Goal: Task Accomplishment & Management: Complete application form

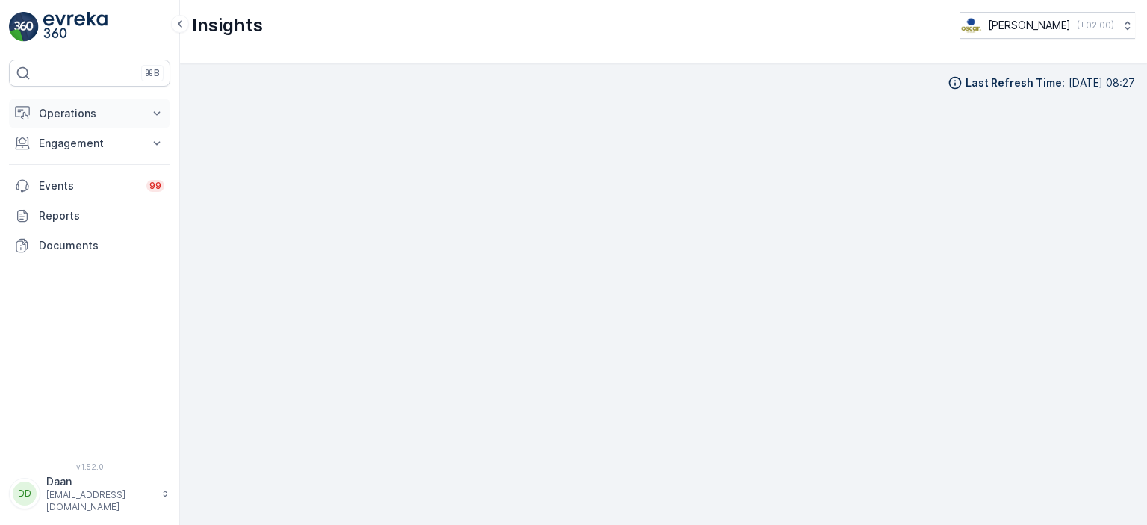
click at [95, 122] on button "Operations" at bounding box center [89, 114] width 161 height 30
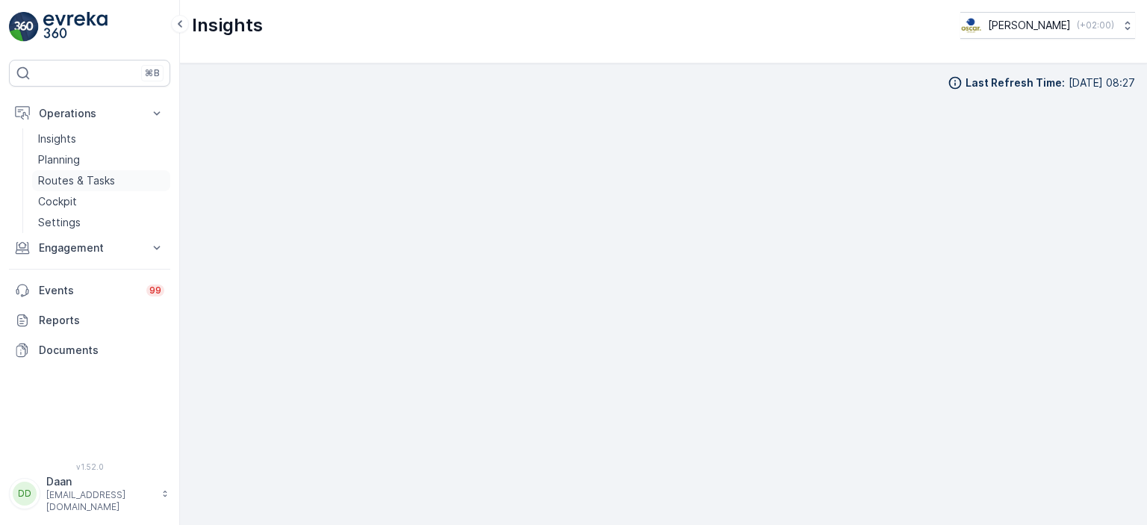
click at [80, 180] on p "Routes & Tasks" at bounding box center [76, 180] width 77 height 15
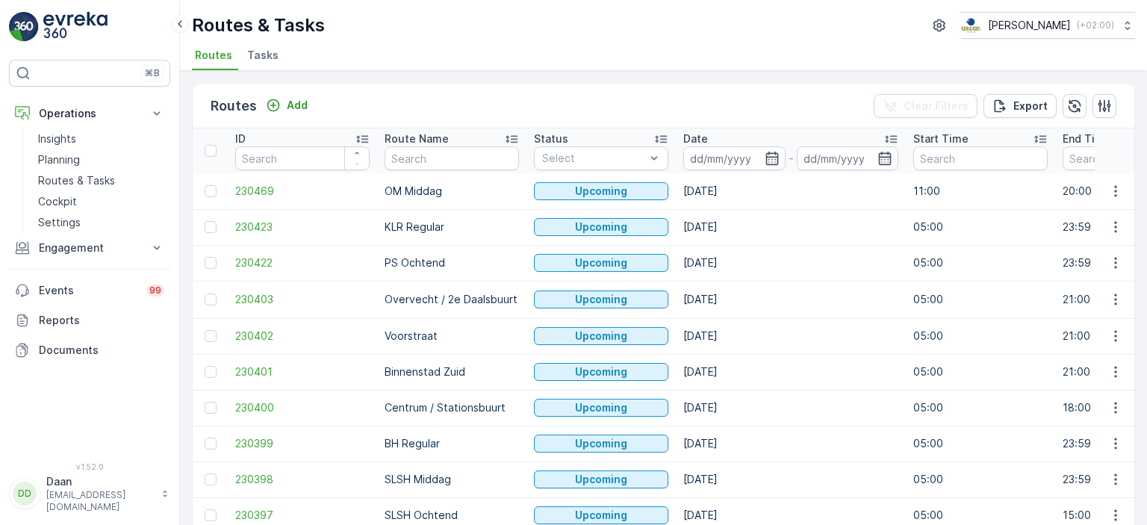
click at [254, 60] on span "Tasks" at bounding box center [262, 55] width 31 height 15
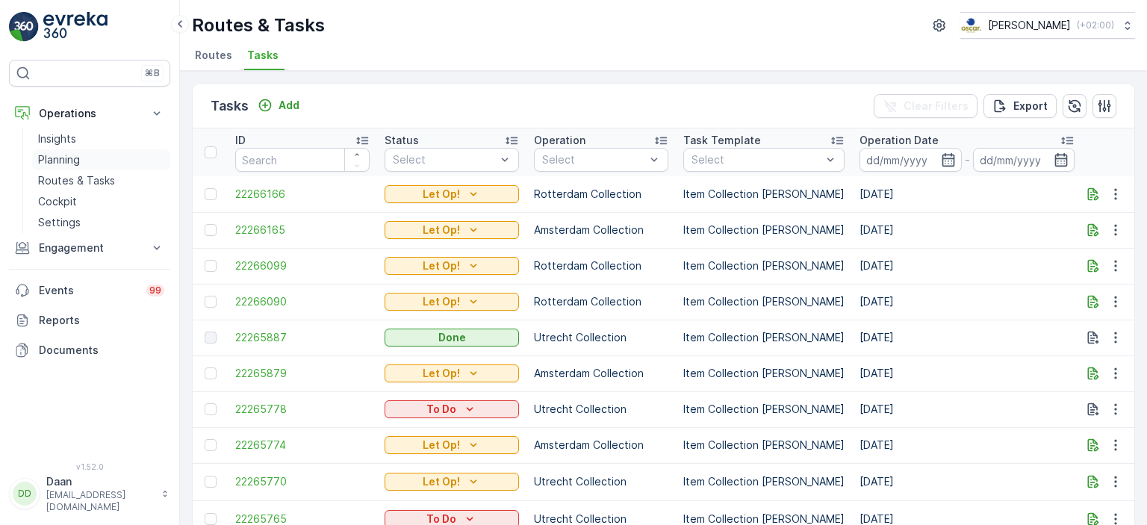
click at [75, 158] on p "Planning" at bounding box center [59, 159] width 42 height 15
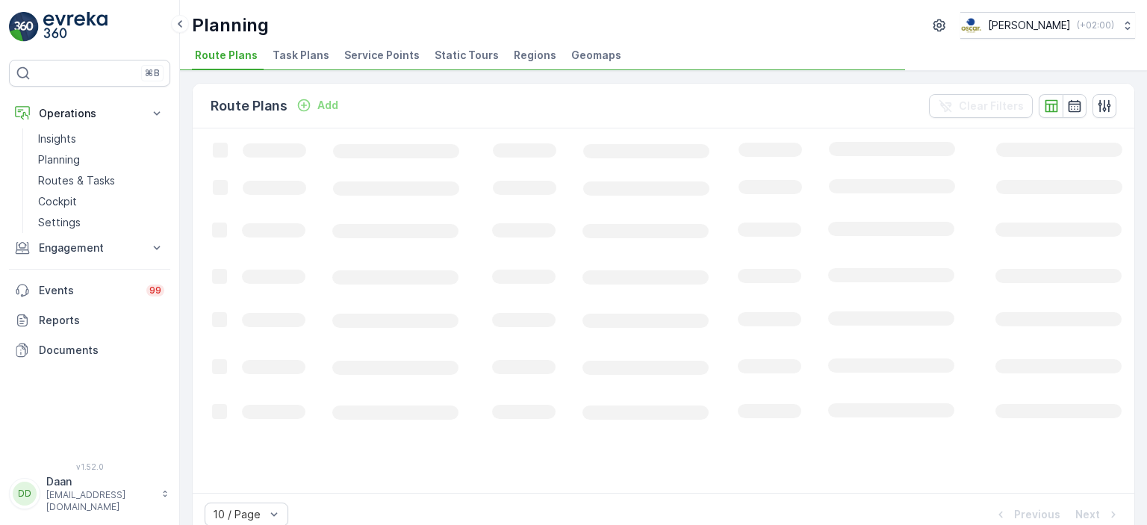
click at [299, 59] on span "Task Plans" at bounding box center [301, 55] width 57 height 15
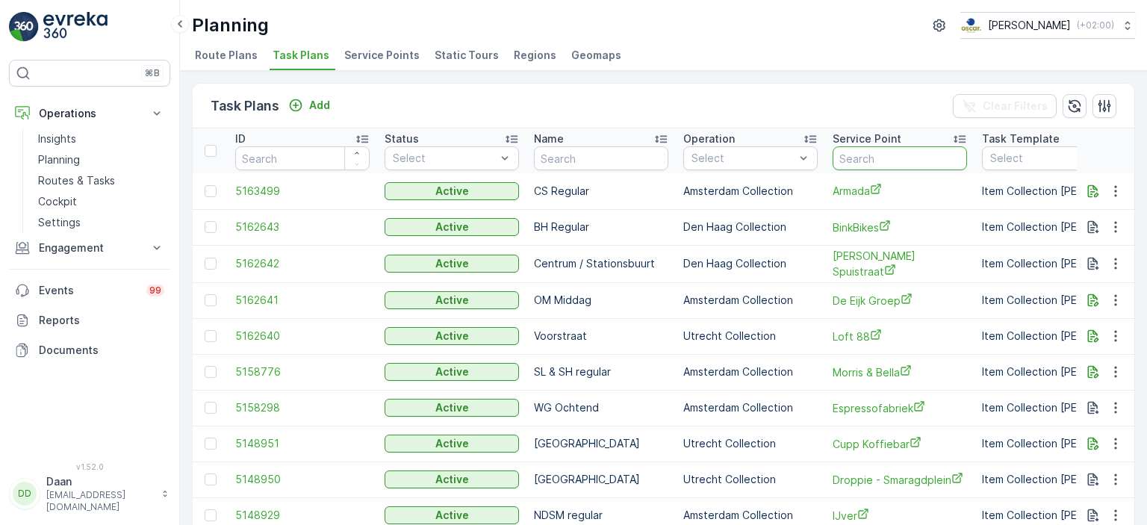
click at [847, 158] on input "text" at bounding box center [900, 158] width 134 height 24
type input "UMC"
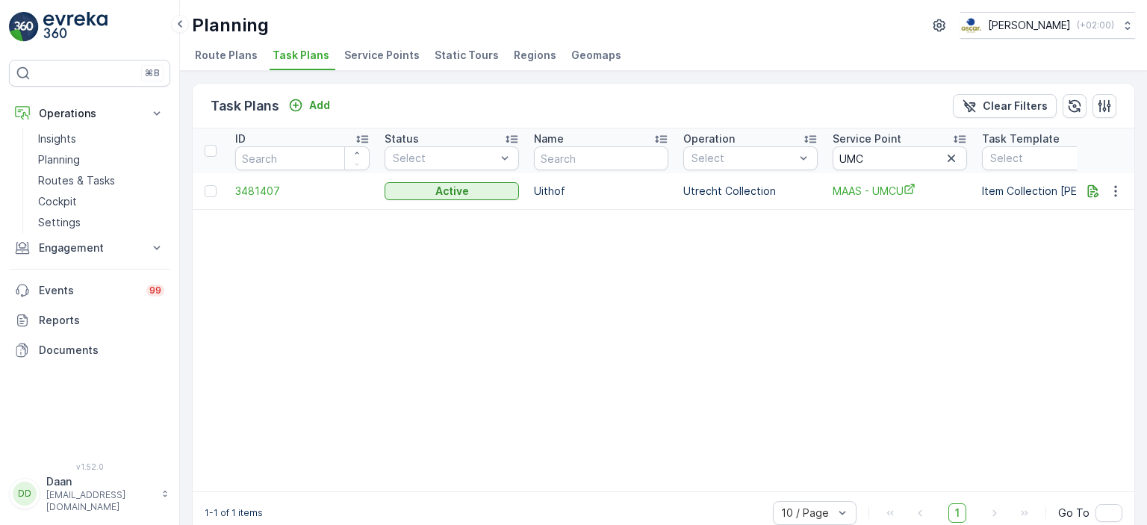
click at [75, 22] on img at bounding box center [75, 27] width 64 height 30
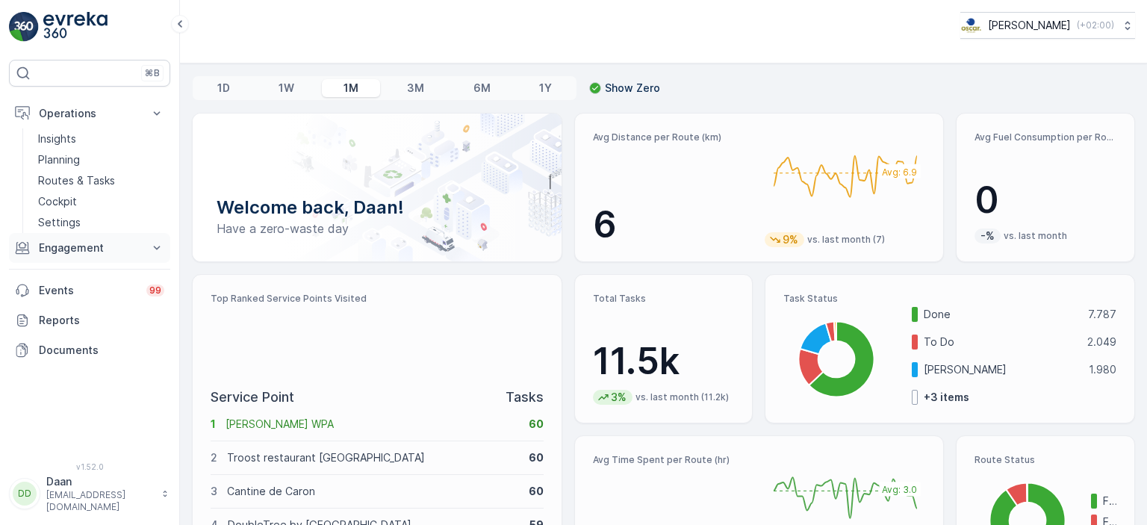
click at [78, 250] on p "Engagement" at bounding box center [90, 247] width 102 height 15
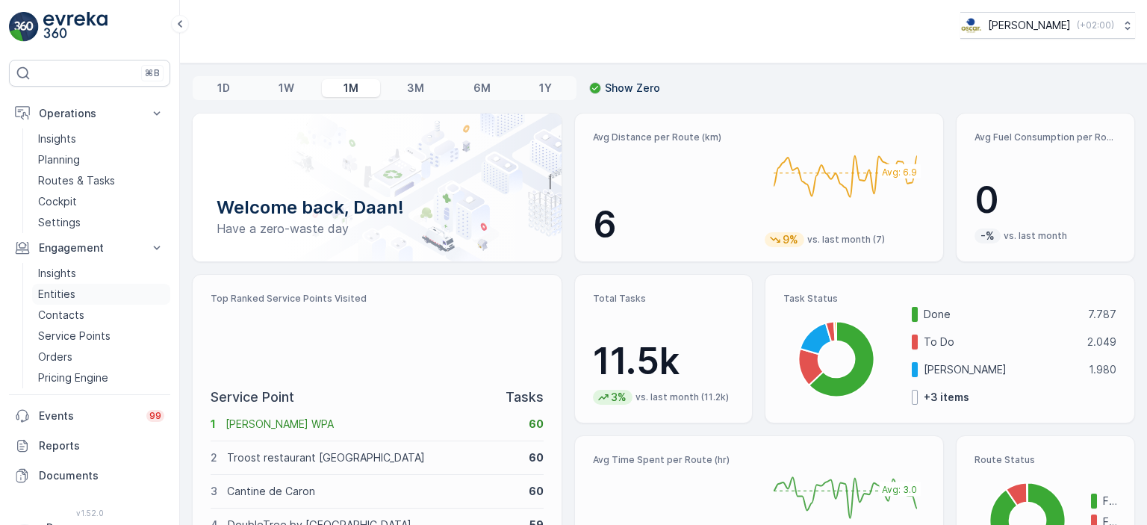
click at [58, 292] on p "Entities" at bounding box center [56, 294] width 37 height 15
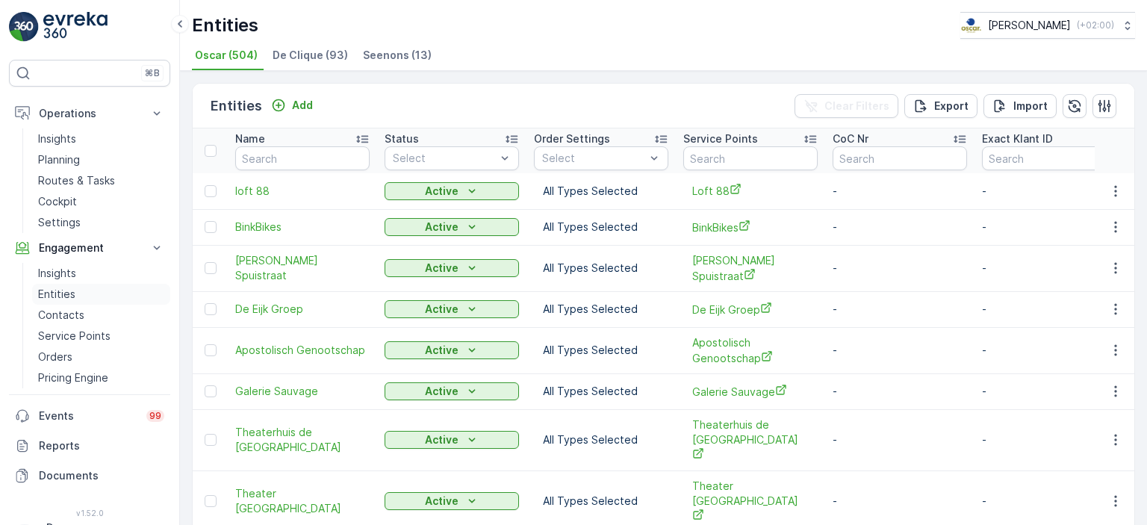
click at [58, 297] on p "Entities" at bounding box center [56, 294] width 37 height 15
click at [296, 108] on p "Add" at bounding box center [302, 105] width 21 height 15
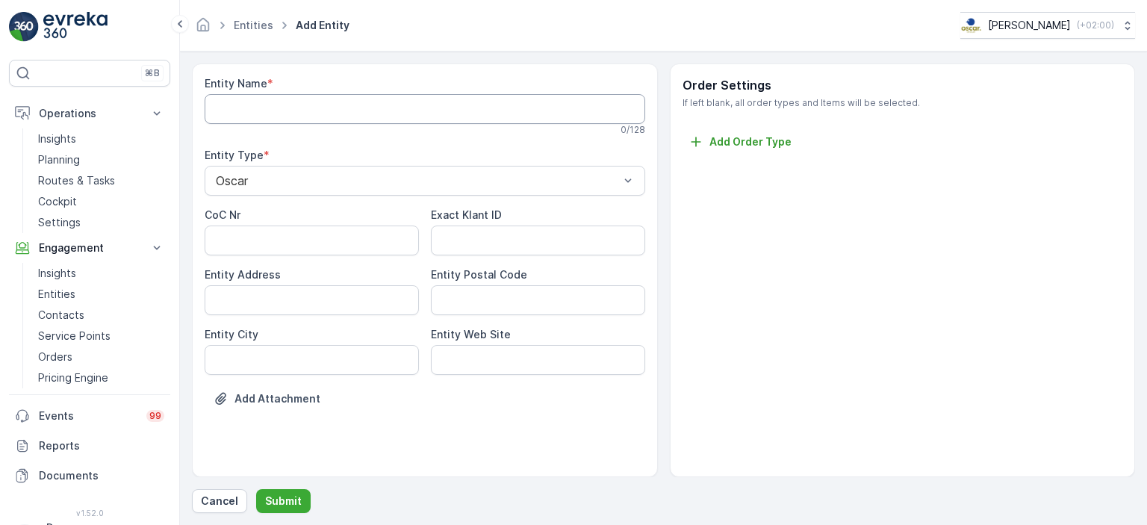
click at [309, 107] on Name "Entity Name" at bounding box center [425, 109] width 441 height 30
drag, startPoint x: 276, startPoint y: 500, endPoint x: 431, endPoint y: 456, distance: 161.5
click at [431, 456] on div "Entity Name * Veerhuis This entity name is available 8 / 128 Entity Type * Osca…" at bounding box center [663, 288] width 943 height 450
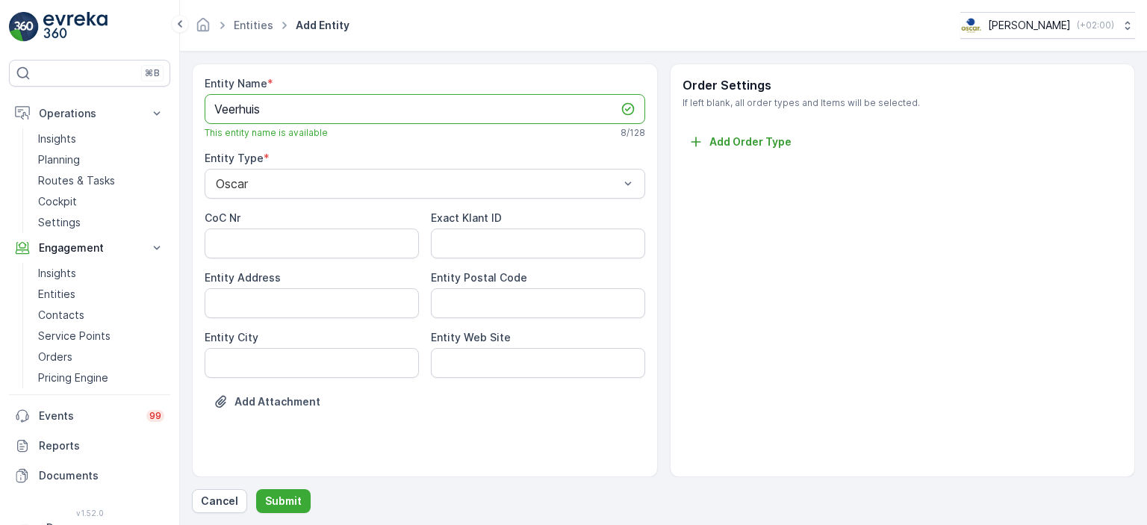
click at [209, 108] on Name "Veerhuis" at bounding box center [425, 109] width 441 height 30
type Name "Het Veerhuis"
click at [280, 506] on p "Submit" at bounding box center [283, 501] width 37 height 15
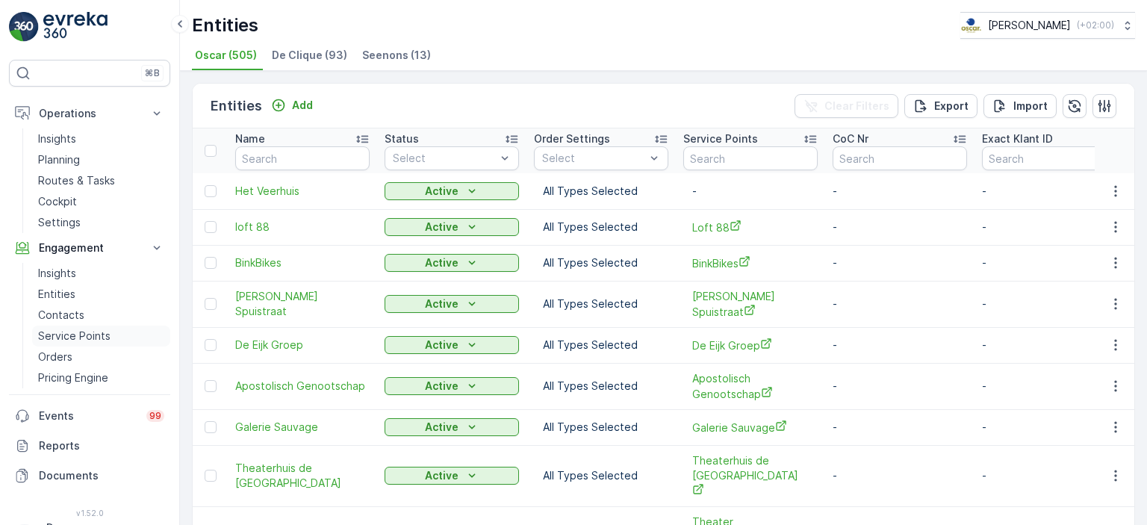
click at [78, 332] on p "Service Points" at bounding box center [74, 336] width 72 height 15
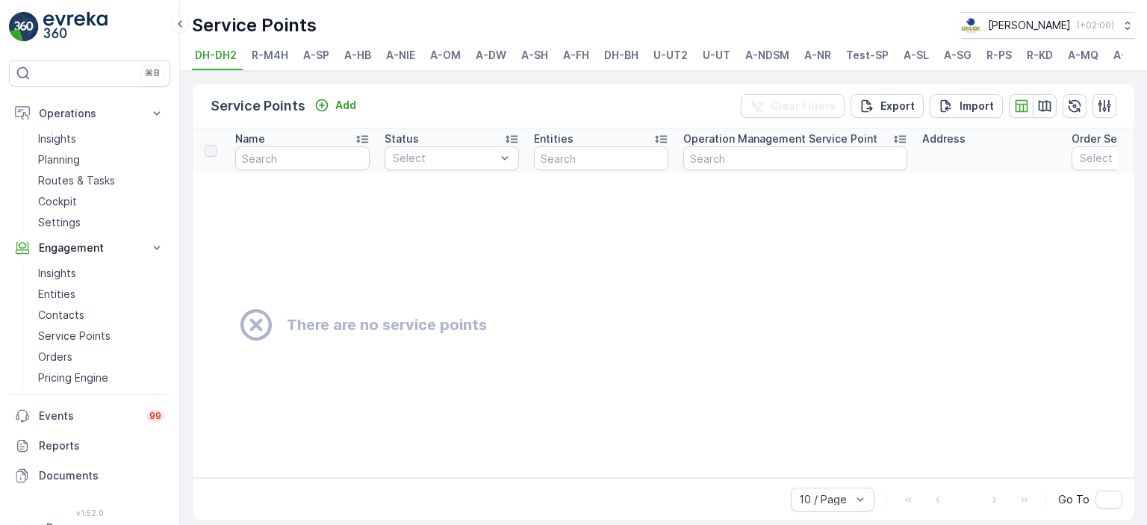
click at [325, 56] on span "A-SP" at bounding box center [316, 55] width 26 height 15
click at [728, 81] on div "Service Points Add Clear Filters Export Import Name Status Select Entities Oper…" at bounding box center [663, 298] width 967 height 454
click at [988, 58] on span "R-PS" at bounding box center [999, 55] width 25 height 15
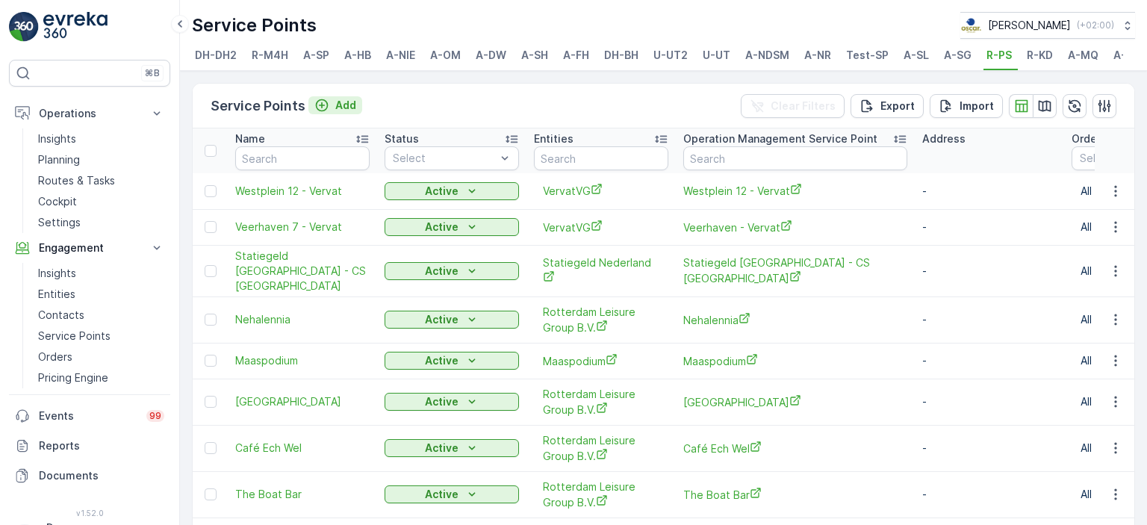
click at [341, 113] on p "Add" at bounding box center [345, 105] width 21 height 15
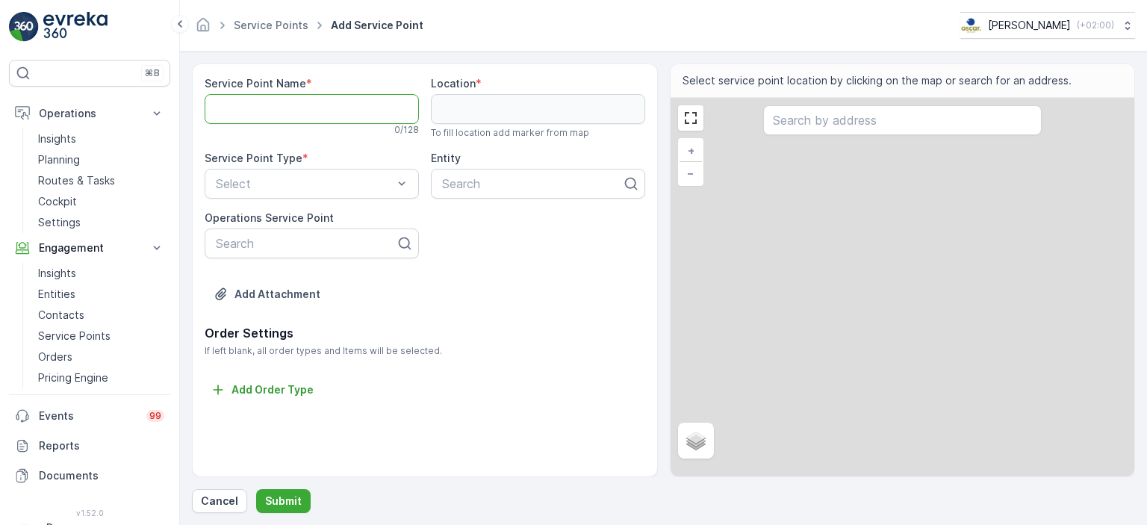
click at [333, 117] on Name "Service Point Name" at bounding box center [312, 109] width 214 height 30
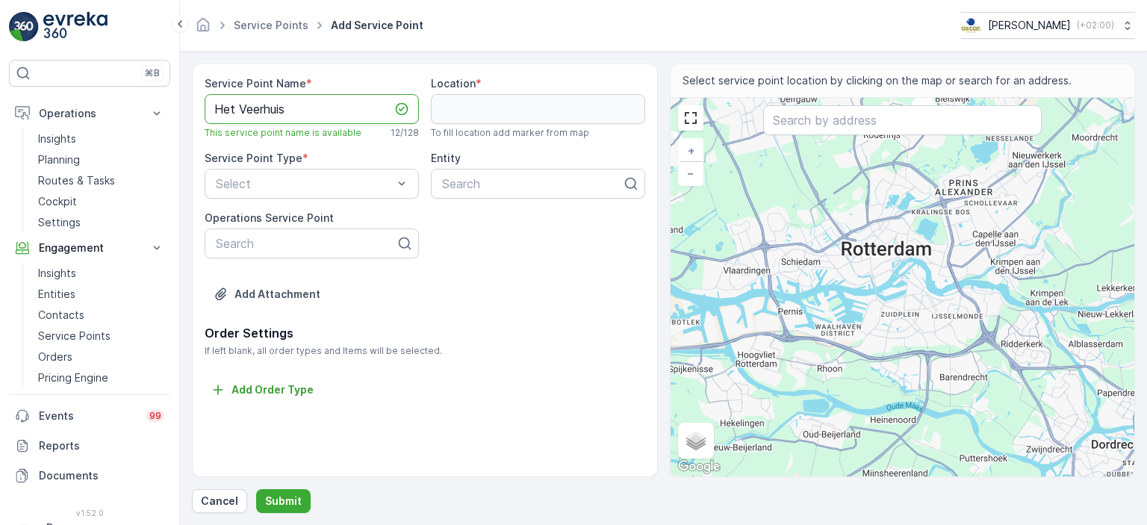
type Name "Het Veerhuis"
click at [840, 125] on input "text" at bounding box center [902, 120] width 279 height 30
paste input "Schiemond 50"
type input "Schiemond 50"
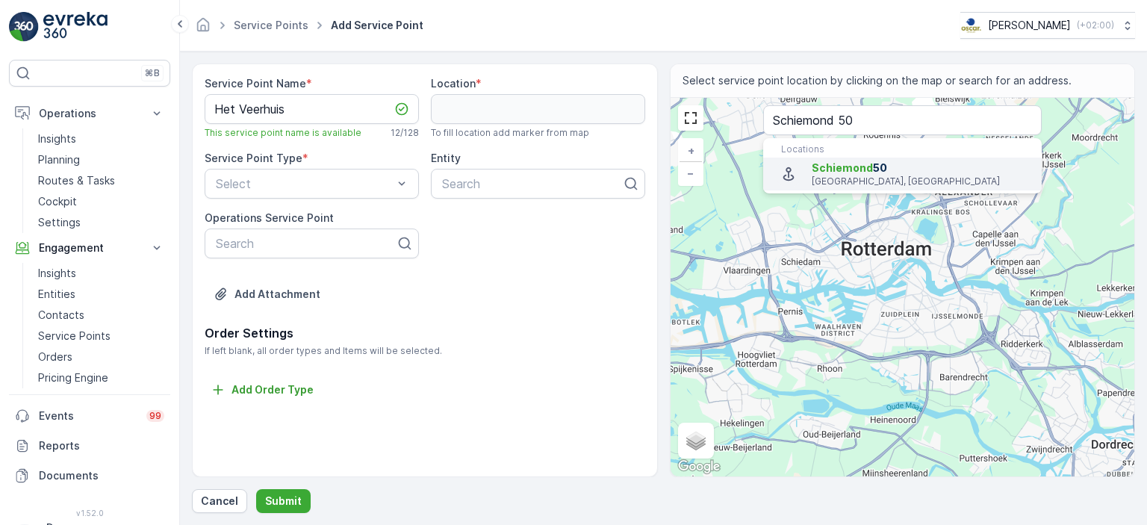
click at [848, 164] on span "Schiemond" at bounding box center [842, 167] width 61 height 13
type input "51.9019358,4.4488924"
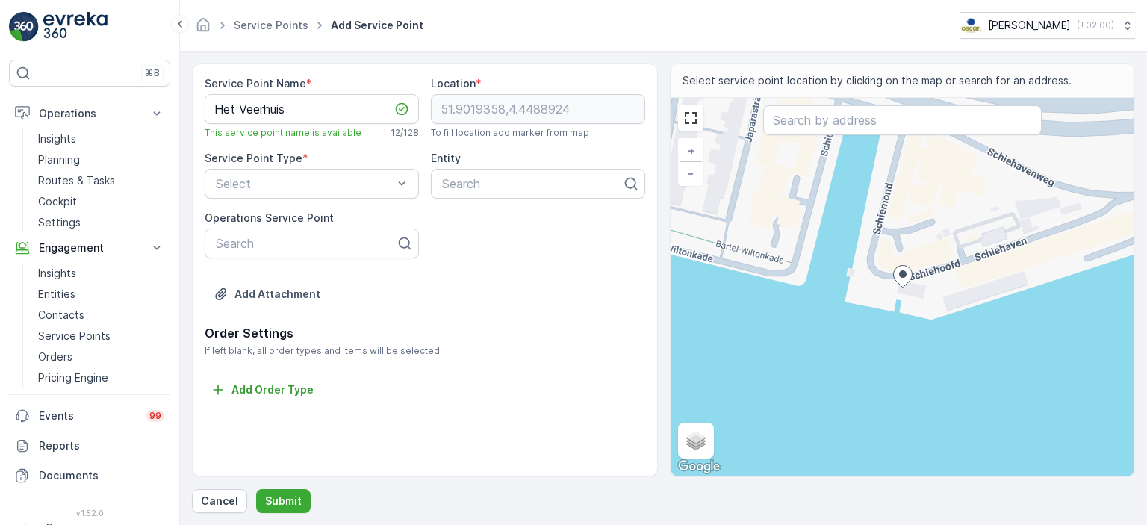
click at [922, 280] on div "+ − Satellite Roadmap Terrain Hybrid Leaflet Keyboard shortcuts Map Data Map da…" at bounding box center [903, 287] width 465 height 379
type input "51.90199888604095,4.449181304815491"
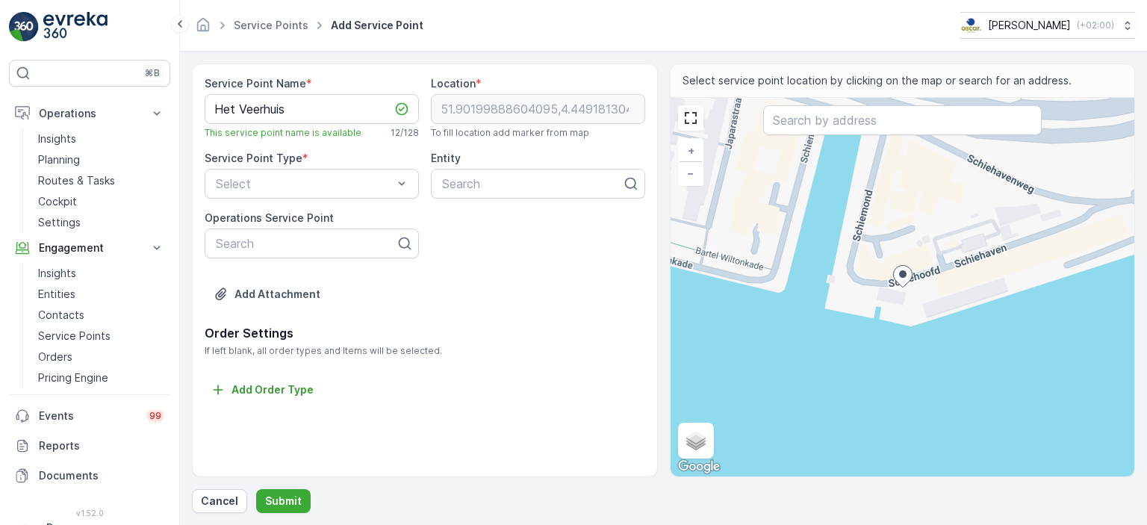
click at [361, 203] on div "Service Point Name * Het Veerhuis This service point name is available 12 / 128…" at bounding box center [425, 200] width 441 height 248
click at [376, 193] on div "Select" at bounding box center [312, 184] width 214 height 30
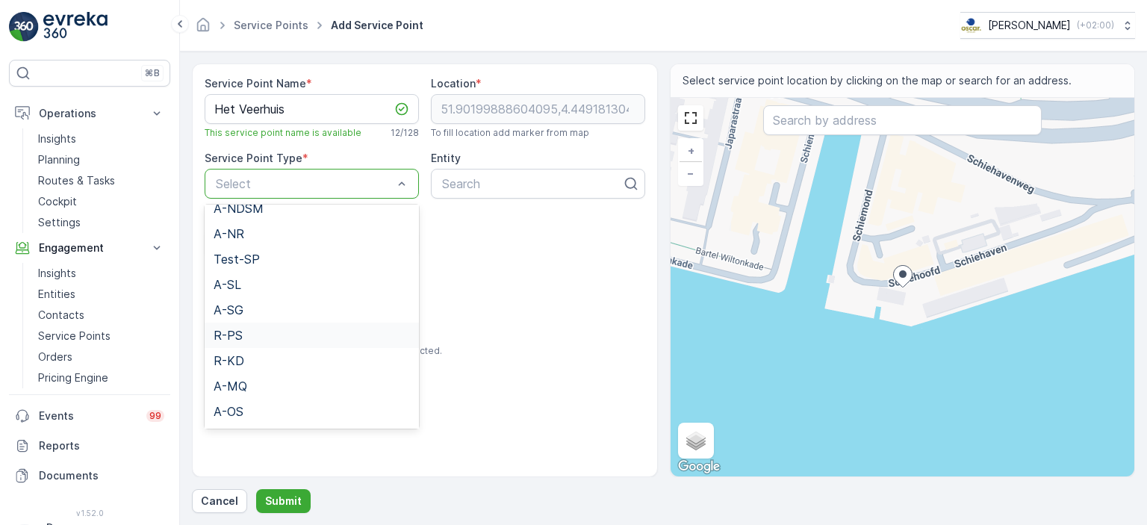
scroll to position [341, 0]
click at [259, 308] on div "R-PS" at bounding box center [312, 311] width 196 height 13
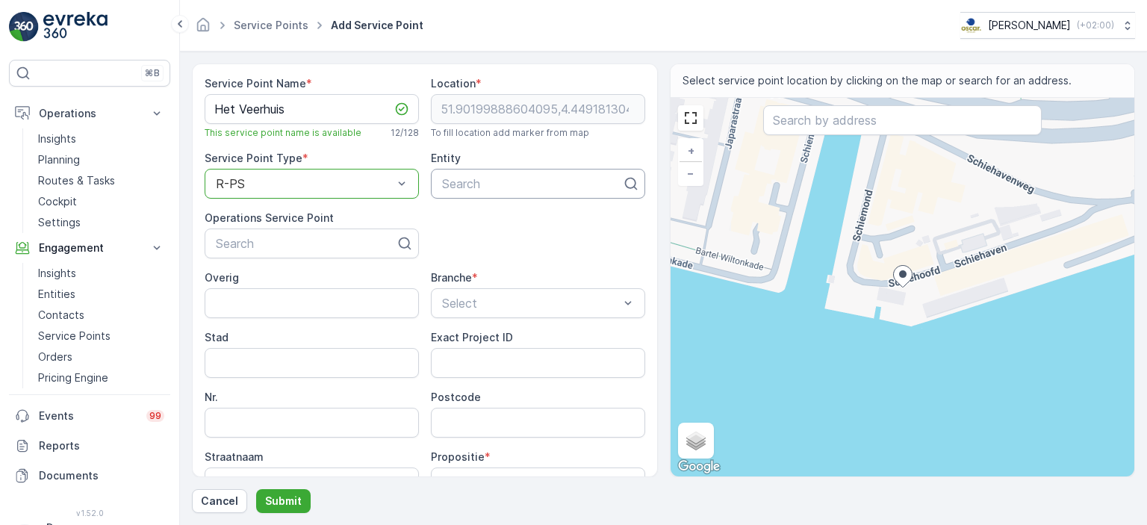
click at [490, 184] on div at bounding box center [532, 183] width 183 height 13
type input "het veer"
click at [488, 217] on span "Het Veerhuis" at bounding box center [475, 220] width 70 height 13
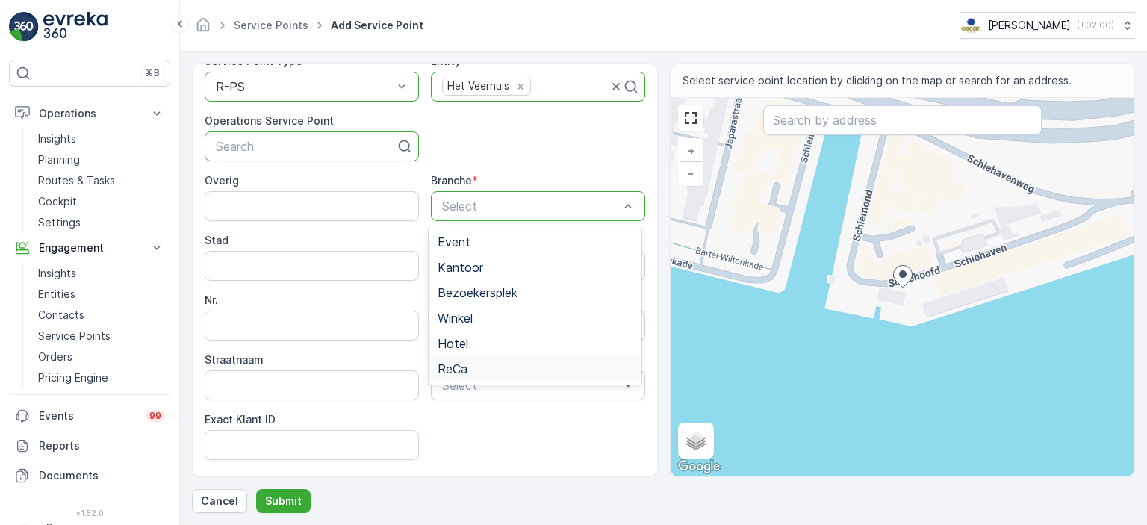
click at [495, 370] on div "ReCa" at bounding box center [535, 368] width 195 height 13
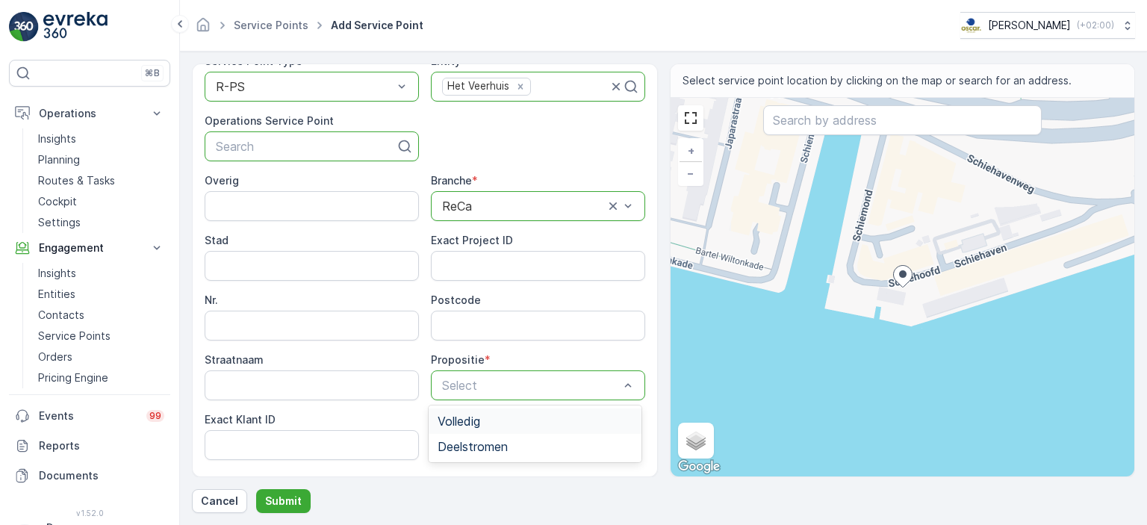
click at [492, 426] on div "Volledig" at bounding box center [535, 421] width 195 height 13
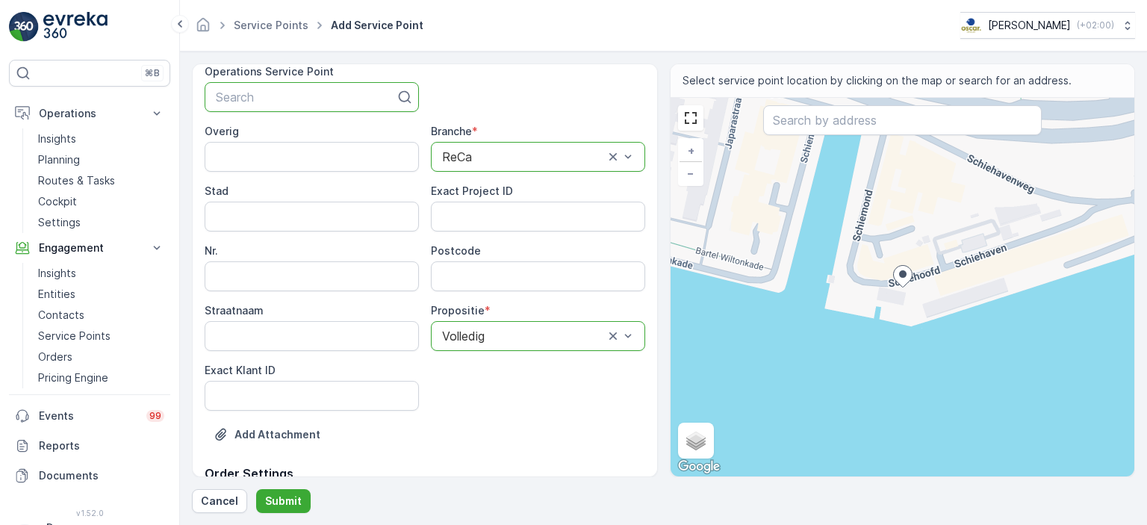
scroll to position [221, 0]
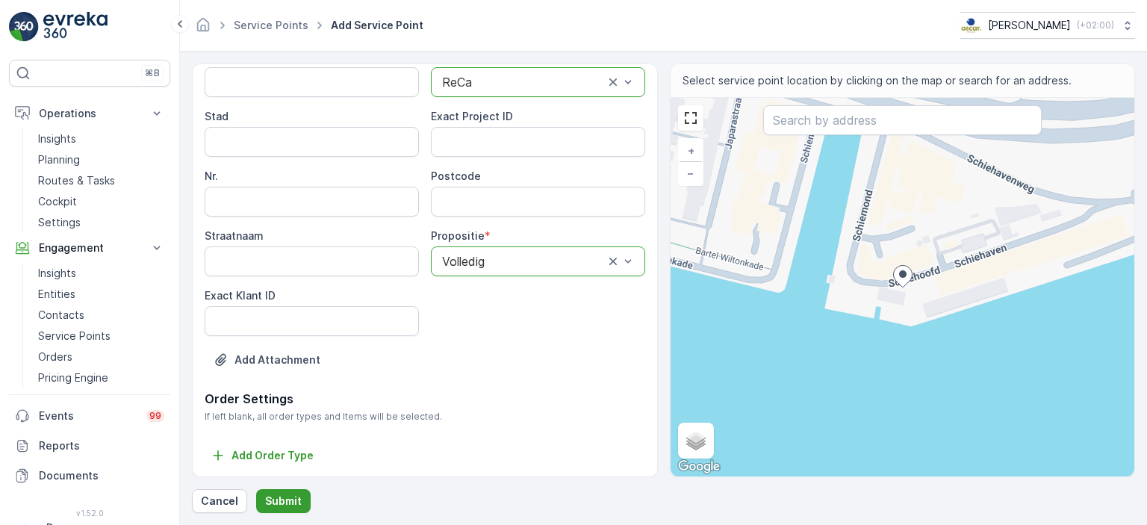
click at [287, 506] on p "Submit" at bounding box center [283, 501] width 37 height 15
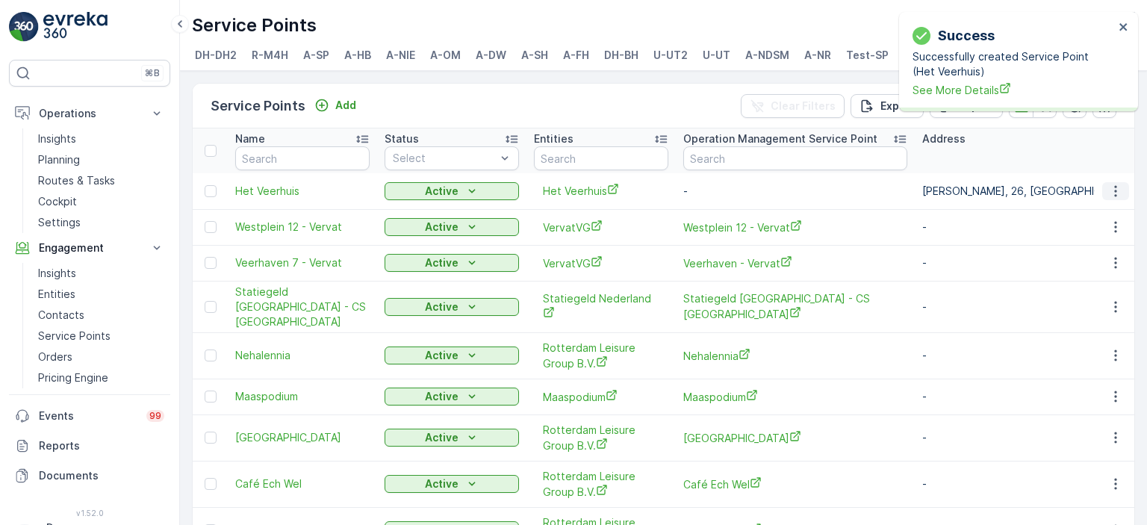
click at [1114, 193] on icon "button" at bounding box center [1115, 191] width 15 height 15
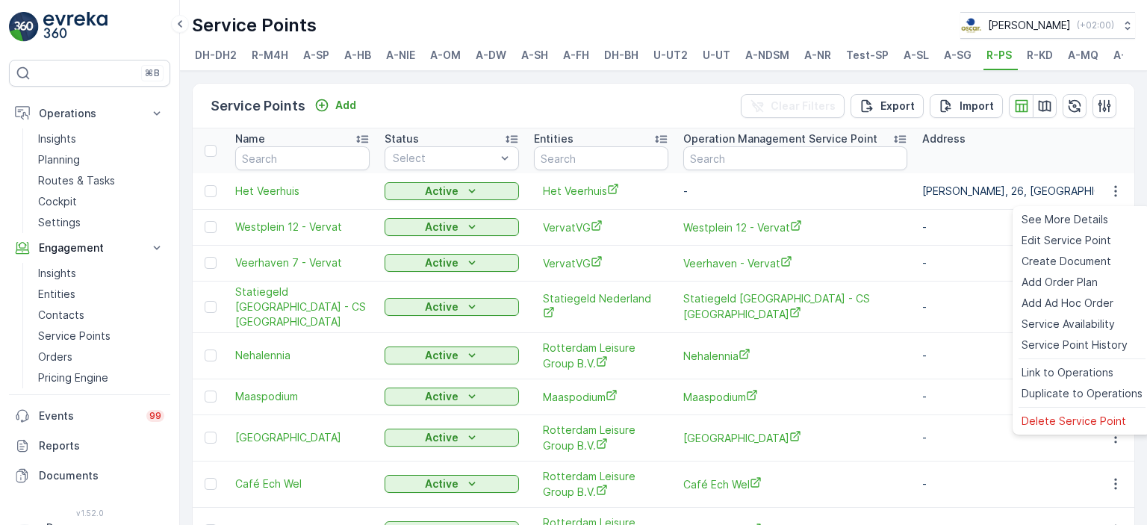
click at [801, 199] on p "-" at bounding box center [795, 191] width 224 height 15
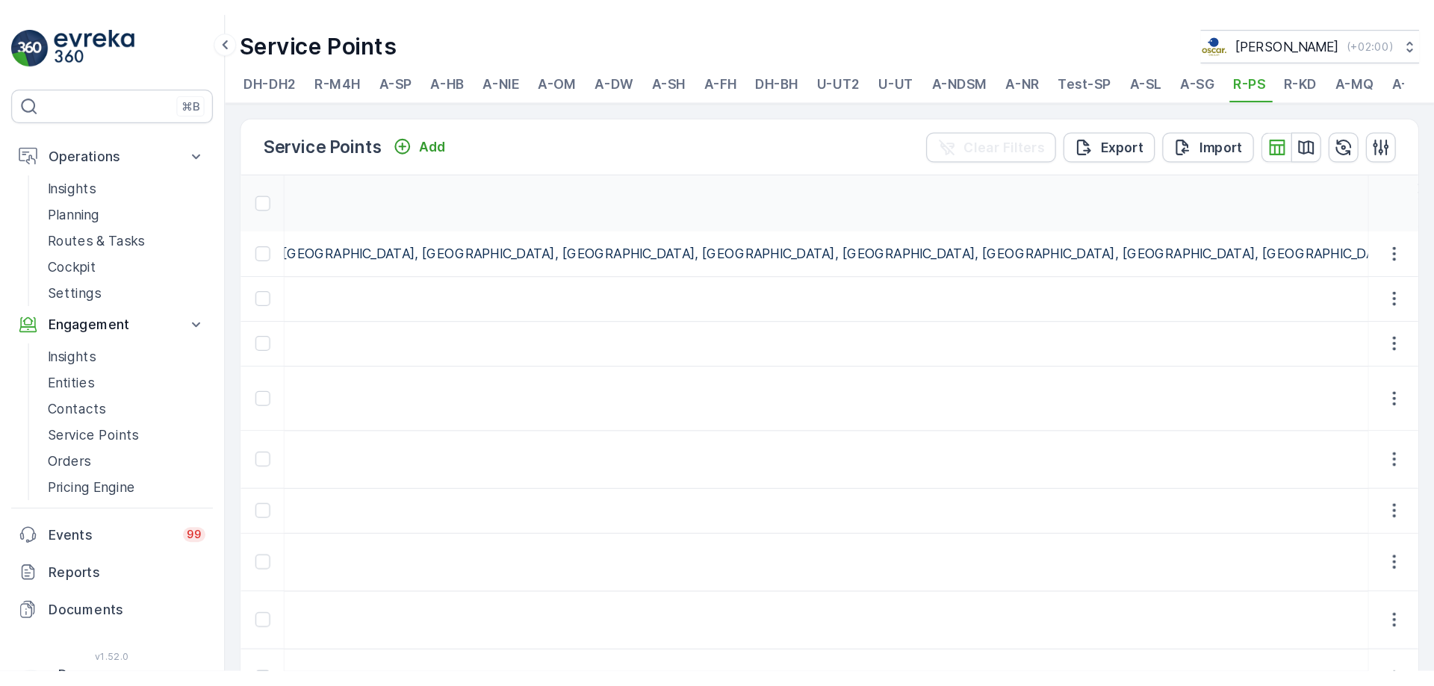
scroll to position [0, 938]
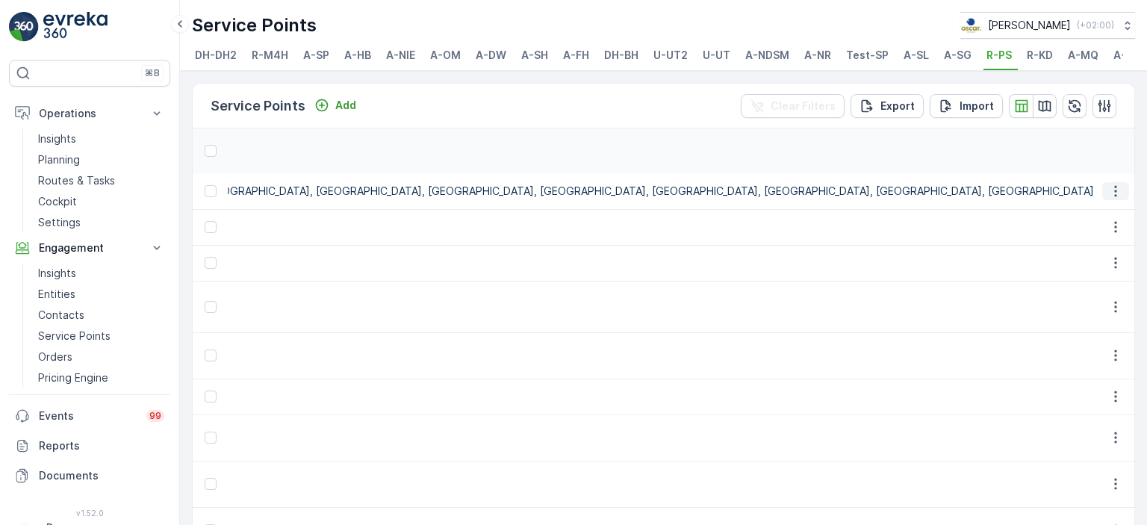
click at [1108, 199] on icon "button" at bounding box center [1115, 191] width 15 height 15
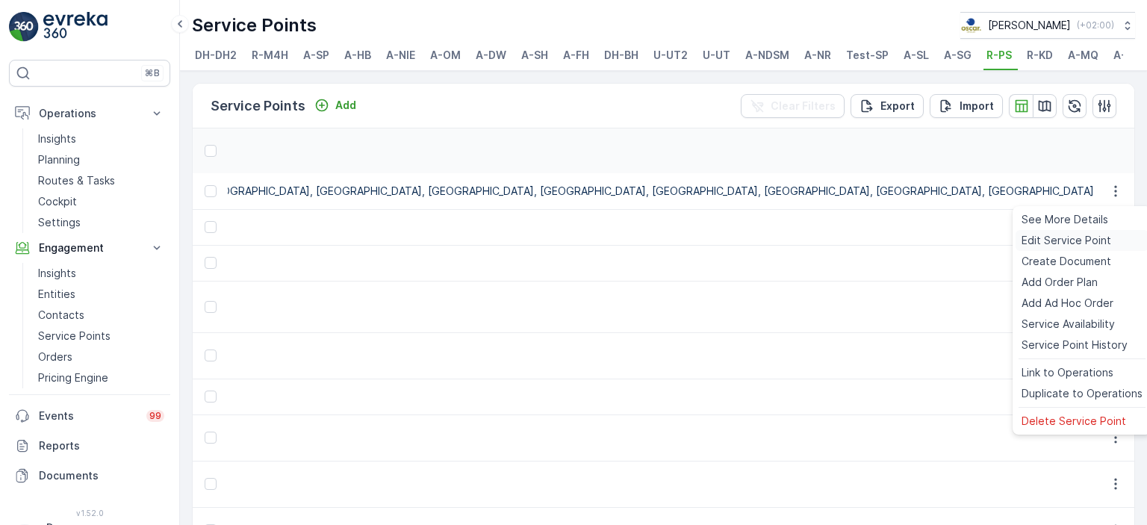
click at [1090, 238] on span "Edit Service Point" at bounding box center [1067, 240] width 90 height 15
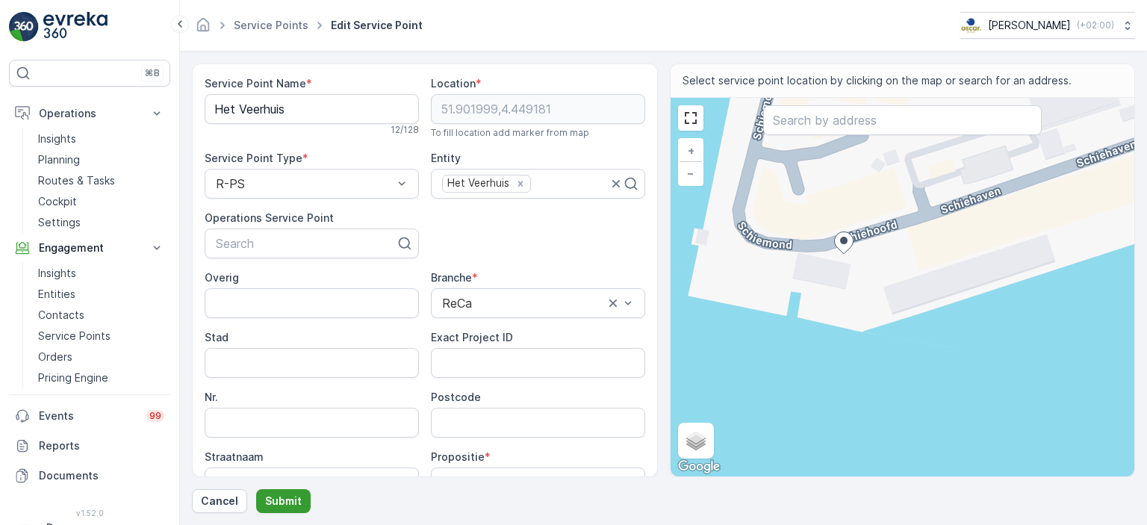
click at [280, 503] on p "Submit" at bounding box center [283, 501] width 37 height 15
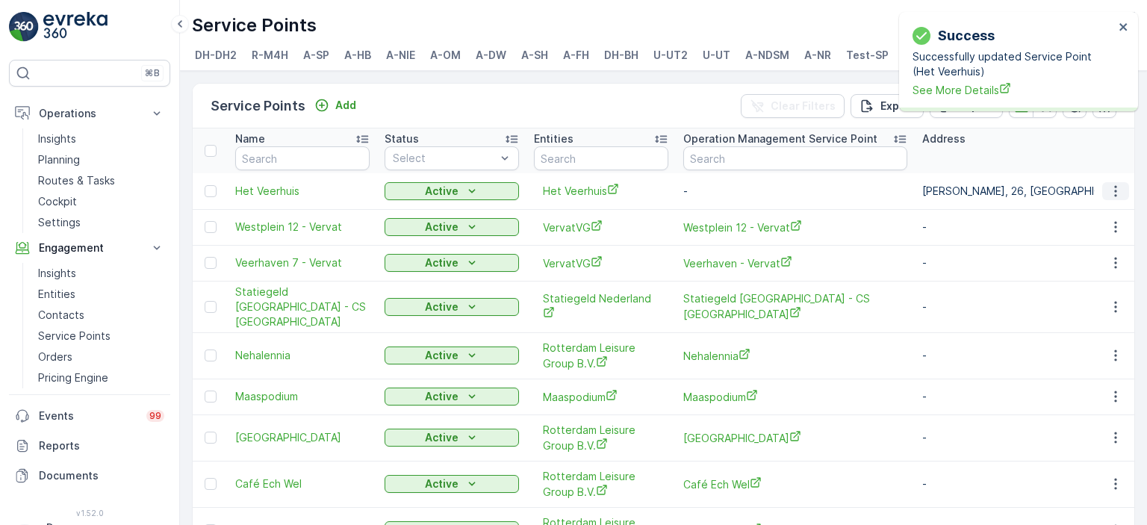
click at [1111, 192] on icon "button" at bounding box center [1115, 191] width 15 height 15
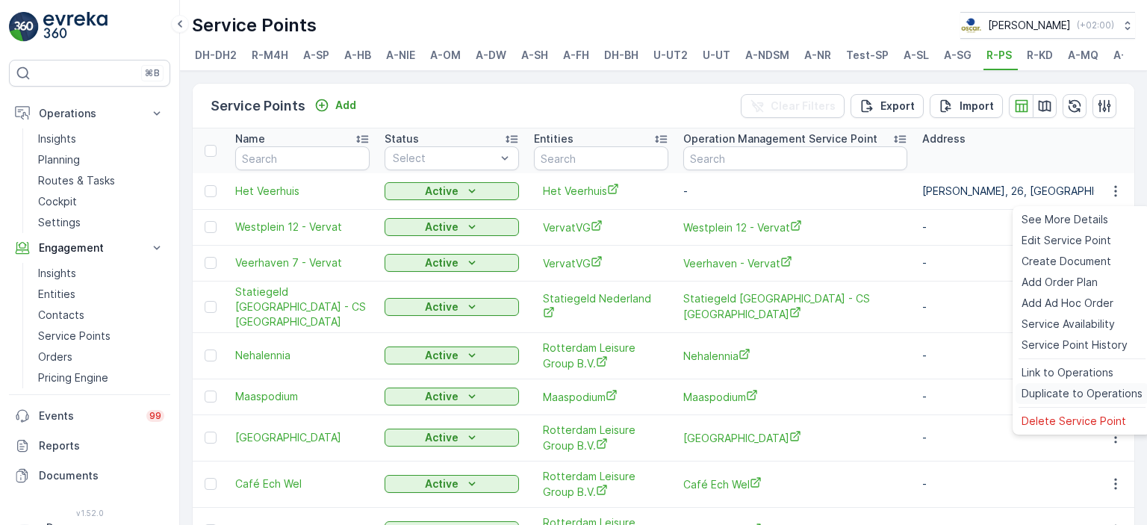
click at [1049, 400] on span "Duplicate to Operations" at bounding box center [1082, 393] width 121 height 15
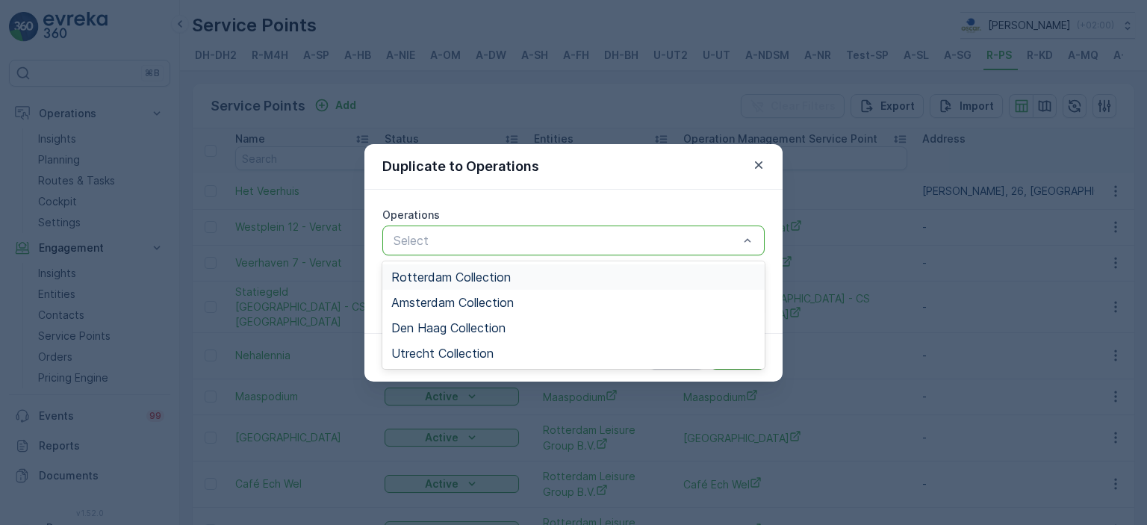
click at [513, 274] on div "Rotterdam Collection" at bounding box center [573, 276] width 364 height 13
click at [690, 196] on div "Operations option Rotterdam Collection, selected. 4 results available. Use Up a…" at bounding box center [573, 261] width 418 height 143
click at [724, 205] on div "Operations option Rotterdam Collection, selected. 4 results available. Use Up a…" at bounding box center [573, 261] width 418 height 143
click at [478, 273] on span "Rotterdam Collection" at bounding box center [450, 276] width 119 height 13
click at [559, 203] on div "Operations option Rotterdam Collection, deselected. 4 results available. Use Up…" at bounding box center [573, 261] width 418 height 143
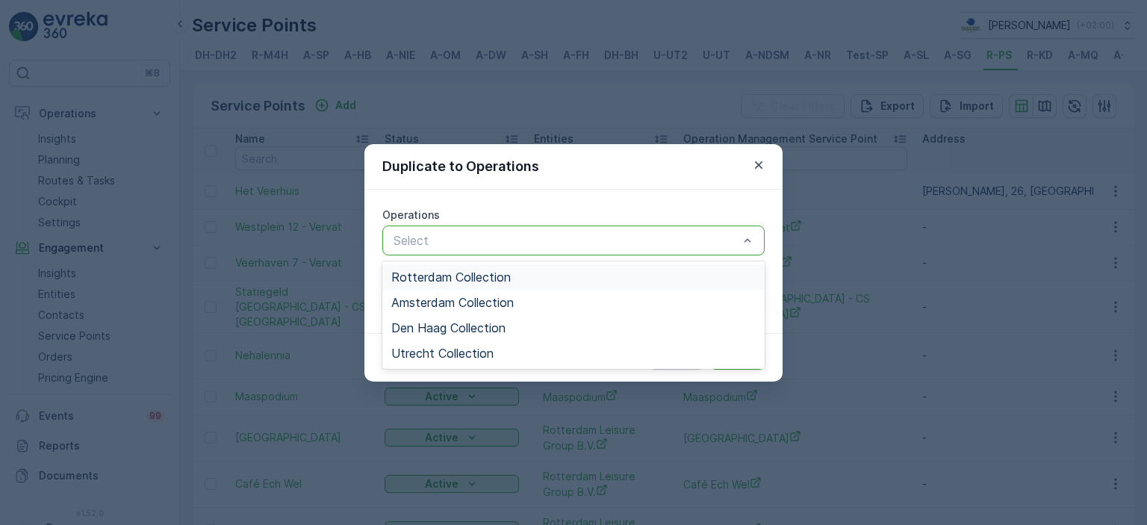
click at [478, 274] on span "Rotterdam Collection" at bounding box center [450, 276] width 119 height 13
click at [518, 209] on div "Operations" at bounding box center [573, 215] width 382 height 15
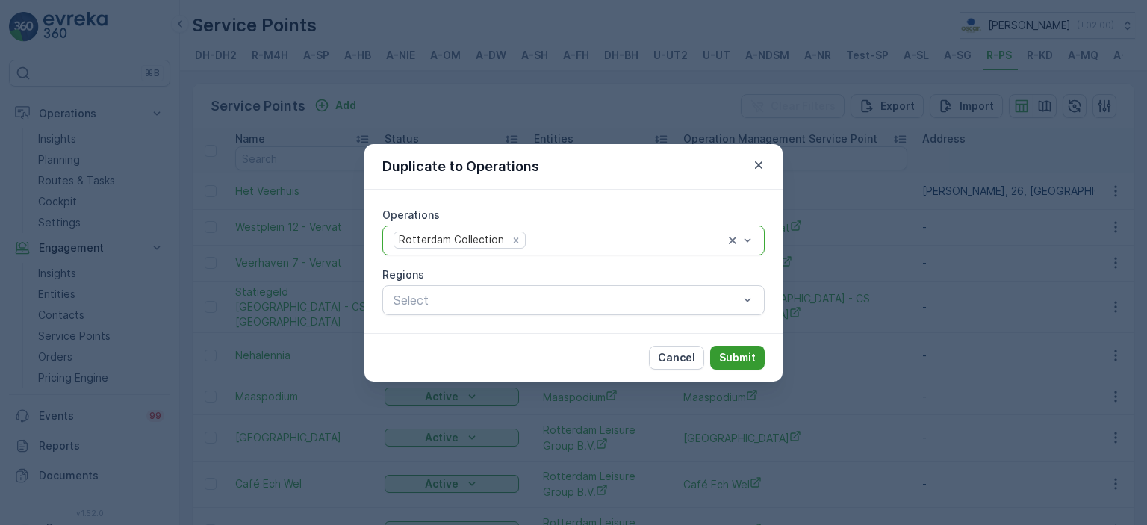
click at [742, 359] on p "Submit" at bounding box center [737, 357] width 37 height 15
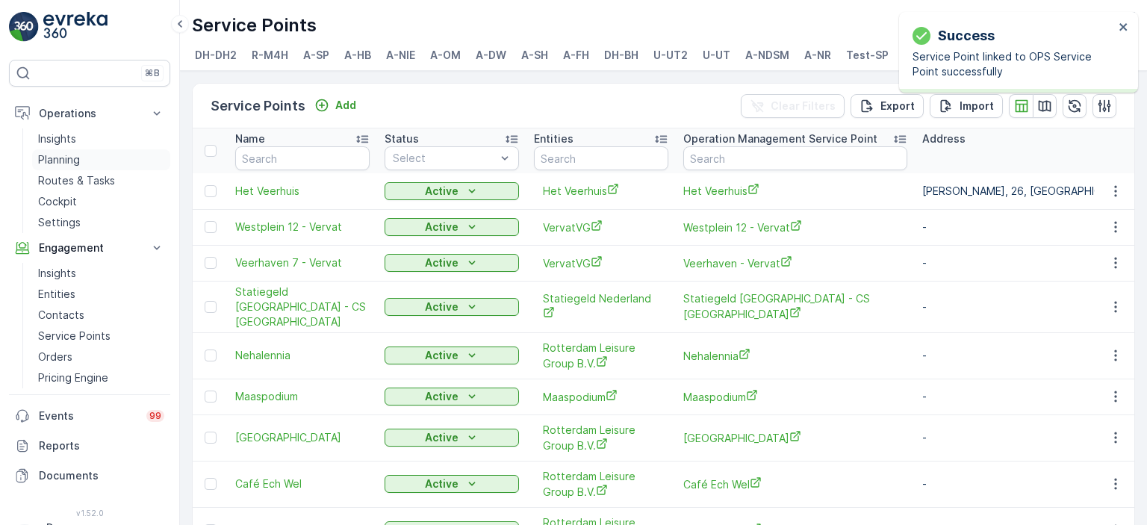
click at [69, 164] on p "Planning" at bounding box center [59, 159] width 42 height 15
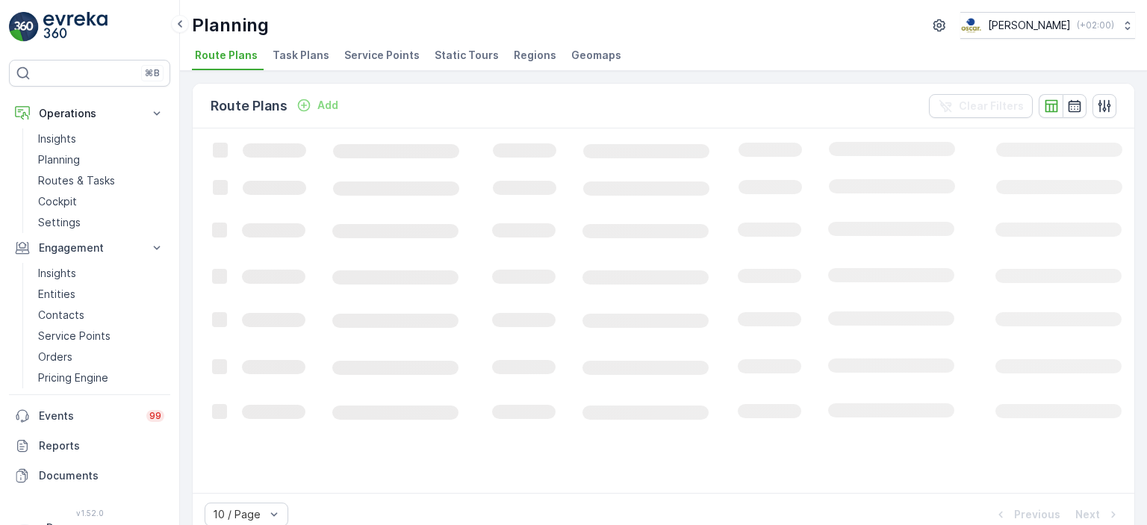
click at [308, 48] on span "Task Plans" at bounding box center [301, 55] width 57 height 15
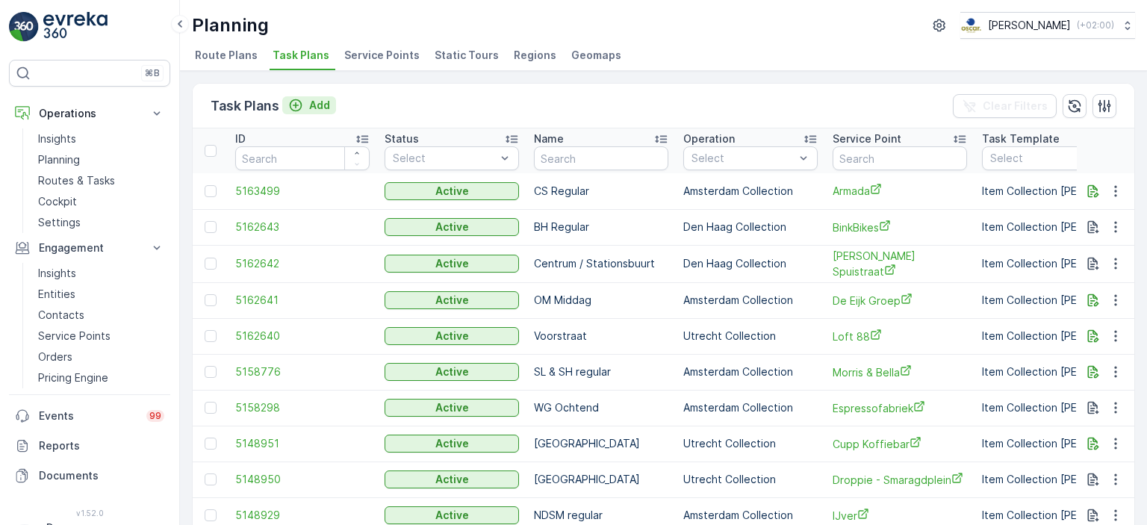
click at [311, 110] on p "Add" at bounding box center [319, 105] width 21 height 15
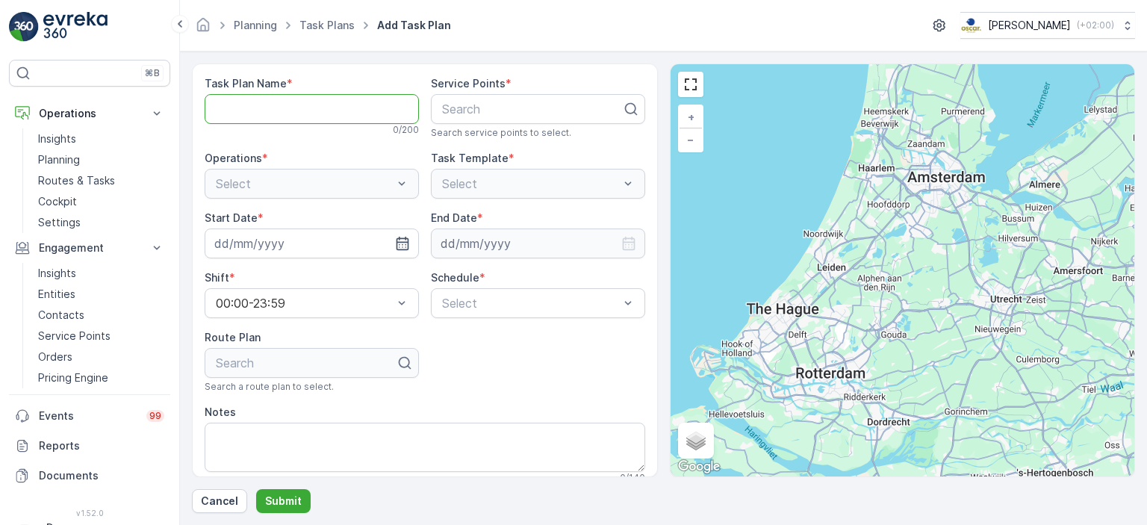
click at [344, 99] on Name "Task Plan Name" at bounding box center [312, 109] width 214 height 30
click at [553, 54] on form "Task Plan Name * Ps 2 / 200 Service Points * Search Search service points to se…" at bounding box center [663, 289] width 967 height 474
click at [341, 114] on Name "Ps" at bounding box center [312, 109] width 214 height 30
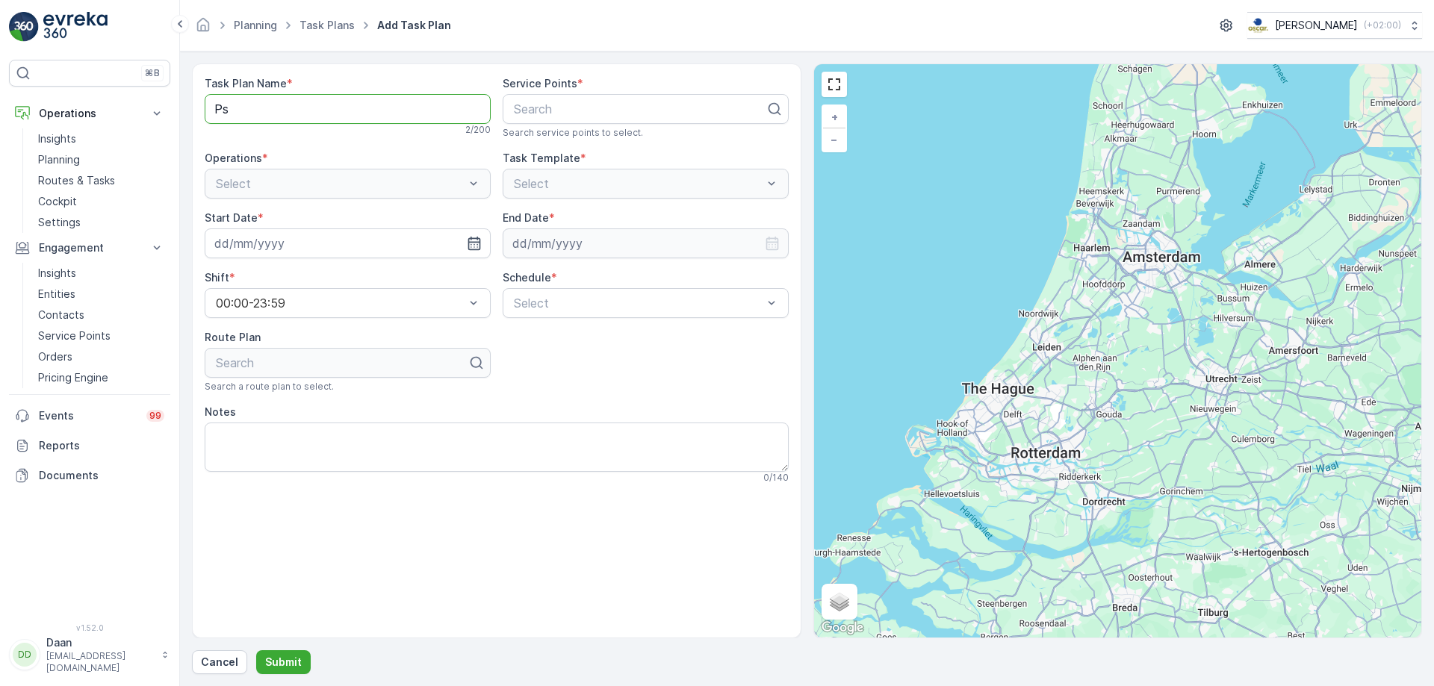
click at [466, 117] on Name "Ps" at bounding box center [348, 109] width 286 height 30
type Name "PS Ochtend"
click at [596, 105] on div at bounding box center [639, 108] width 255 height 13
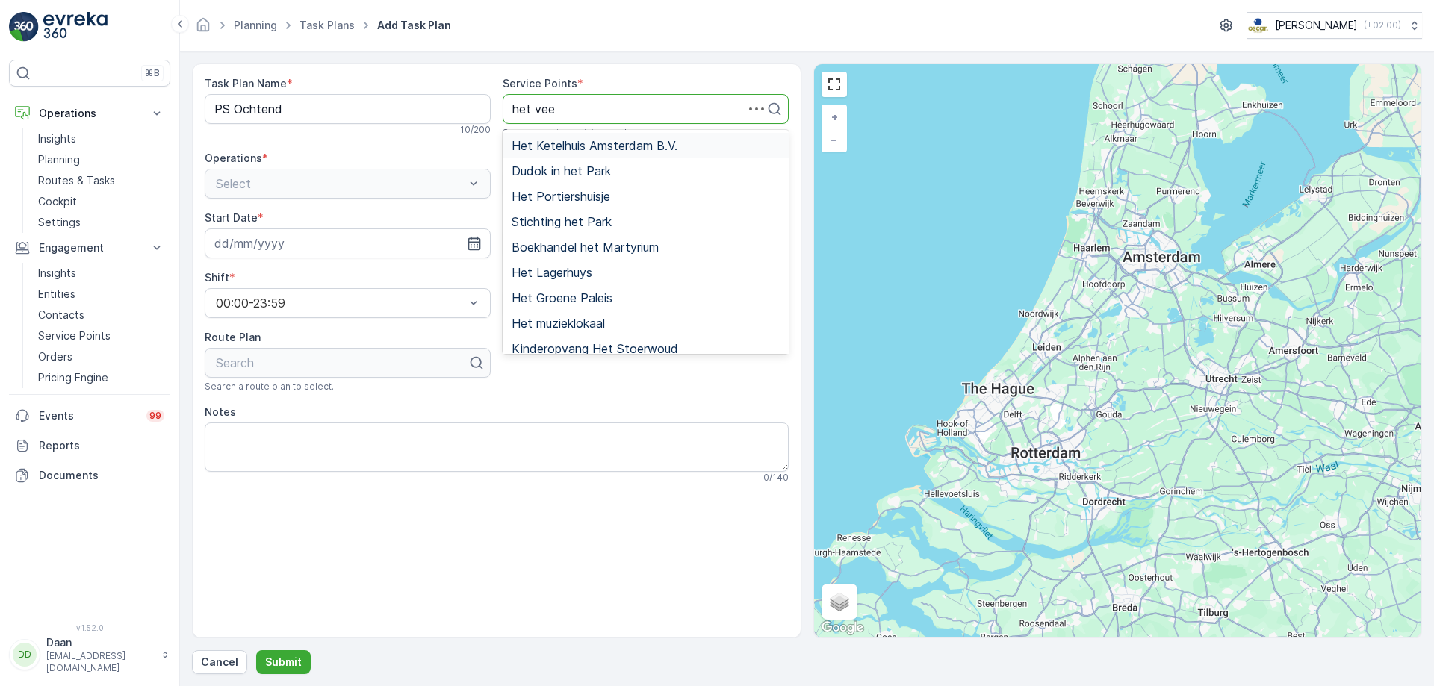
type input "het veer"
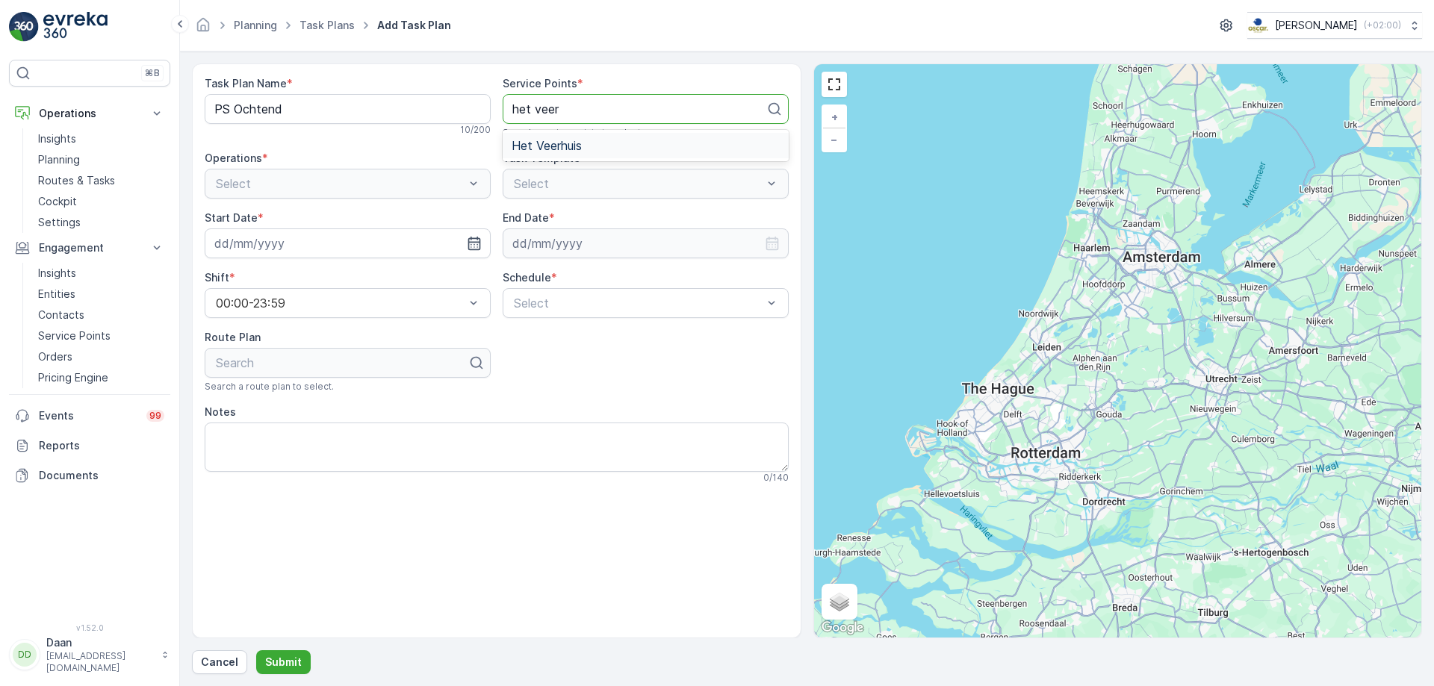
click at [651, 142] on div "Het Veerhuis" at bounding box center [646, 145] width 268 height 13
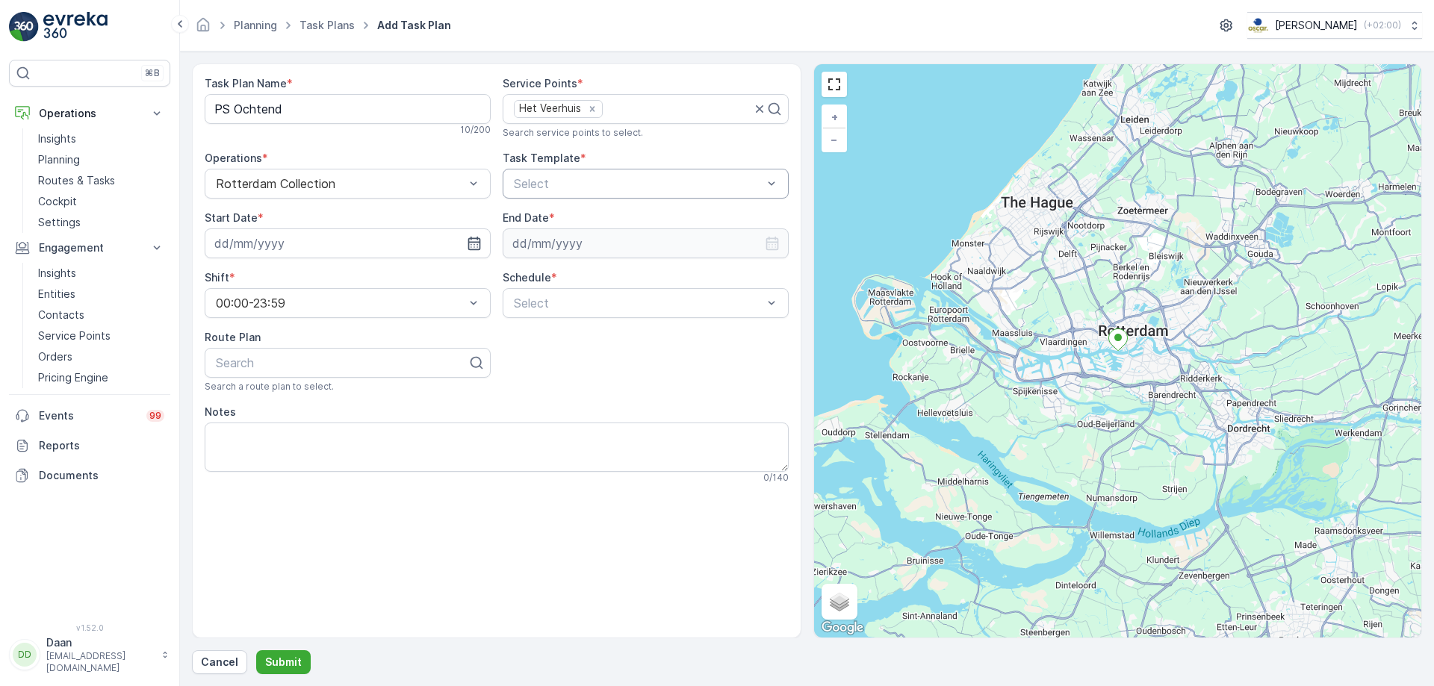
click at [708, 140] on div "Task Plan Name * PS Ochtend 10 / 200 Service Points * Het Veerhuis Search servi…" at bounding box center [497, 280] width 584 height 408
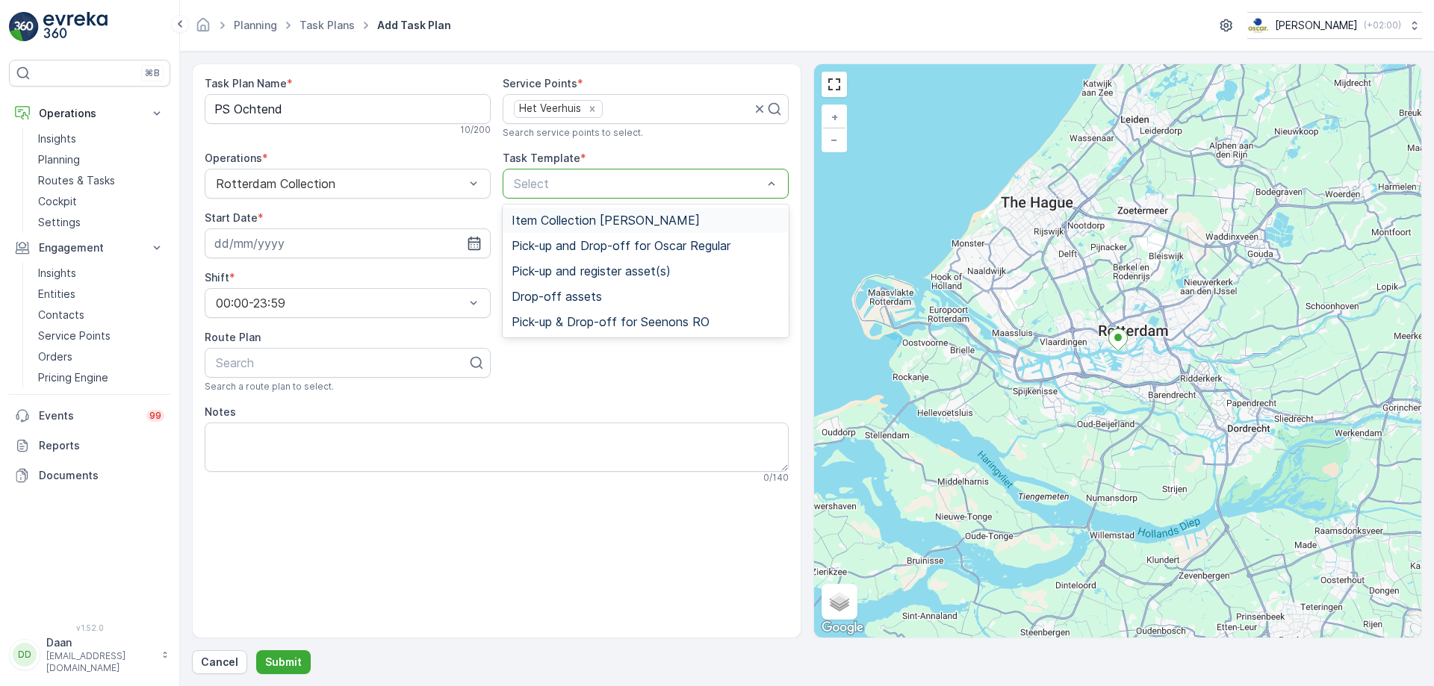
click at [563, 222] on span "Item Collection [PERSON_NAME]" at bounding box center [606, 220] width 188 height 13
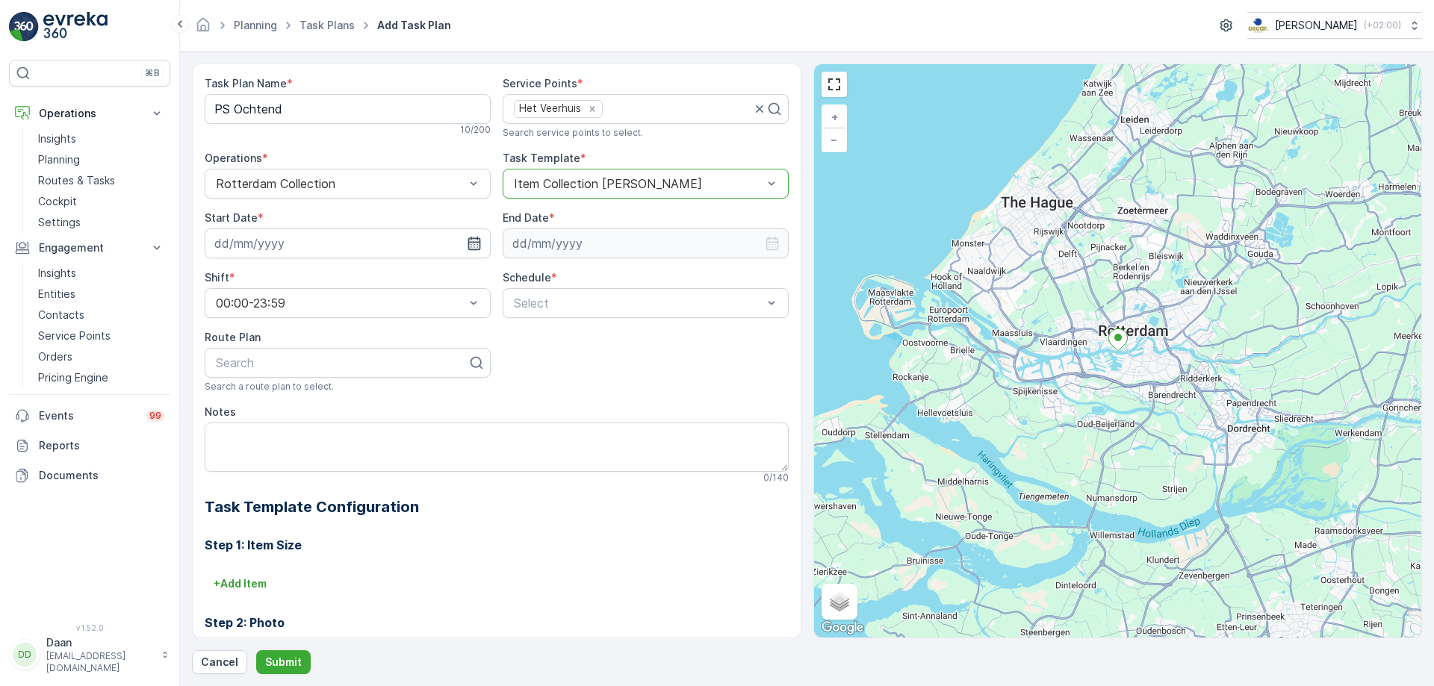
click at [476, 249] on icon "button" at bounding box center [474, 243] width 15 height 15
click at [320, 396] on div "15" at bounding box center [311, 398] width 24 height 24
type input "[DATE]"
click at [600, 249] on input at bounding box center [646, 244] width 286 height 30
click at [550, 283] on p "October" at bounding box center [539, 279] width 43 height 15
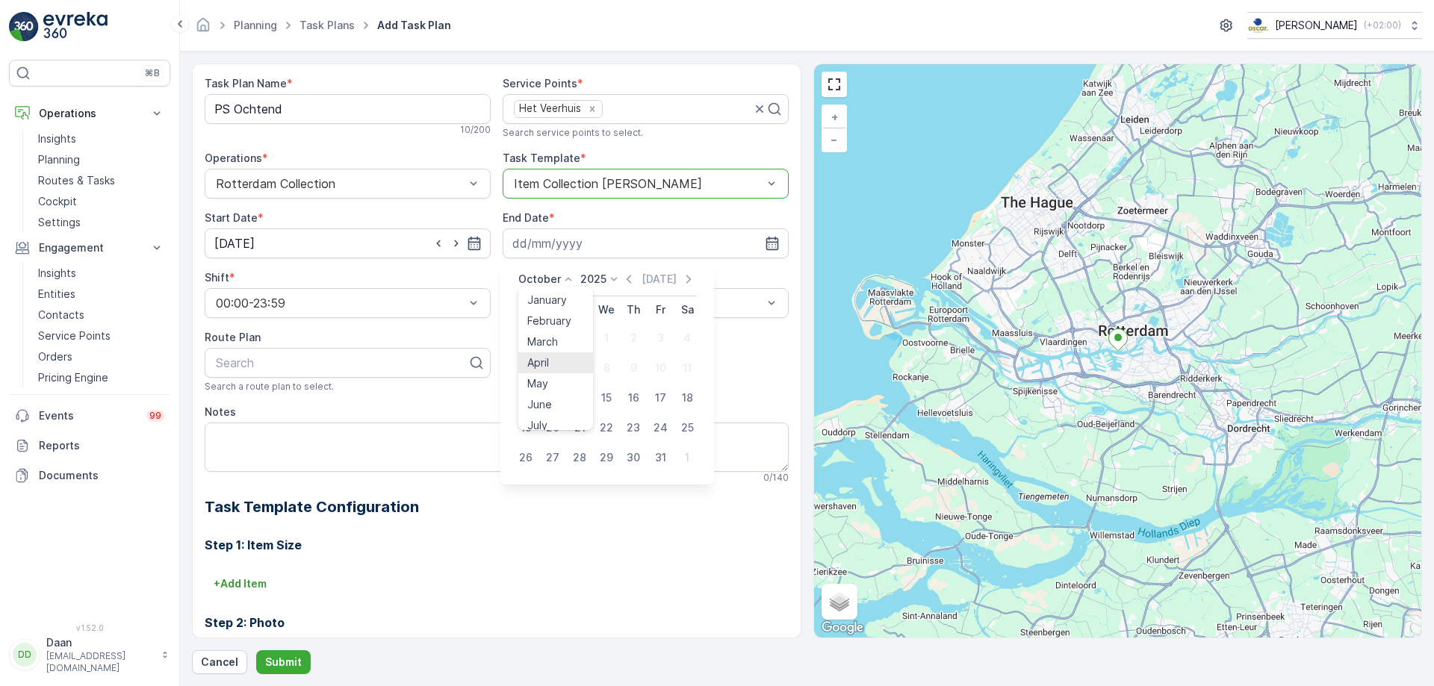
scroll to position [114, 0]
click at [568, 418] on span "December" at bounding box center [553, 416] width 52 height 15
click at [609, 283] on p "2025" at bounding box center [605, 279] width 26 height 15
click at [611, 282] on p "2025" at bounding box center [605, 279] width 26 height 15
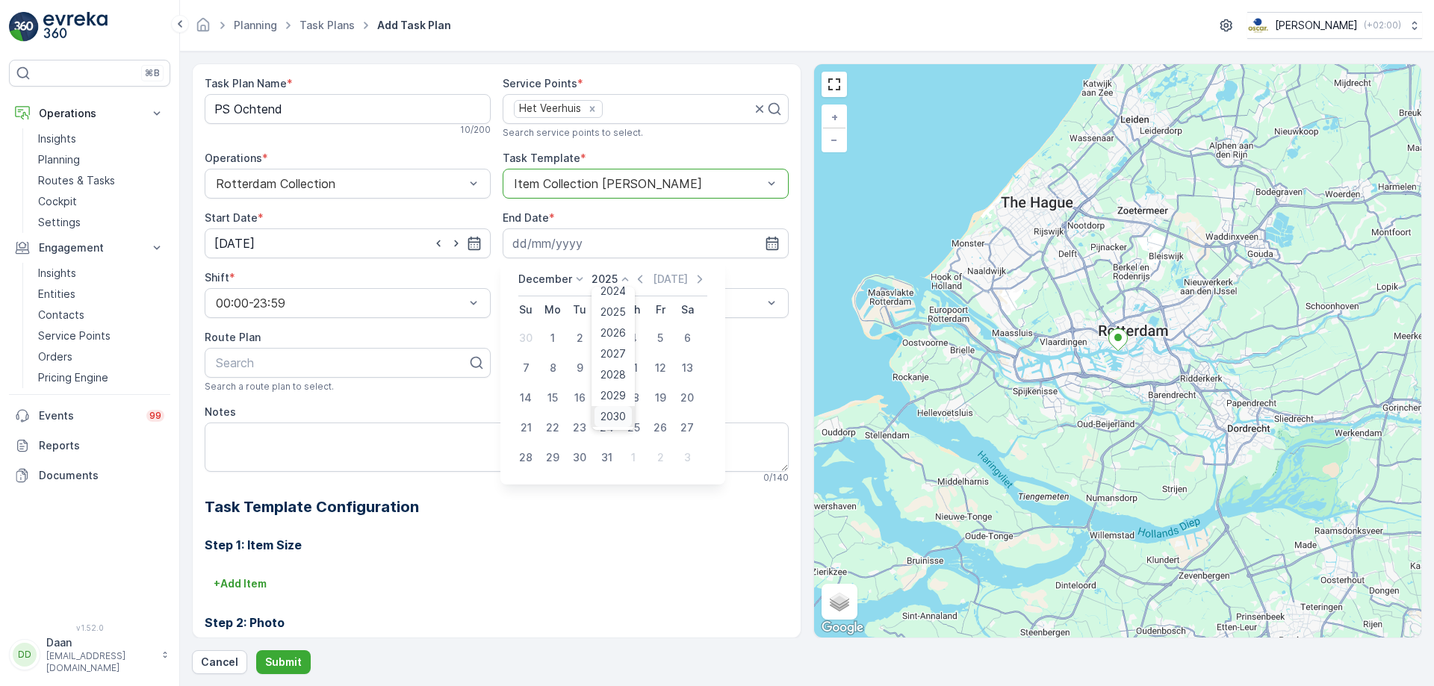
click at [619, 415] on span "2030" at bounding box center [612, 416] width 25 height 15
click at [582, 459] on div "31" at bounding box center [580, 458] width 24 height 24
type input "[DATE]"
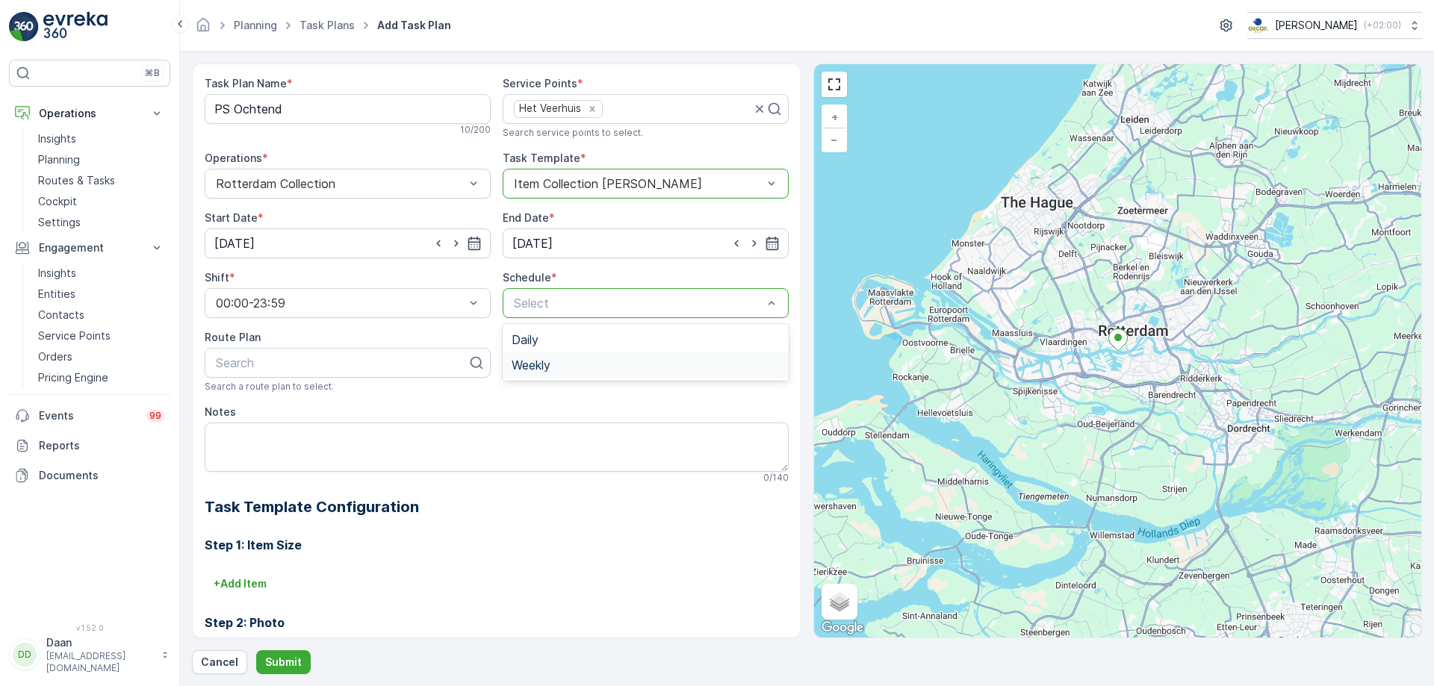
click at [571, 372] on div "Weekly" at bounding box center [646, 365] width 286 height 25
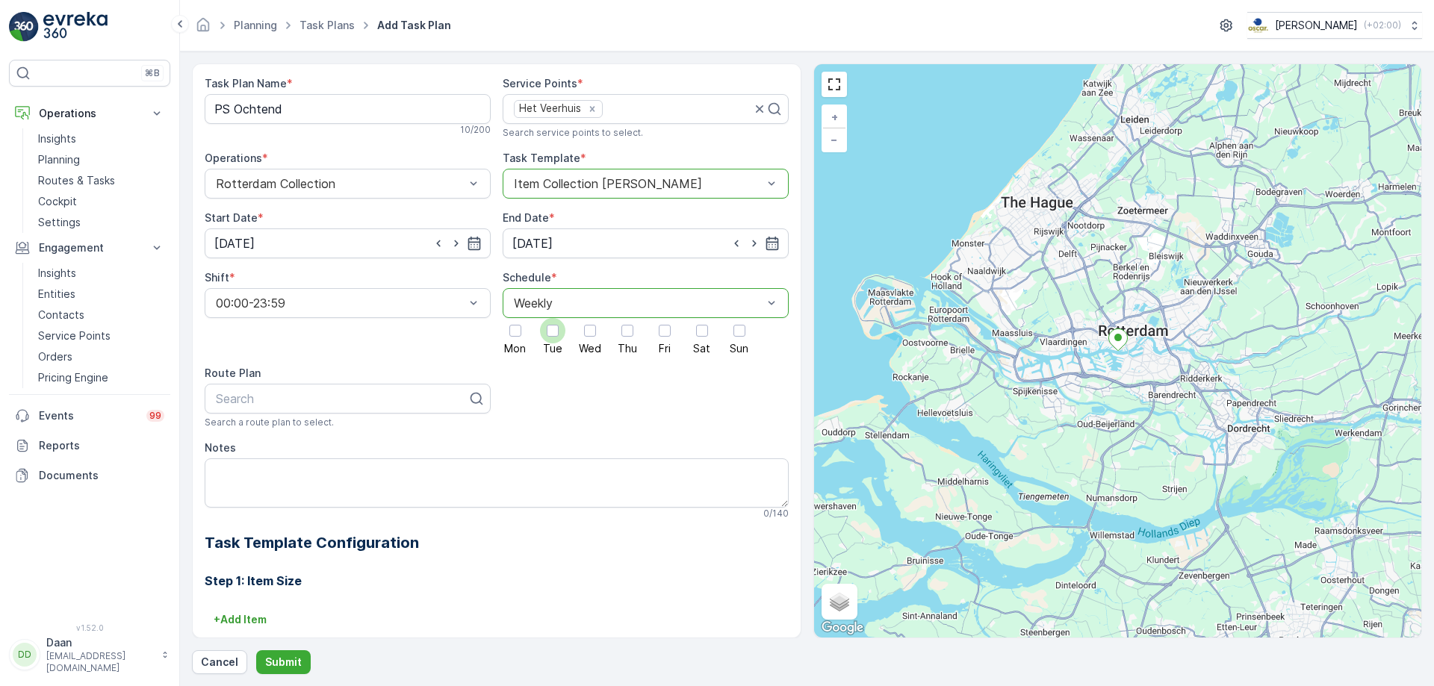
click at [553, 339] on div at bounding box center [552, 330] width 25 height 25
click at [553, 318] on input "Tue" at bounding box center [553, 318] width 0 height 0
click at [553, 339] on div at bounding box center [552, 330] width 25 height 25
click at [553, 318] on input "Tue" at bounding box center [553, 318] width 0 height 0
click at [584, 335] on div at bounding box center [590, 331] width 12 height 12
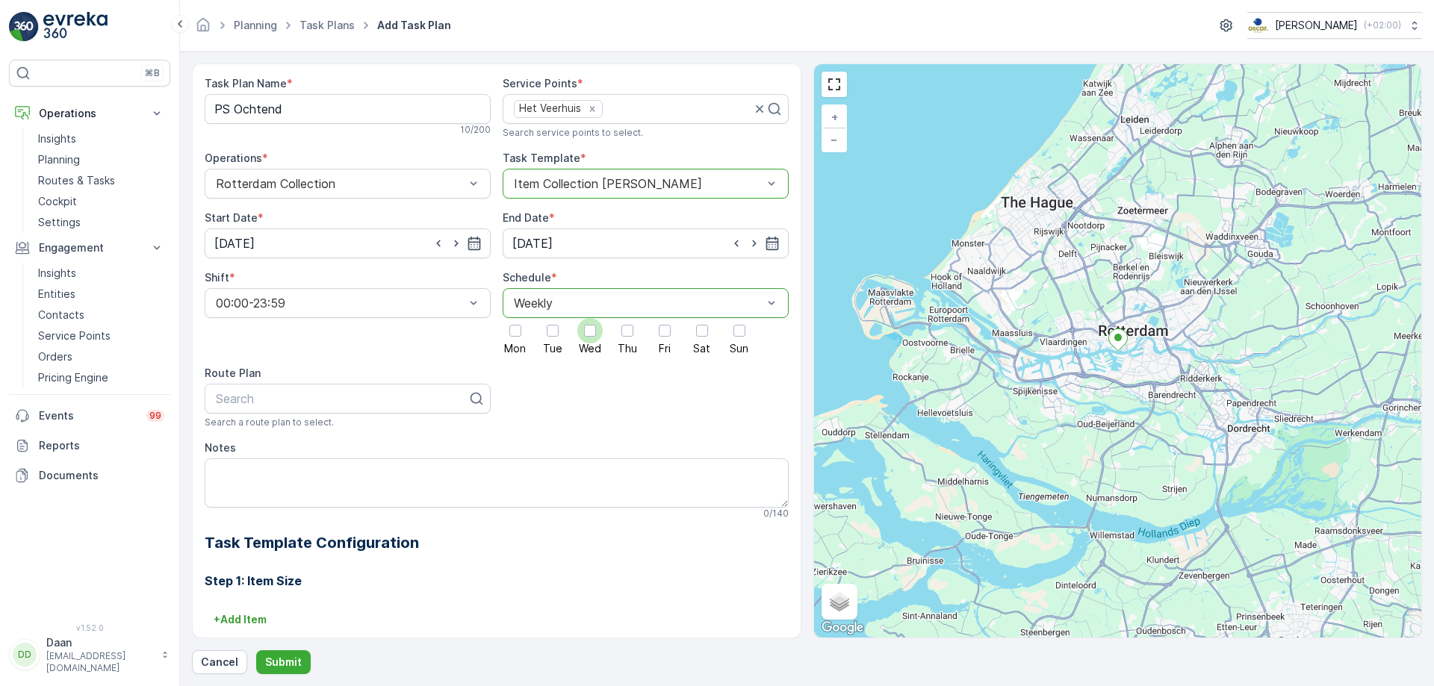
click at [590, 318] on input "Wed" at bounding box center [590, 318] width 0 height 0
click at [627, 335] on div at bounding box center [627, 331] width 12 height 12
click at [627, 318] on input "Thu" at bounding box center [627, 318] width 0 height 0
click at [671, 342] on label "Fri" at bounding box center [664, 336] width 25 height 36
click at [665, 318] on input "Fri" at bounding box center [665, 318] width 0 height 0
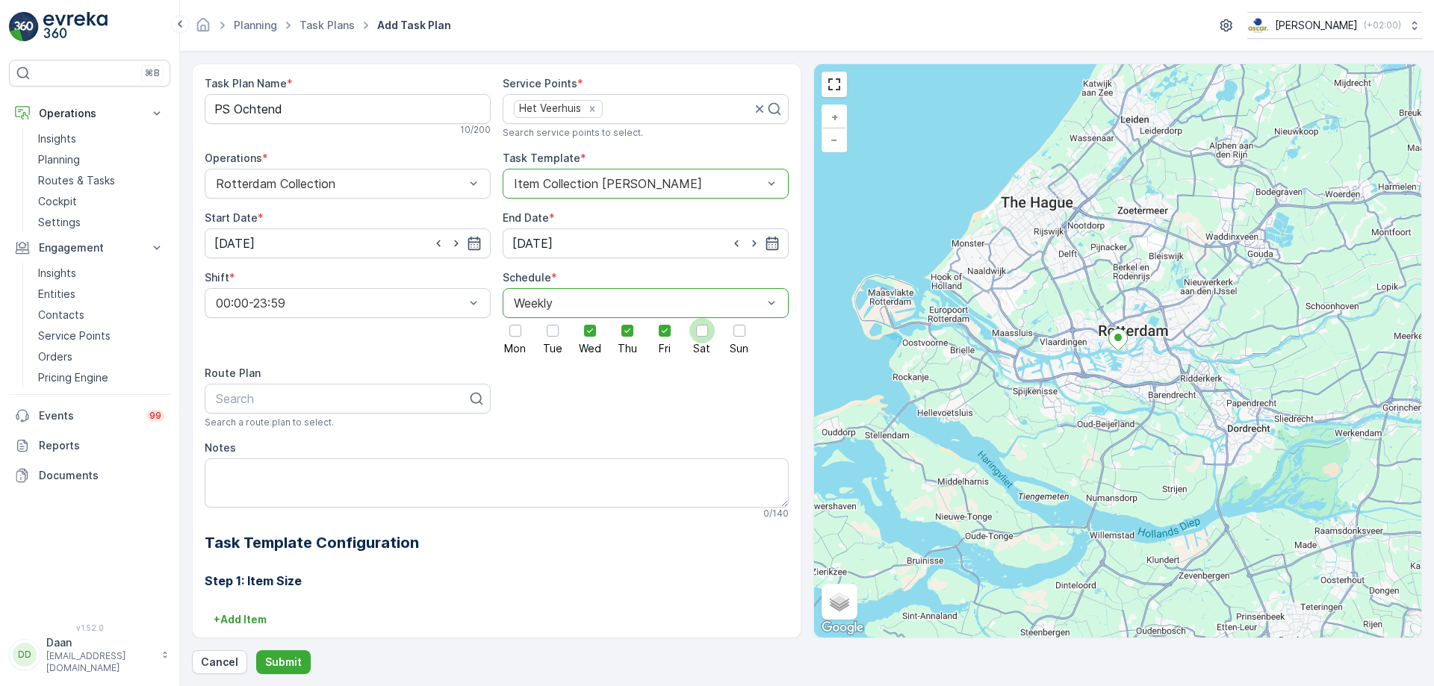
click at [703, 337] on div at bounding box center [702, 331] width 12 height 12
click at [702, 318] on input "Sat" at bounding box center [702, 318] width 0 height 0
type input "Ps"
click at [383, 471] on div "PS Ochtend" at bounding box center [348, 460] width 286 height 25
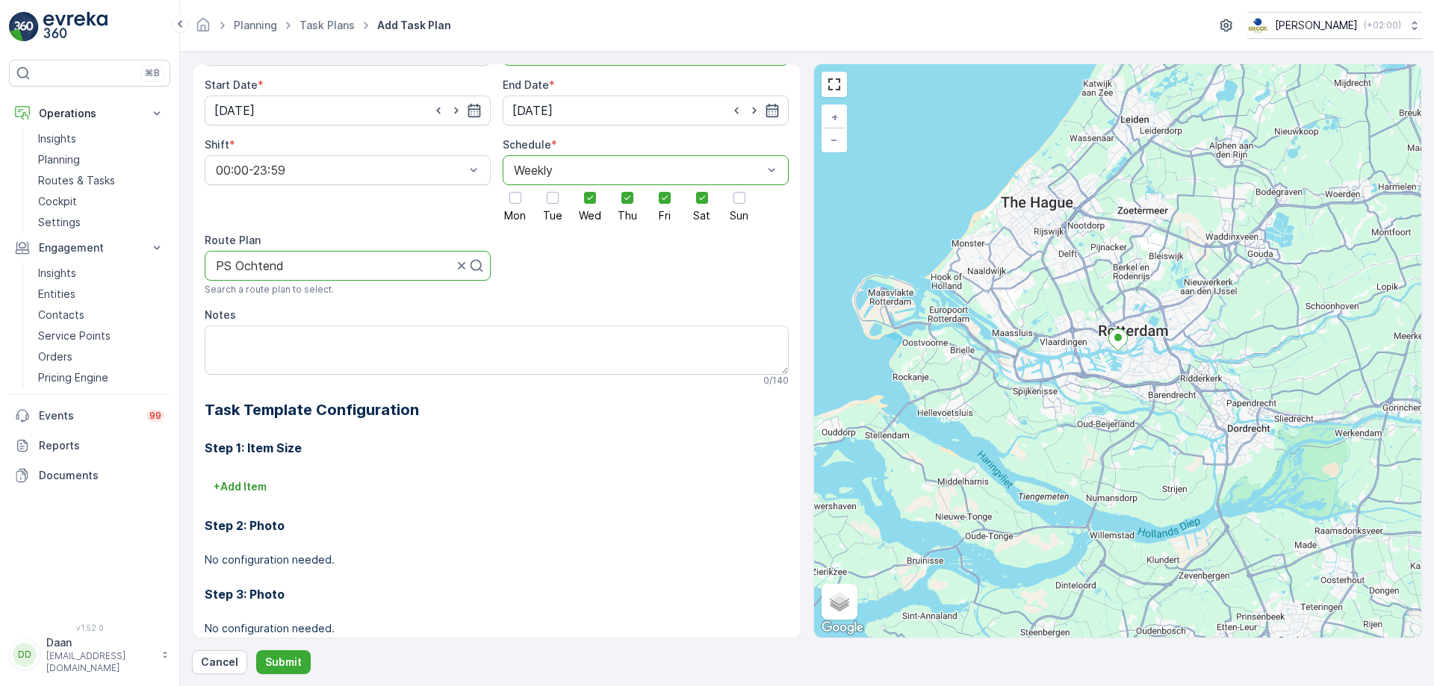
scroll to position [134, 0]
click at [476, 344] on textarea "Notes" at bounding box center [497, 349] width 584 height 49
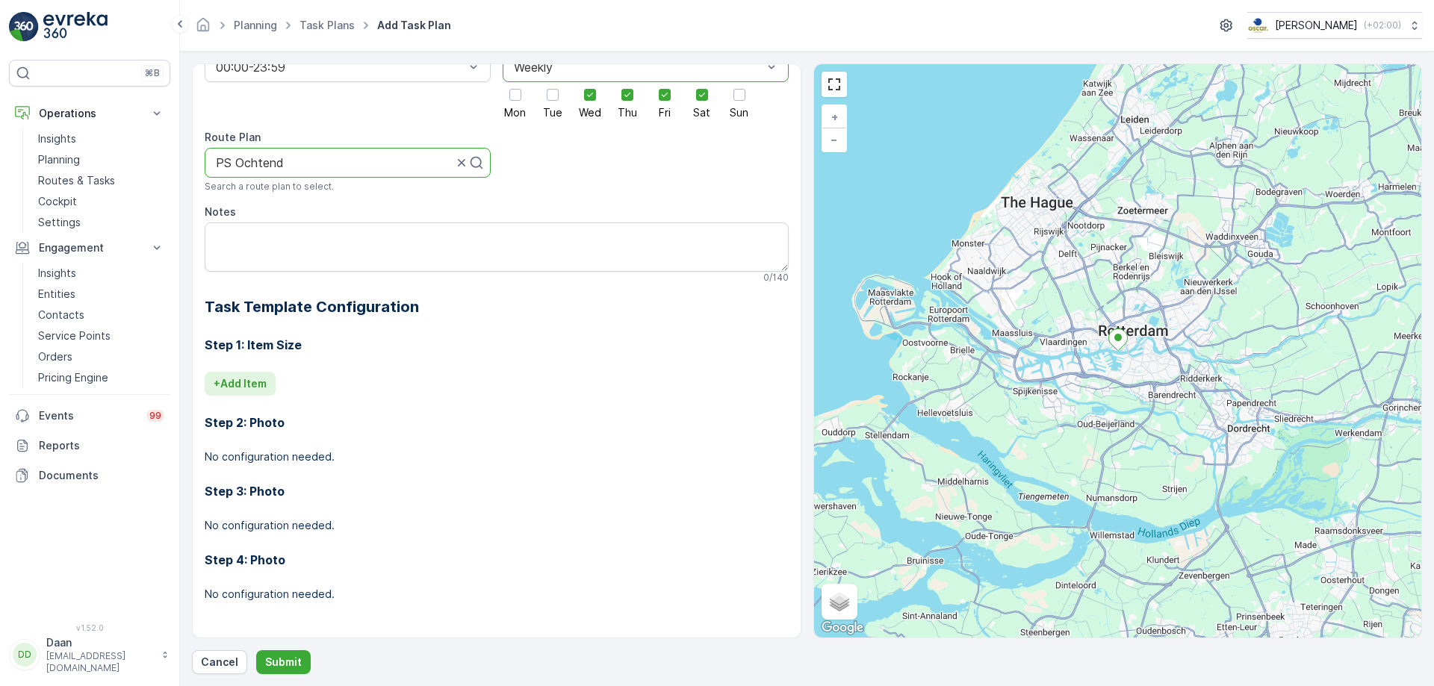
click at [234, 379] on p "+ Add Item" at bounding box center [240, 383] width 53 height 15
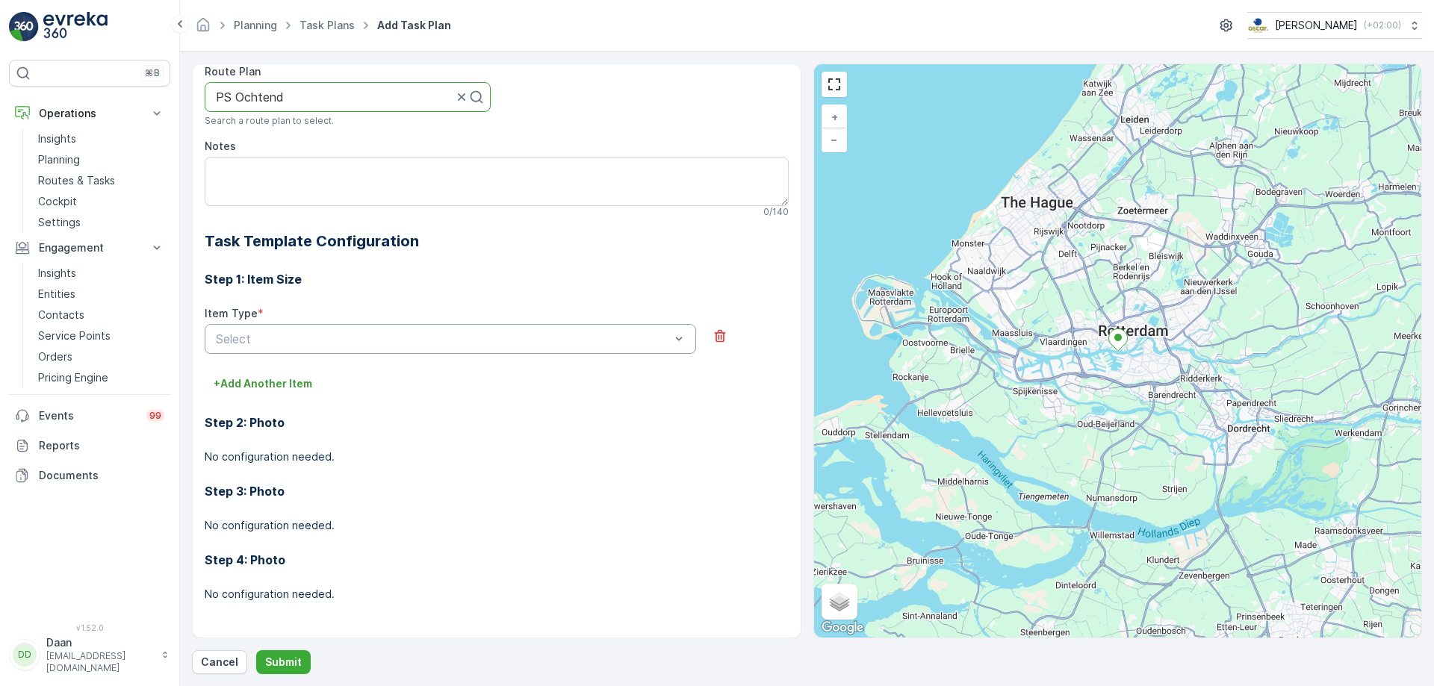
click at [545, 328] on div "Select" at bounding box center [450, 339] width 491 height 30
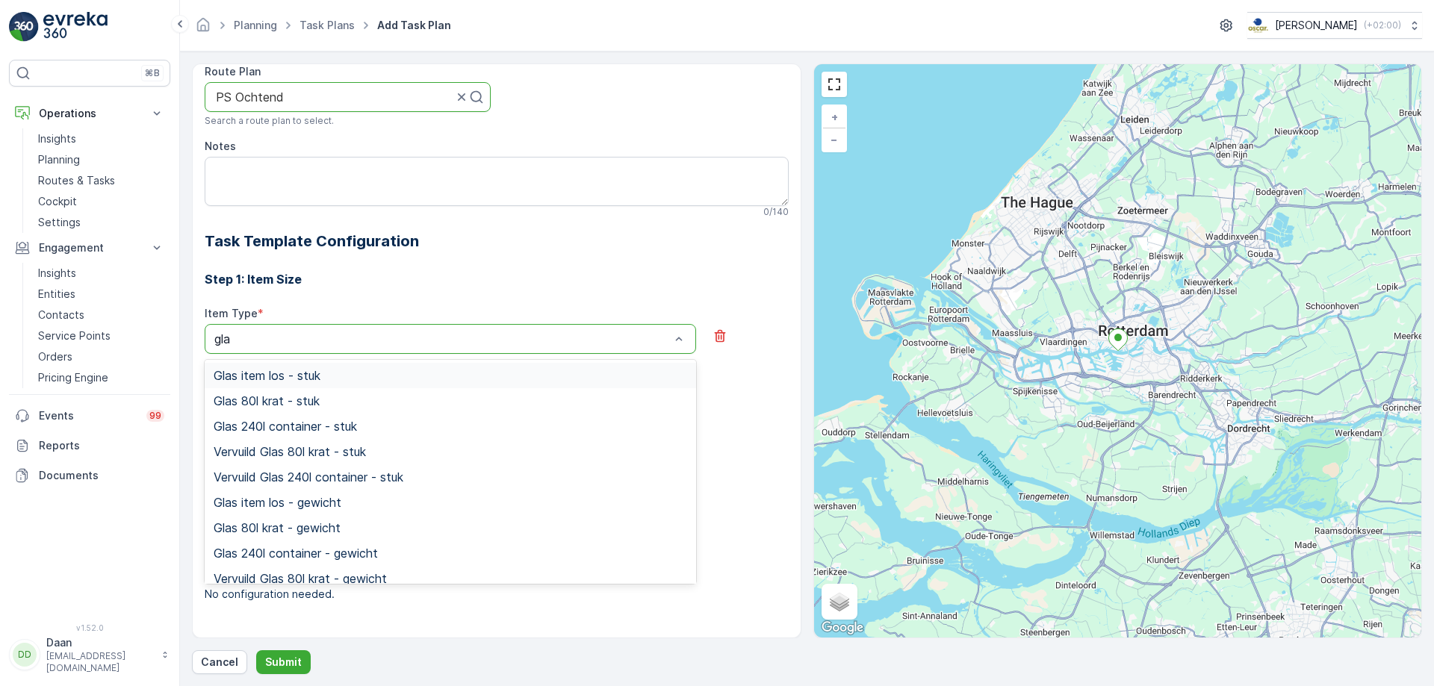
type input "glas"
click at [492, 389] on div "Glas 80l krat - stuk" at bounding box center [450, 400] width 491 height 25
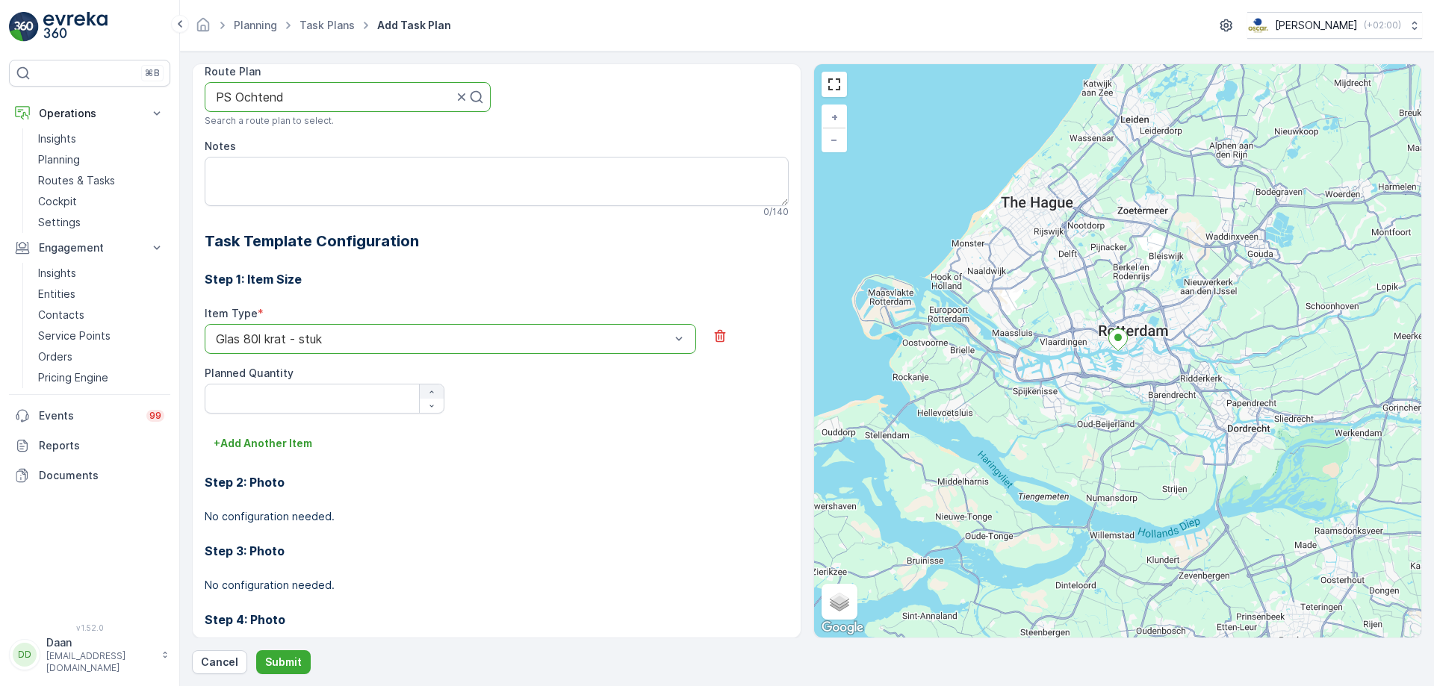
click at [431, 395] on icon "button" at bounding box center [431, 392] width 9 height 9
click at [431, 404] on icon "button" at bounding box center [431, 406] width 9 height 9
type Quantity "2"
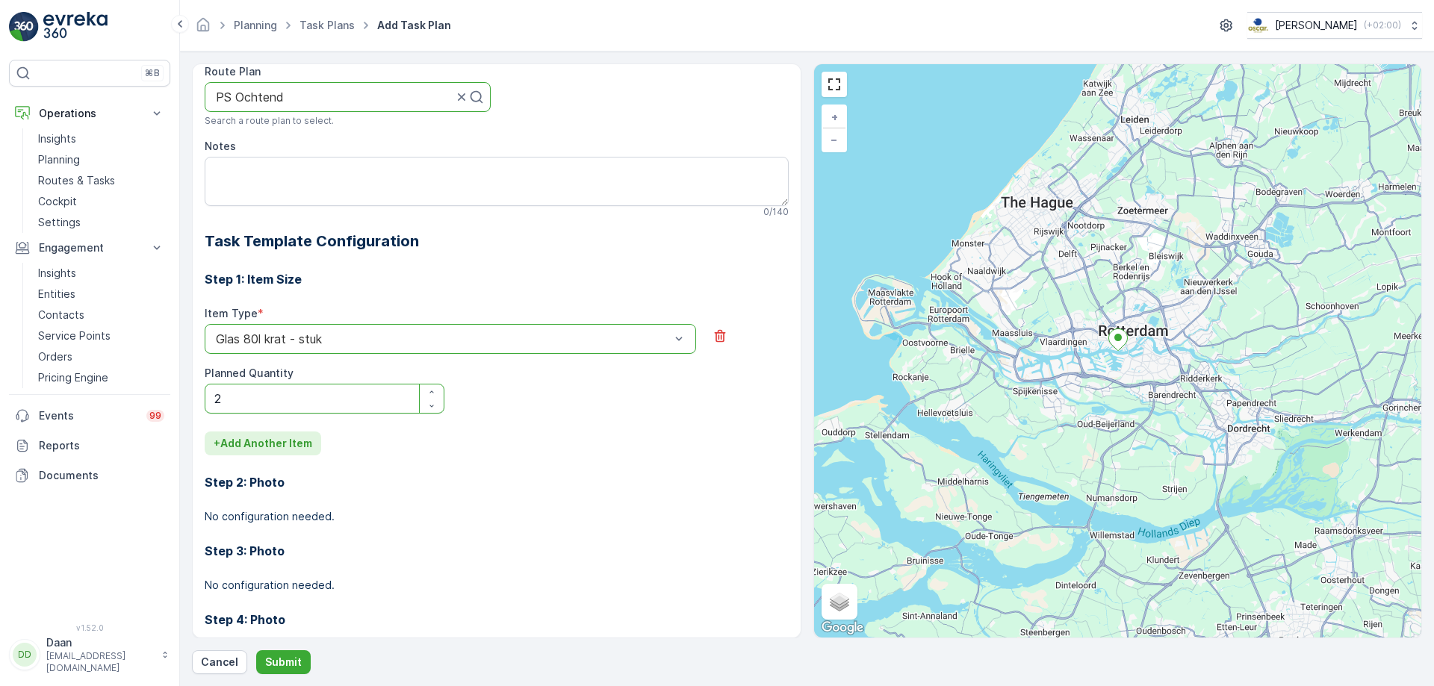
click at [296, 449] on p "+ Add Another Item" at bounding box center [263, 443] width 99 height 15
click at [484, 442] on div "Item Type *" at bounding box center [450, 439] width 491 height 15
click at [483, 451] on div "Select" at bounding box center [450, 465] width 491 height 30
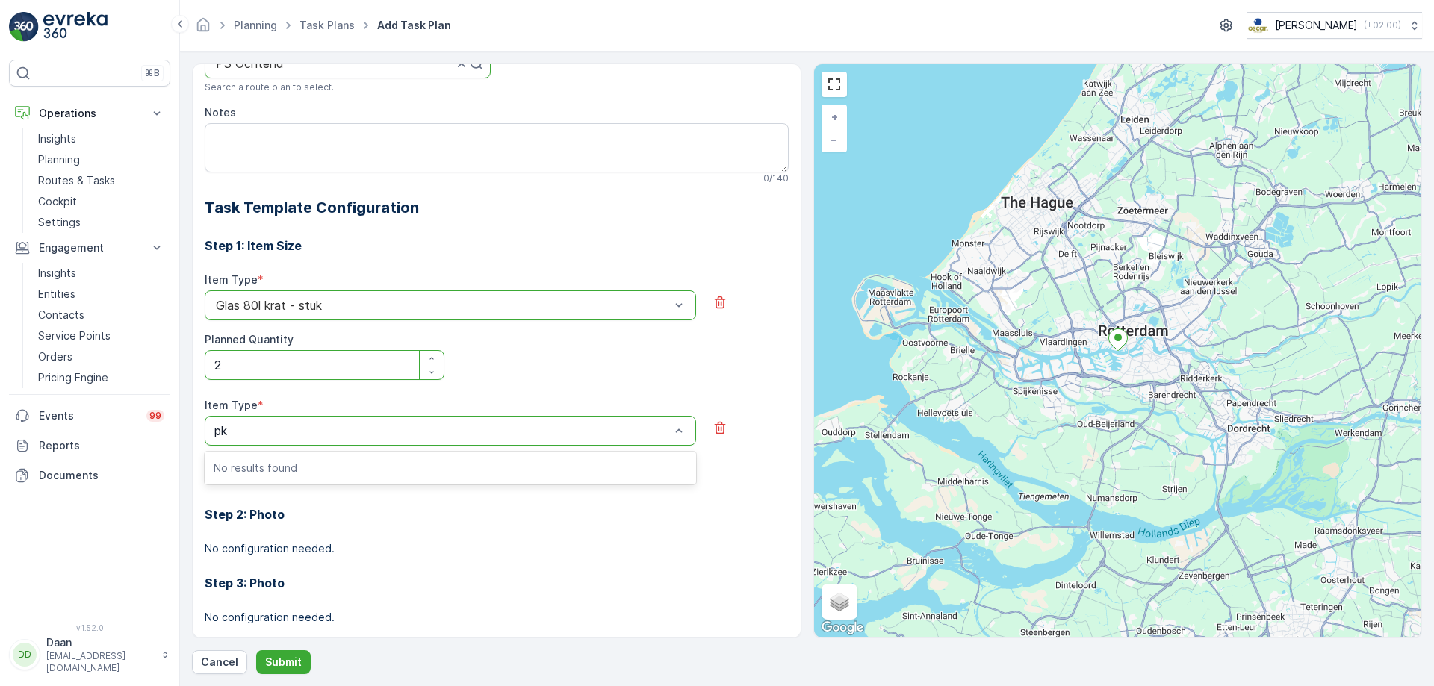
scroll to position [336, 0]
type input "p"
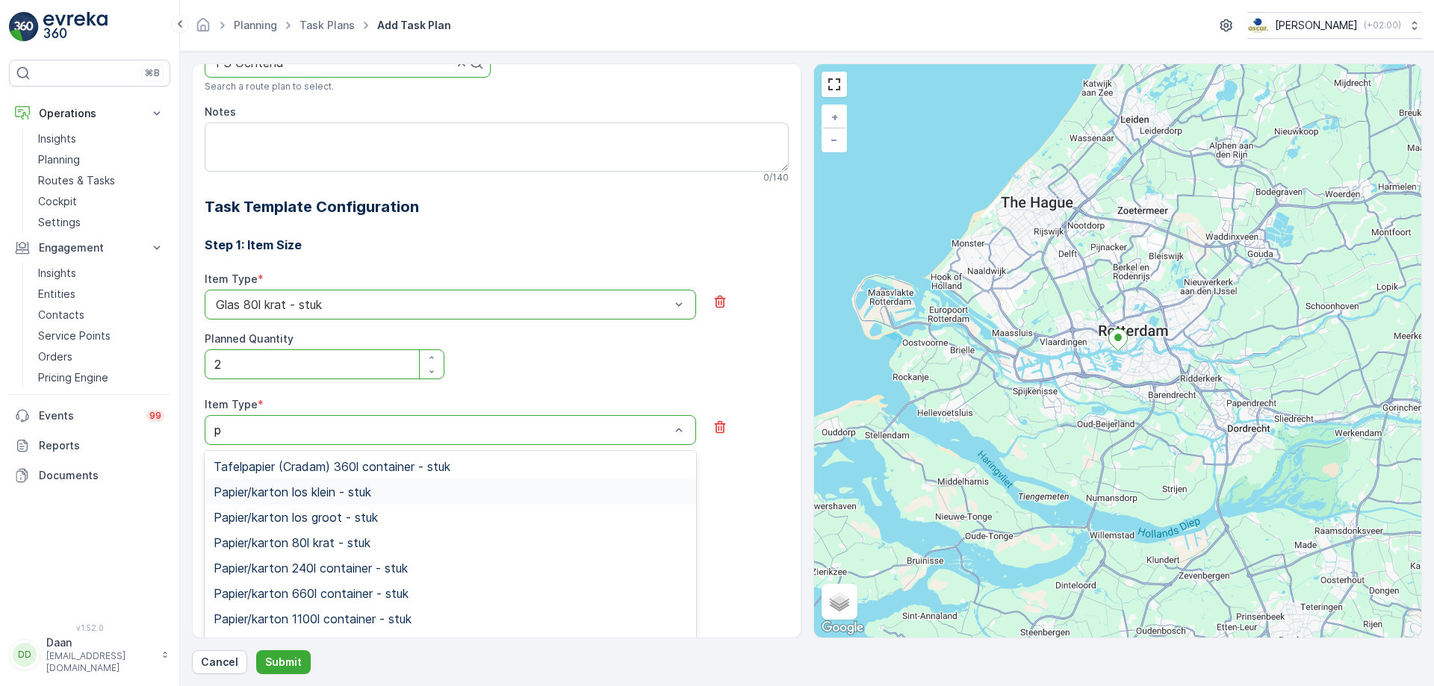
scroll to position [41, 0]
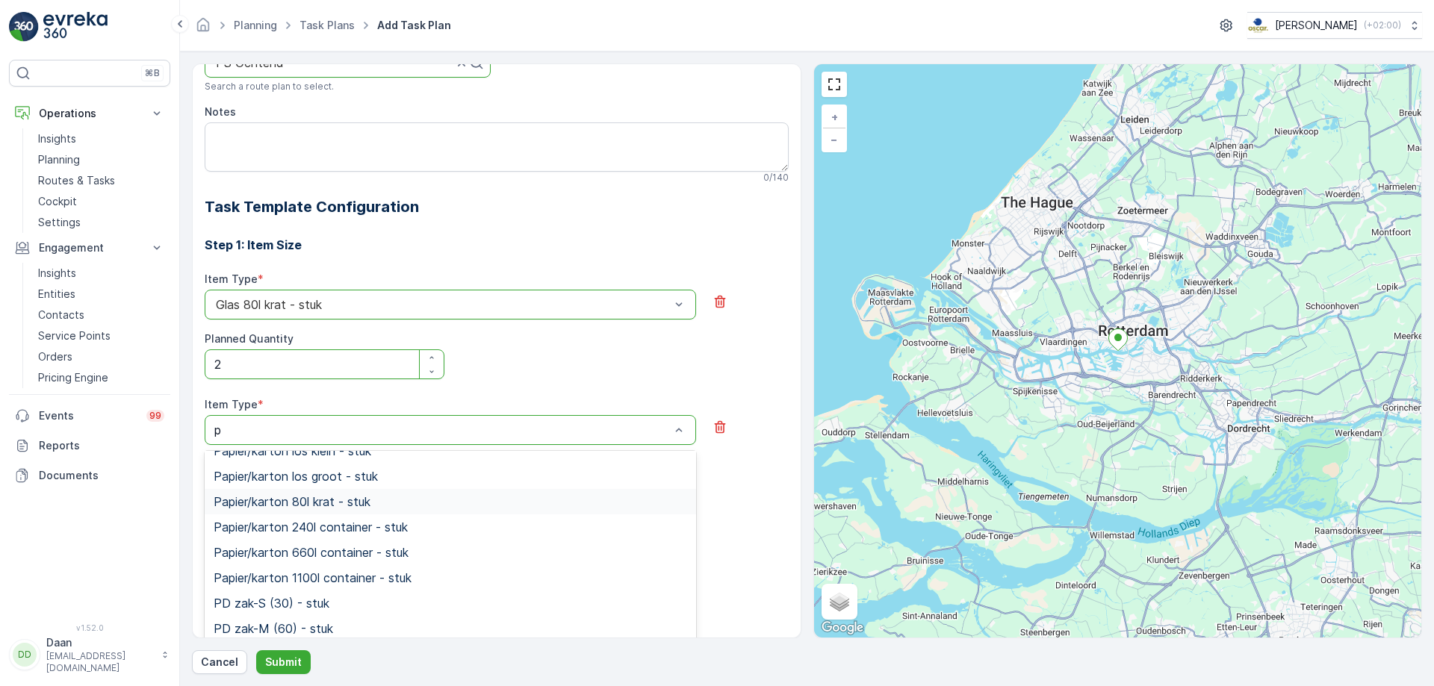
click at [459, 497] on div "Papier/karton 80l krat - stuk" at bounding box center [451, 501] width 474 height 13
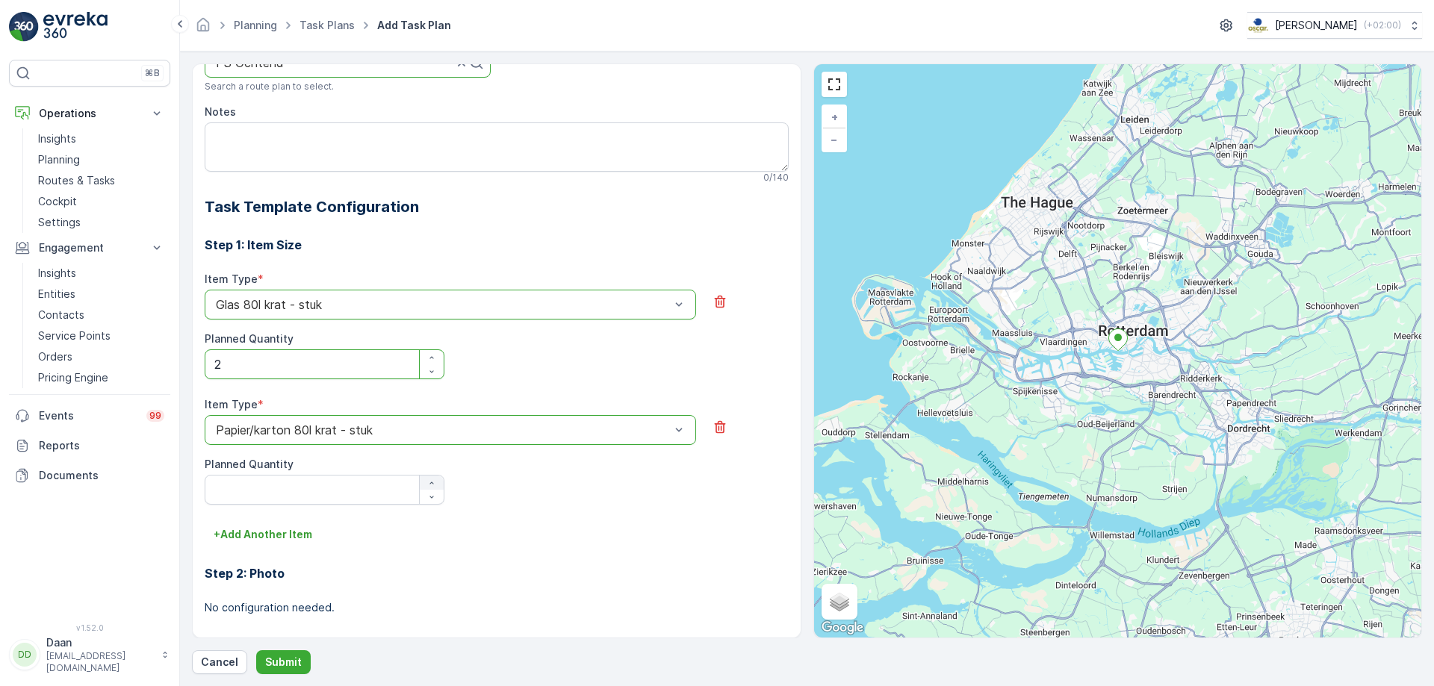
click at [429, 479] on icon "button" at bounding box center [431, 483] width 9 height 9
type Quantity "2"
click at [303, 524] on button "+ Add Another Item" at bounding box center [263, 535] width 117 height 24
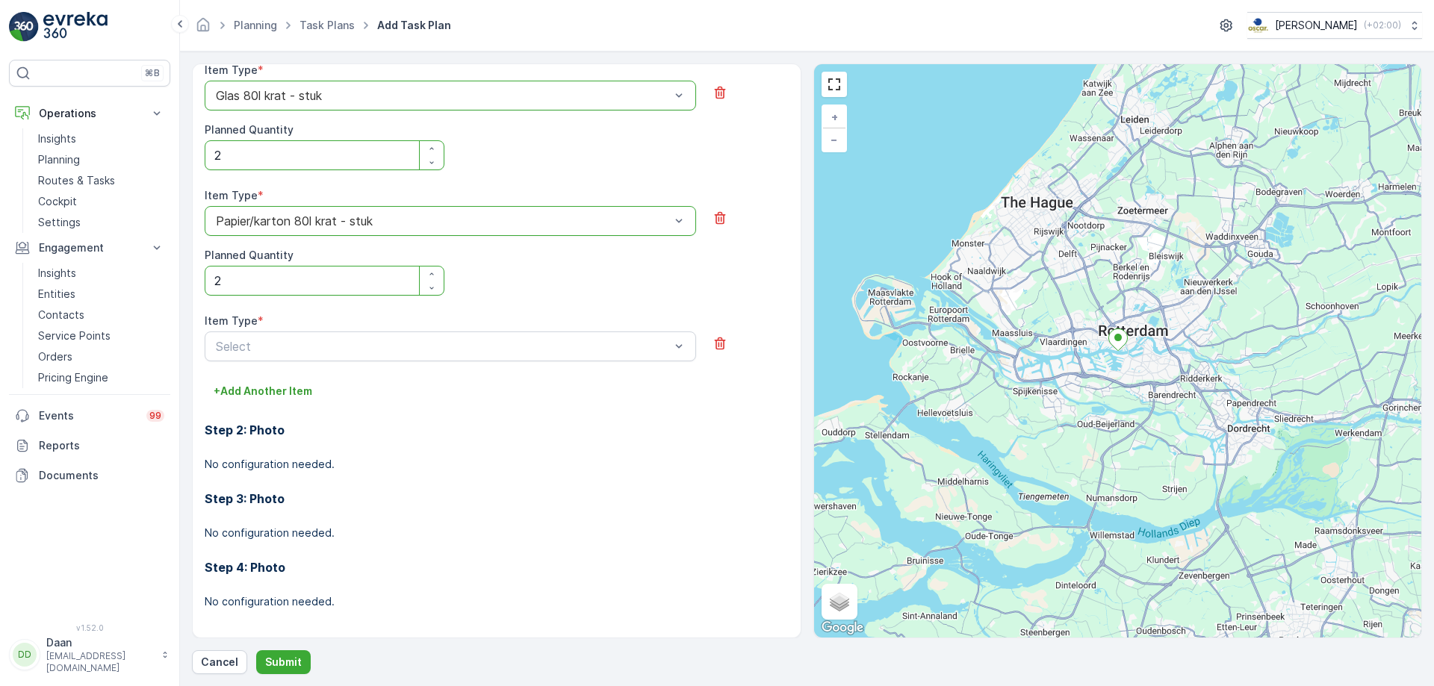
scroll to position [553, 0]
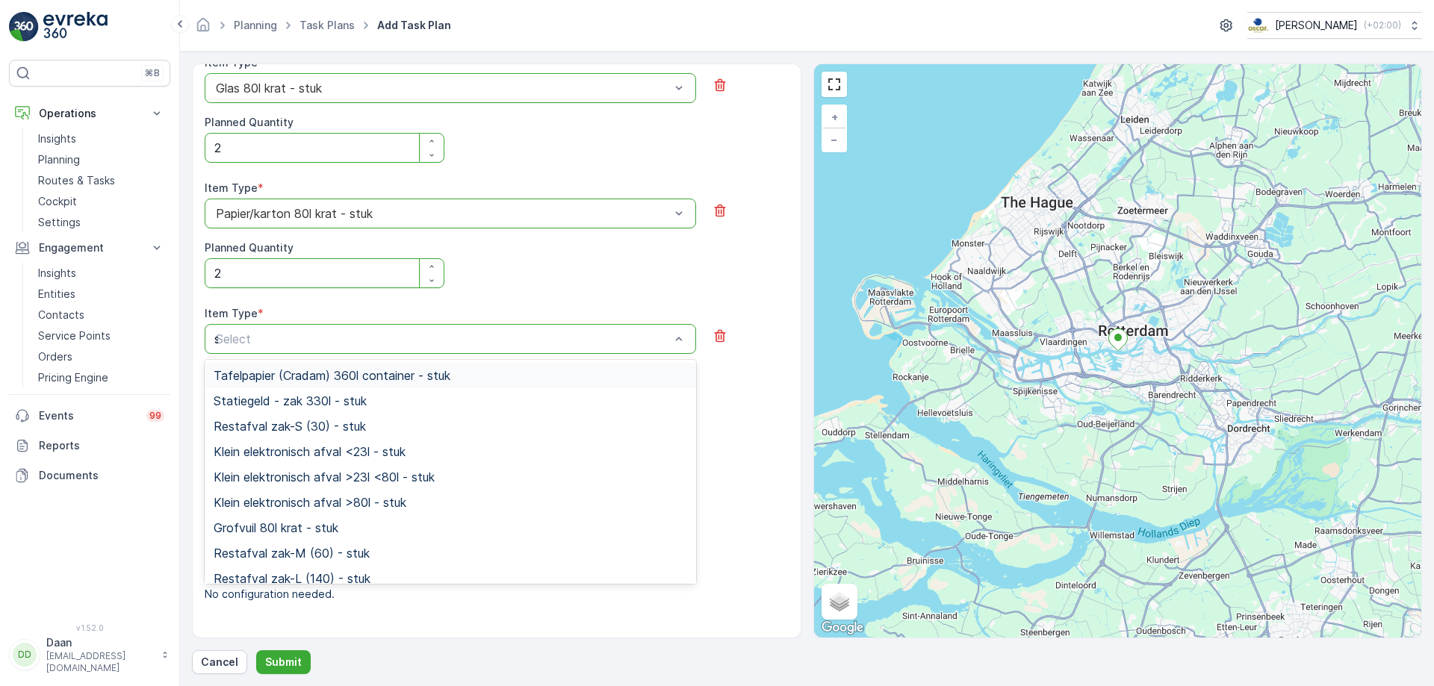
type input "sw"
click at [560, 397] on div "Swill emmer 23l - stuk" at bounding box center [451, 400] width 474 height 13
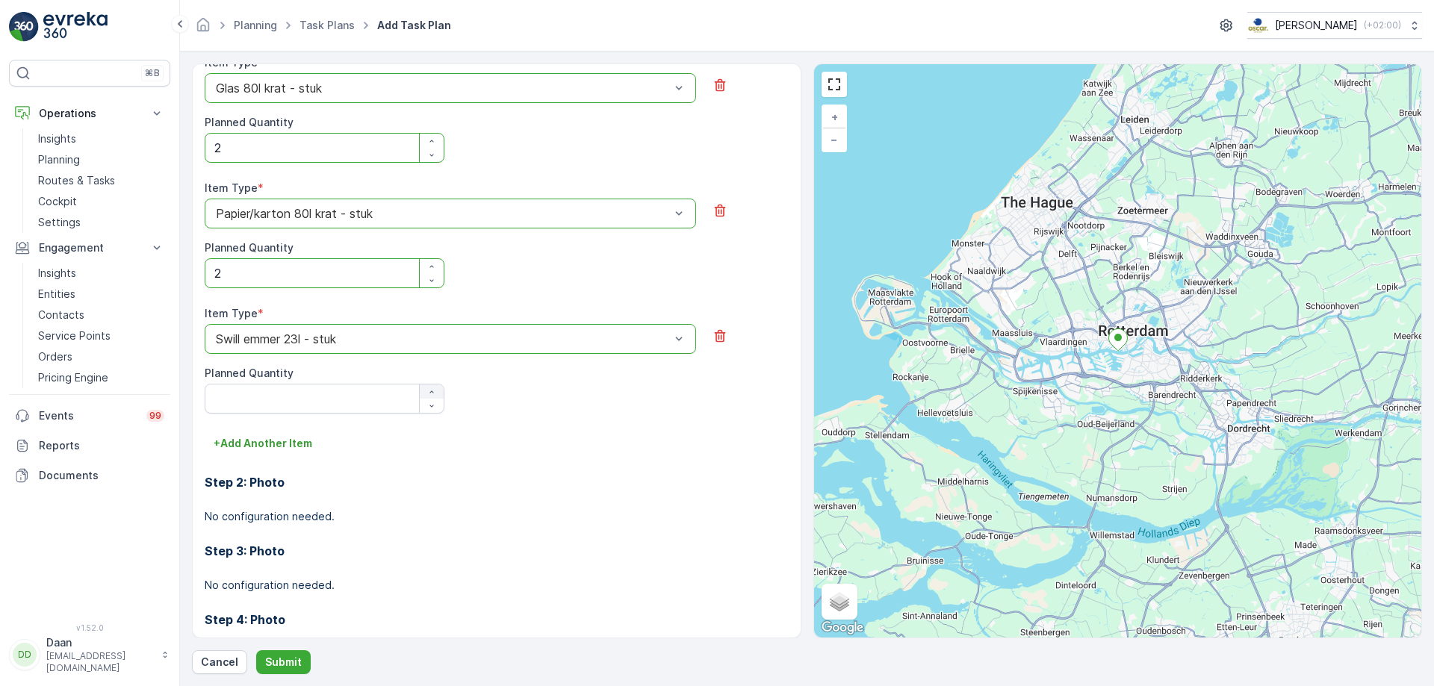
click at [438, 394] on div "button" at bounding box center [432, 392] width 24 height 9
type Quantity "3"
click at [316, 439] on button "+ Add Another Item" at bounding box center [263, 444] width 117 height 24
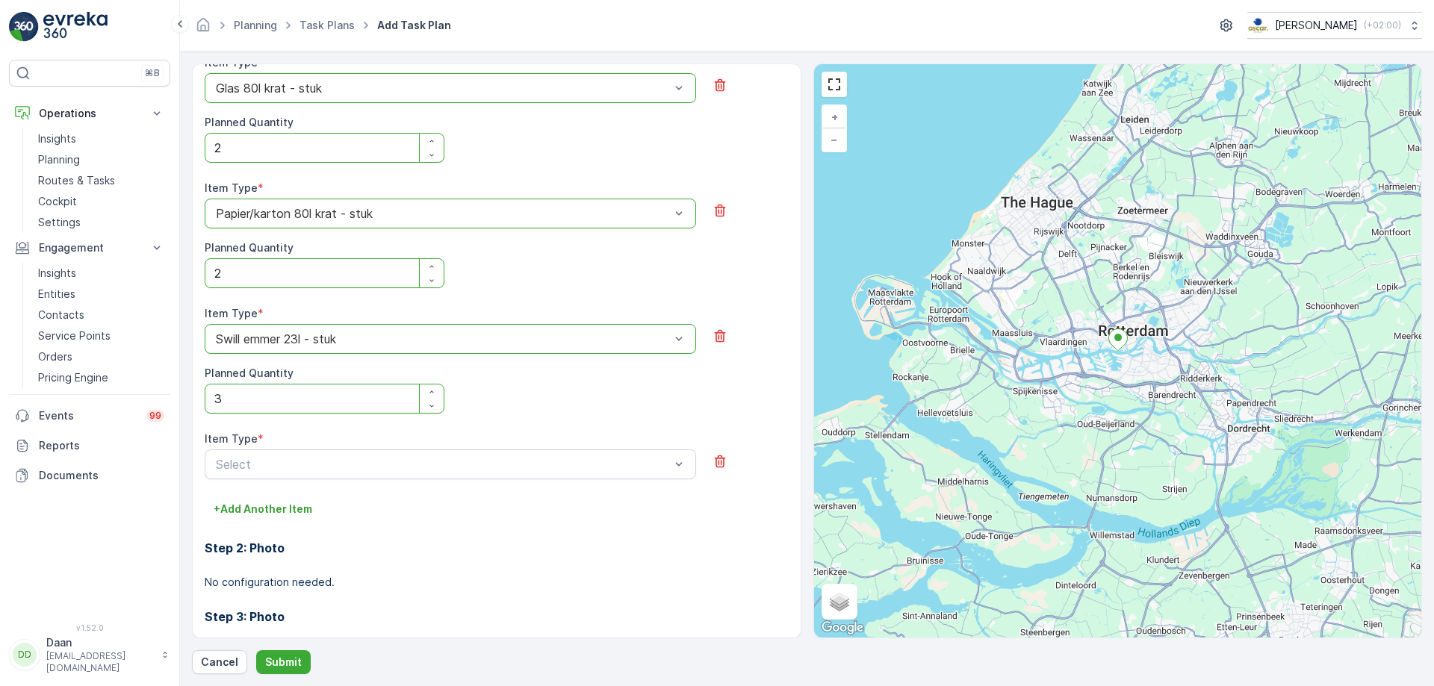
scroll to position [678, 0]
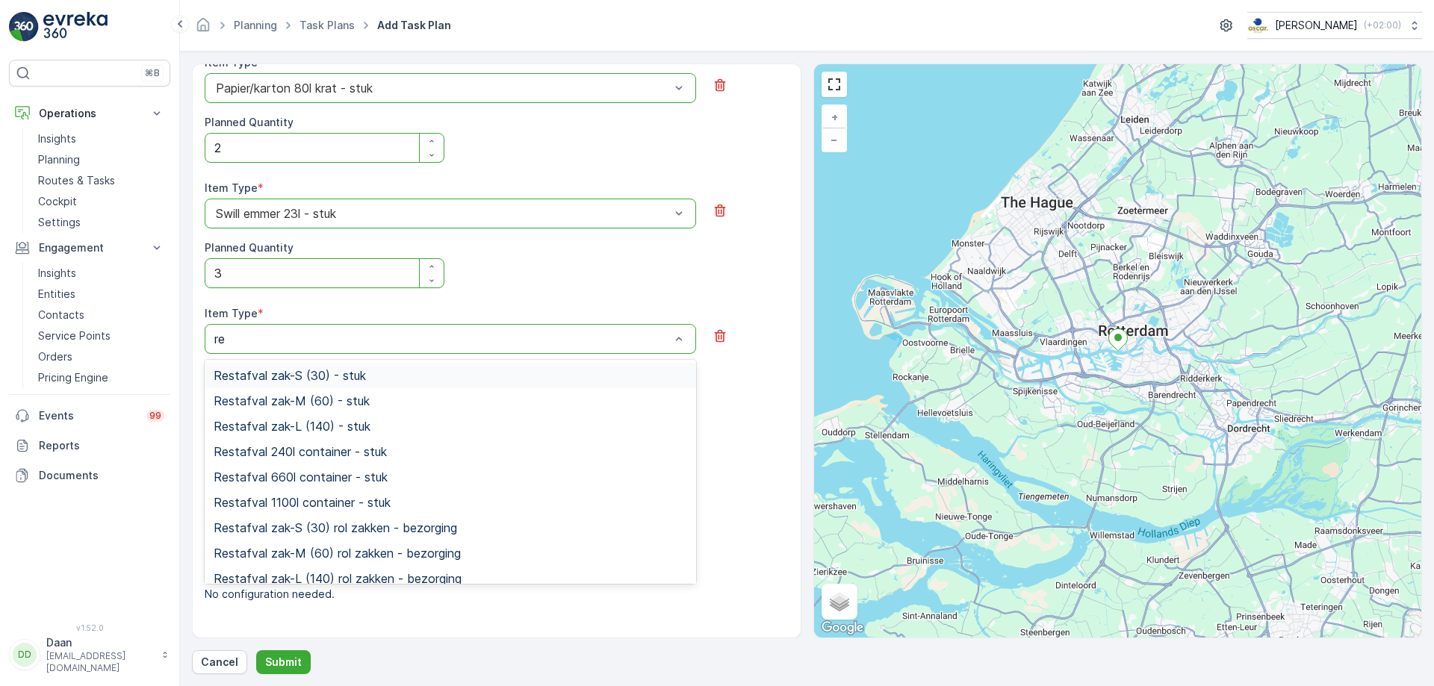
type input "res"
click at [549, 420] on div "Restafval zak-L (140) - stuk" at bounding box center [451, 426] width 474 height 13
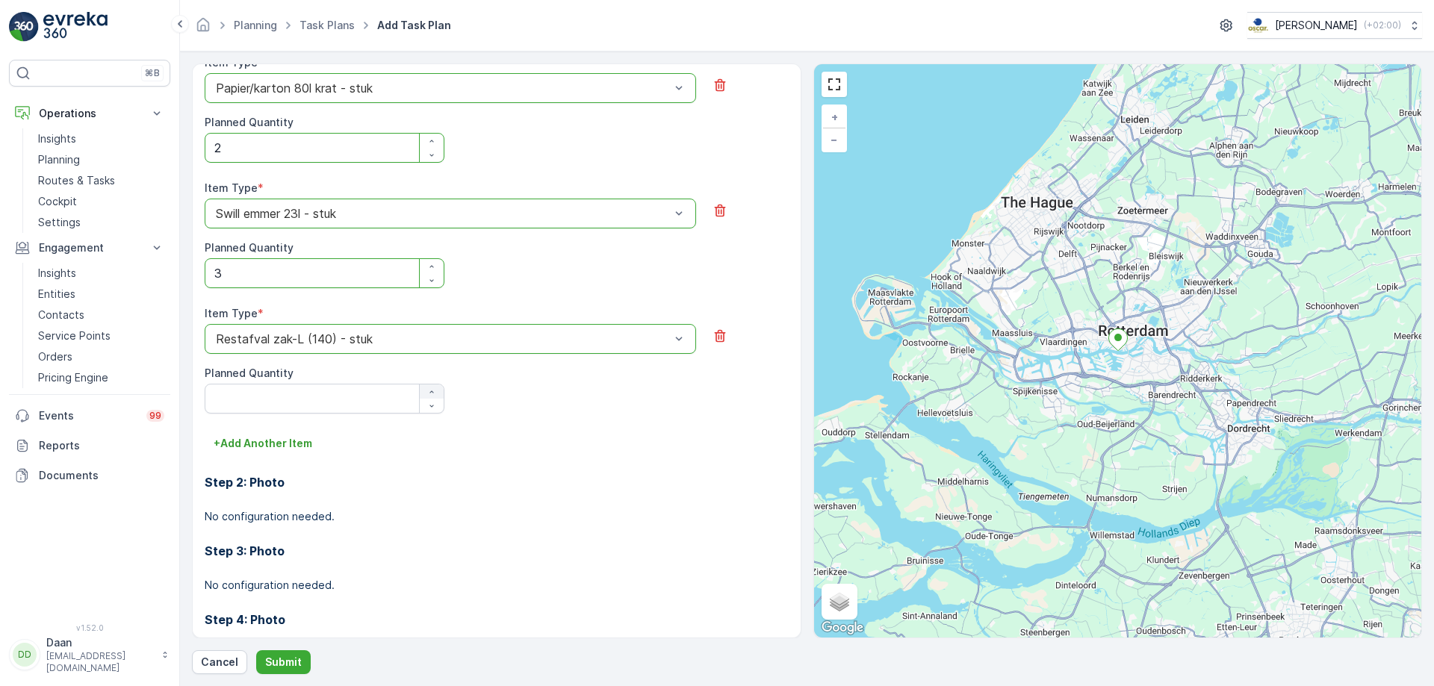
click at [431, 390] on icon "button" at bounding box center [431, 392] width 9 height 9
click at [431, 403] on icon "button" at bounding box center [431, 406] width 9 height 9
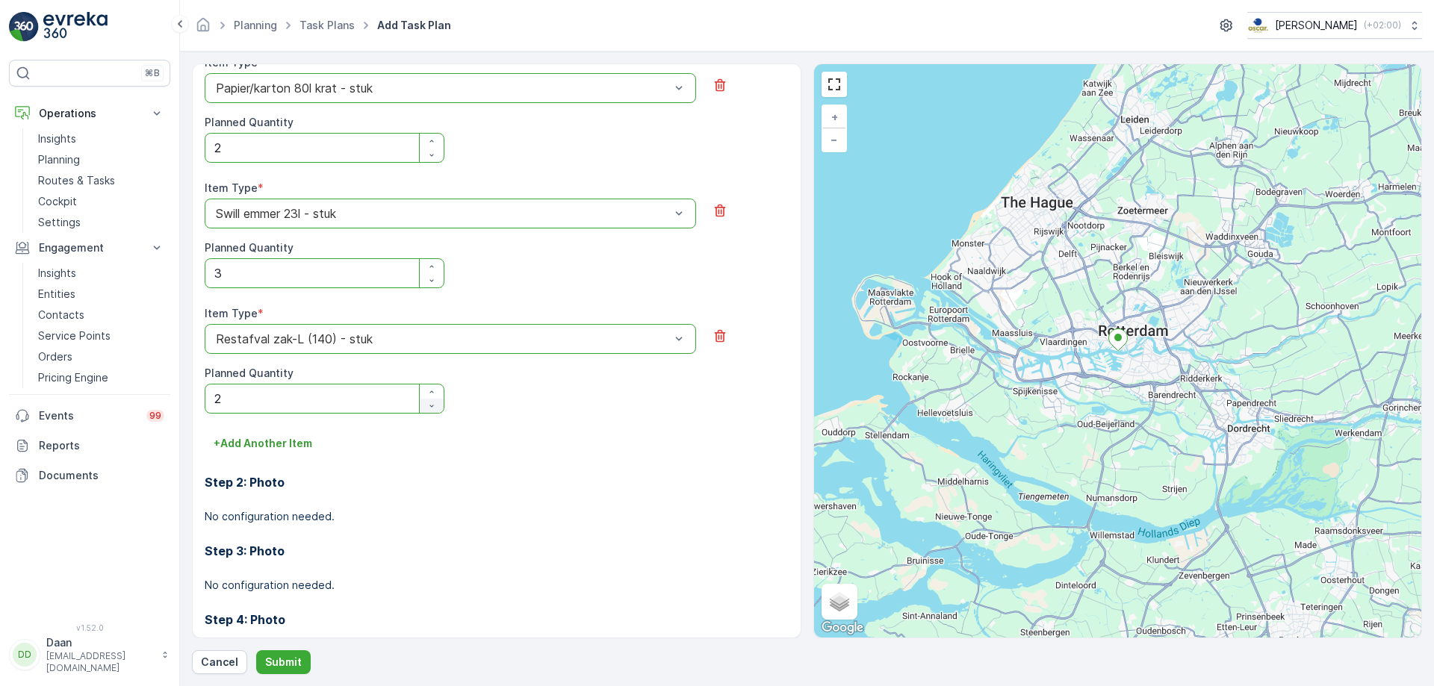
type Quantity "1"
click at [299, 443] on p "+ Add Another Item" at bounding box center [263, 443] width 99 height 15
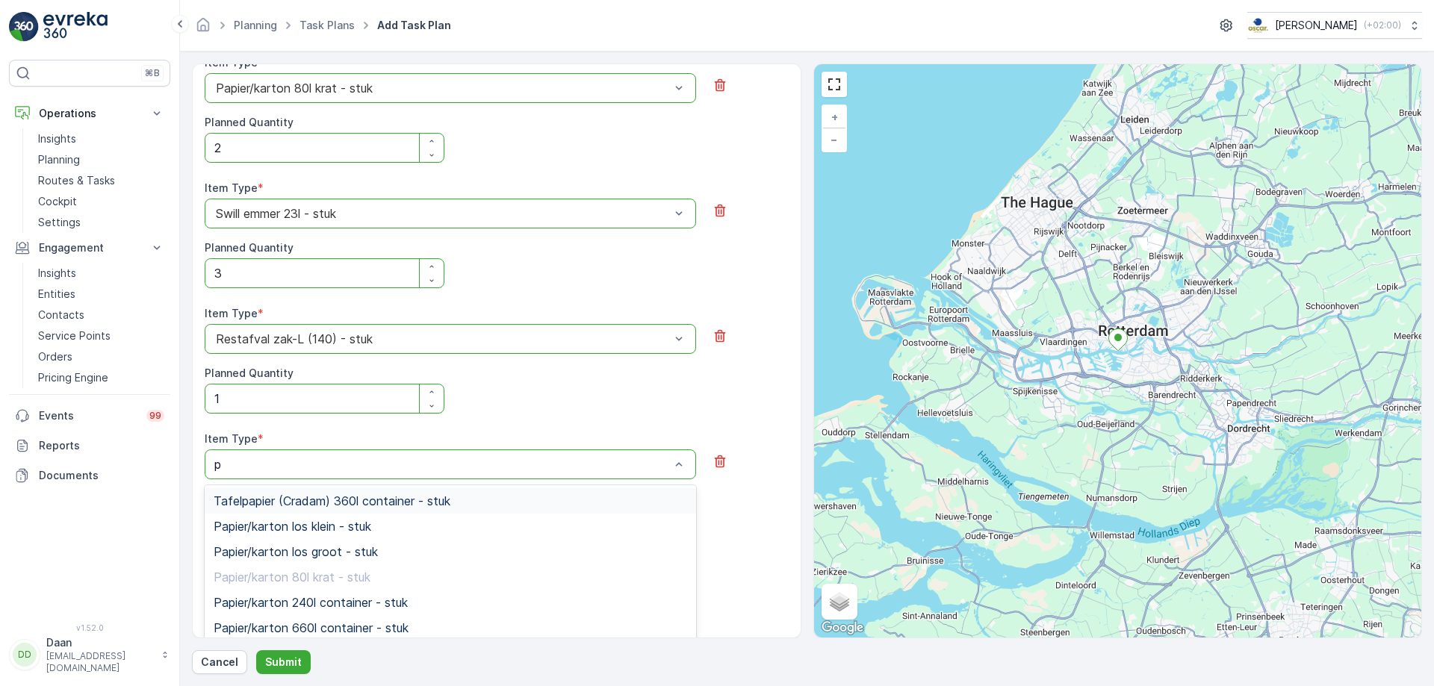
type input "pd"
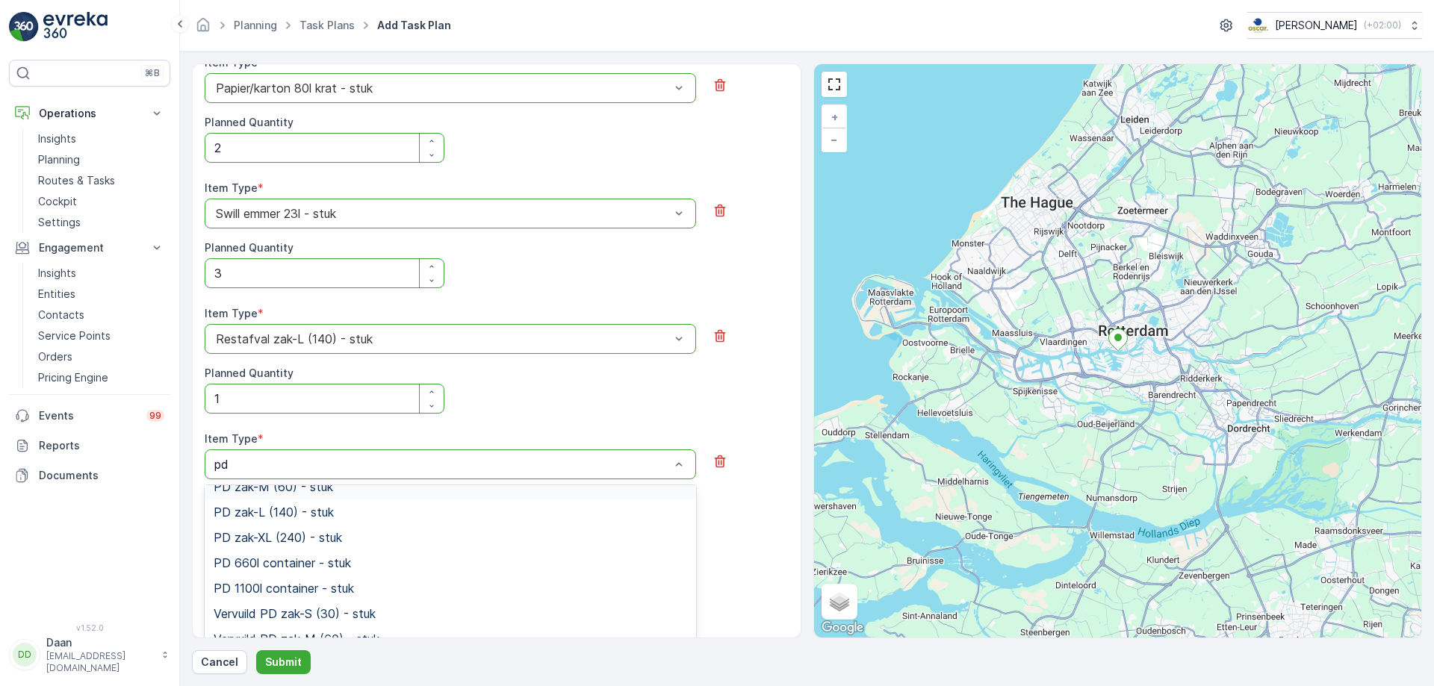
scroll to position [45, 0]
click at [466, 515] on div "PD zak-L (140) - stuk" at bounding box center [450, 506] width 491 height 25
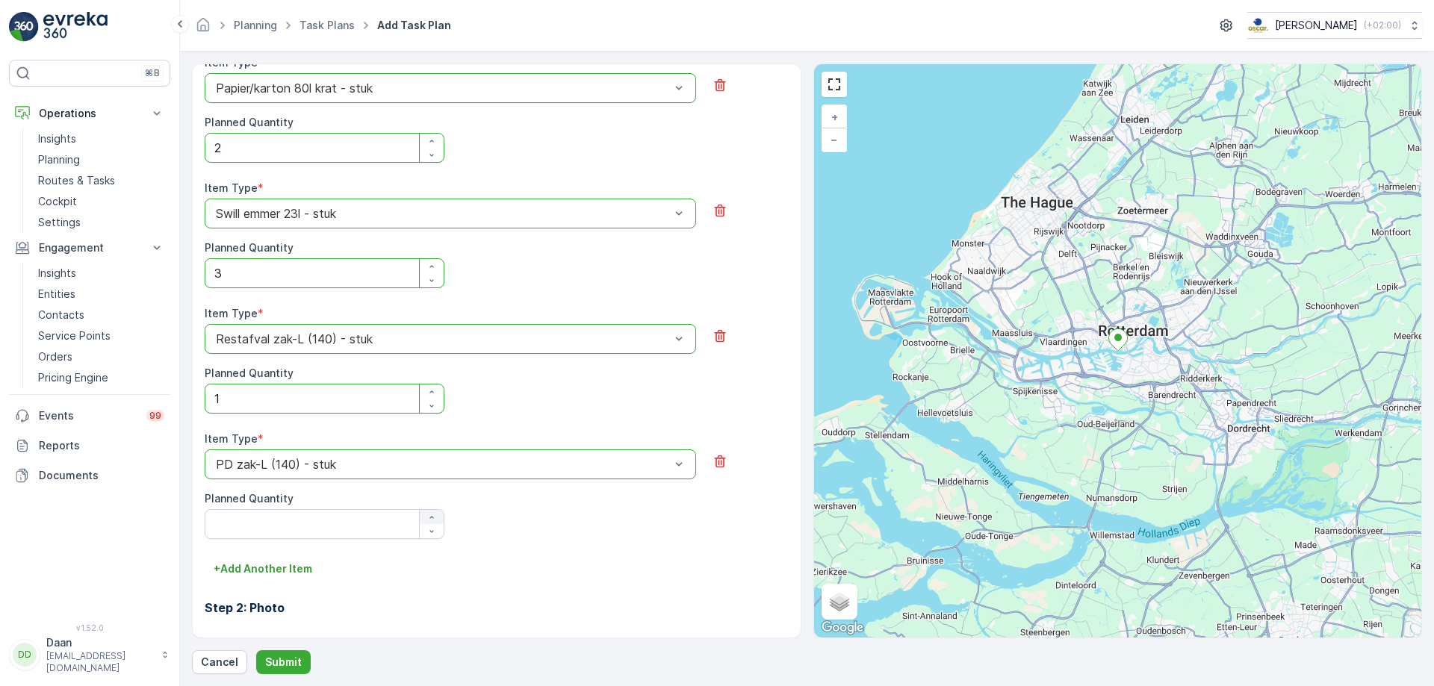
click at [422, 520] on div "button" at bounding box center [432, 517] width 24 height 9
type Quantity "1"
click at [285, 524] on p "+ Add Another Item" at bounding box center [263, 569] width 99 height 15
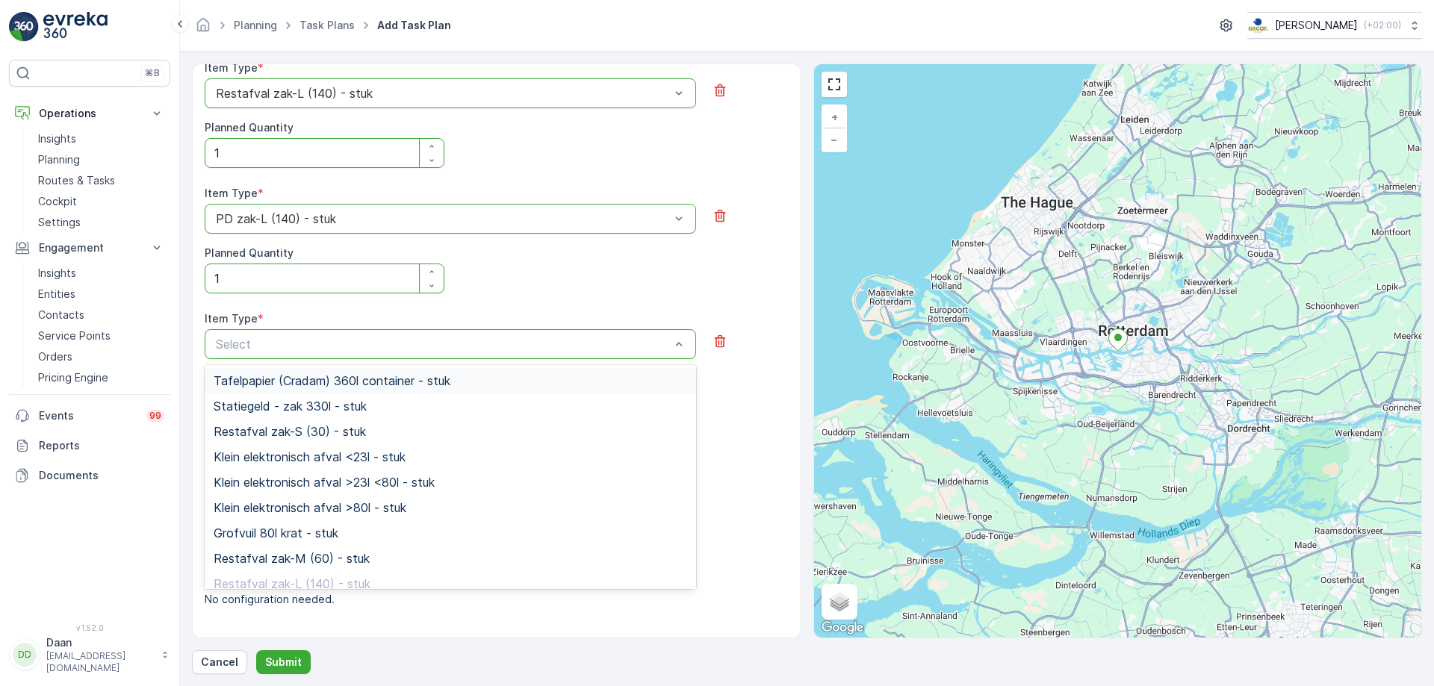
scroll to position [929, 0]
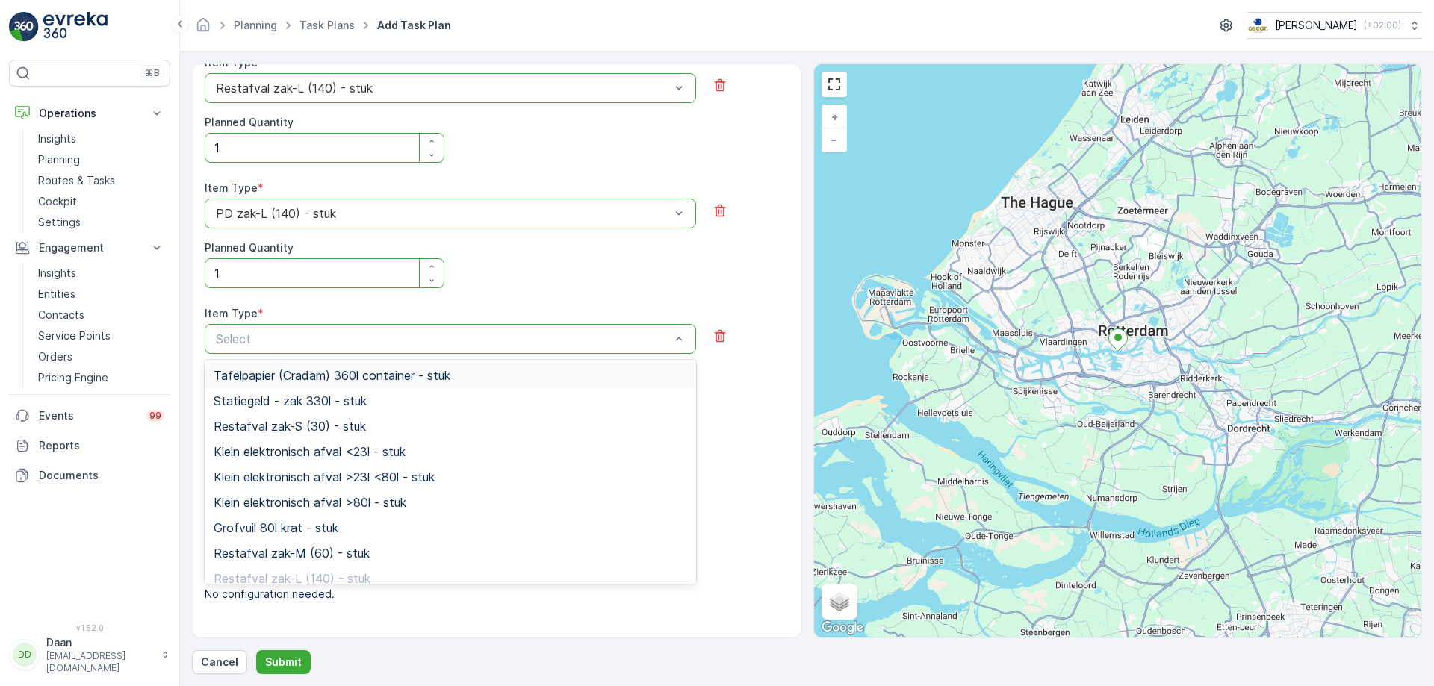
click at [730, 289] on div "Item Type * option PD zak-L (140) - stuk is disabled. Select another option. PD…" at bounding box center [497, 243] width 584 height 125
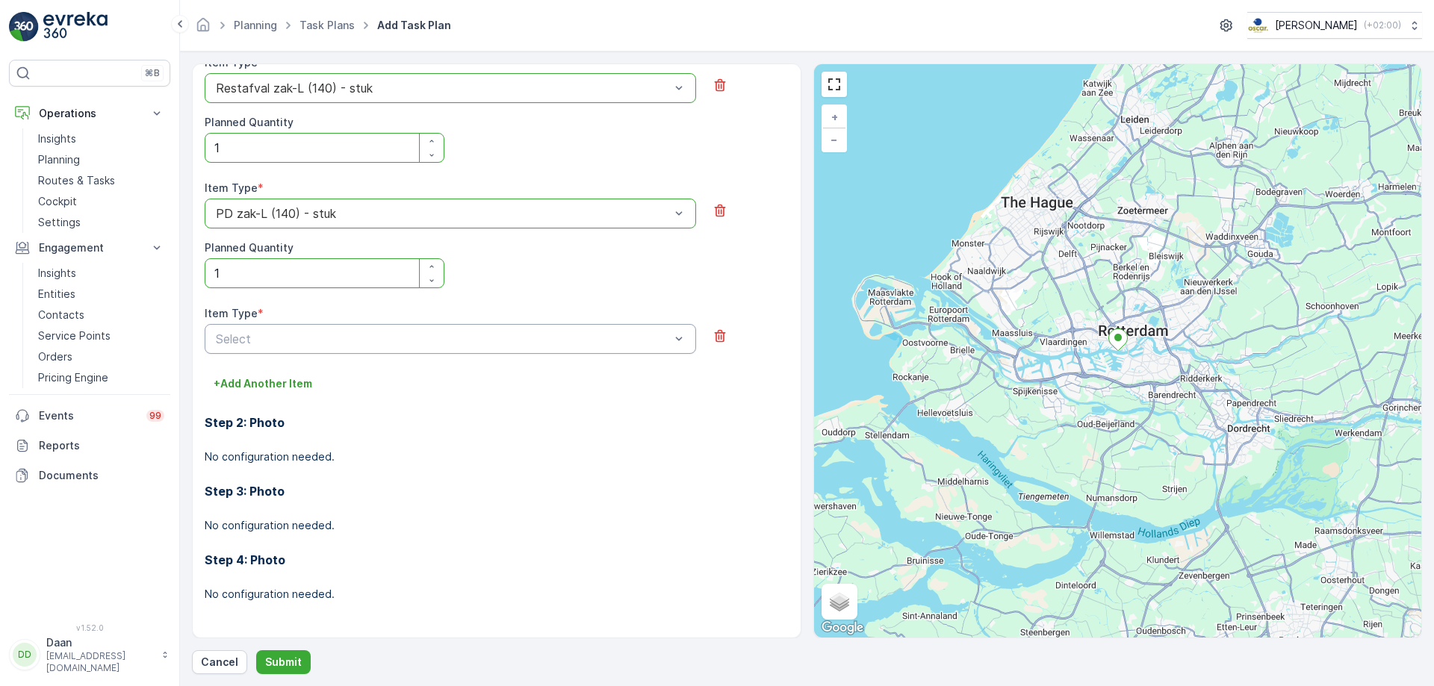
click at [664, 405] on div "Step 2: Photo No configuration needed." at bounding box center [497, 430] width 584 height 69
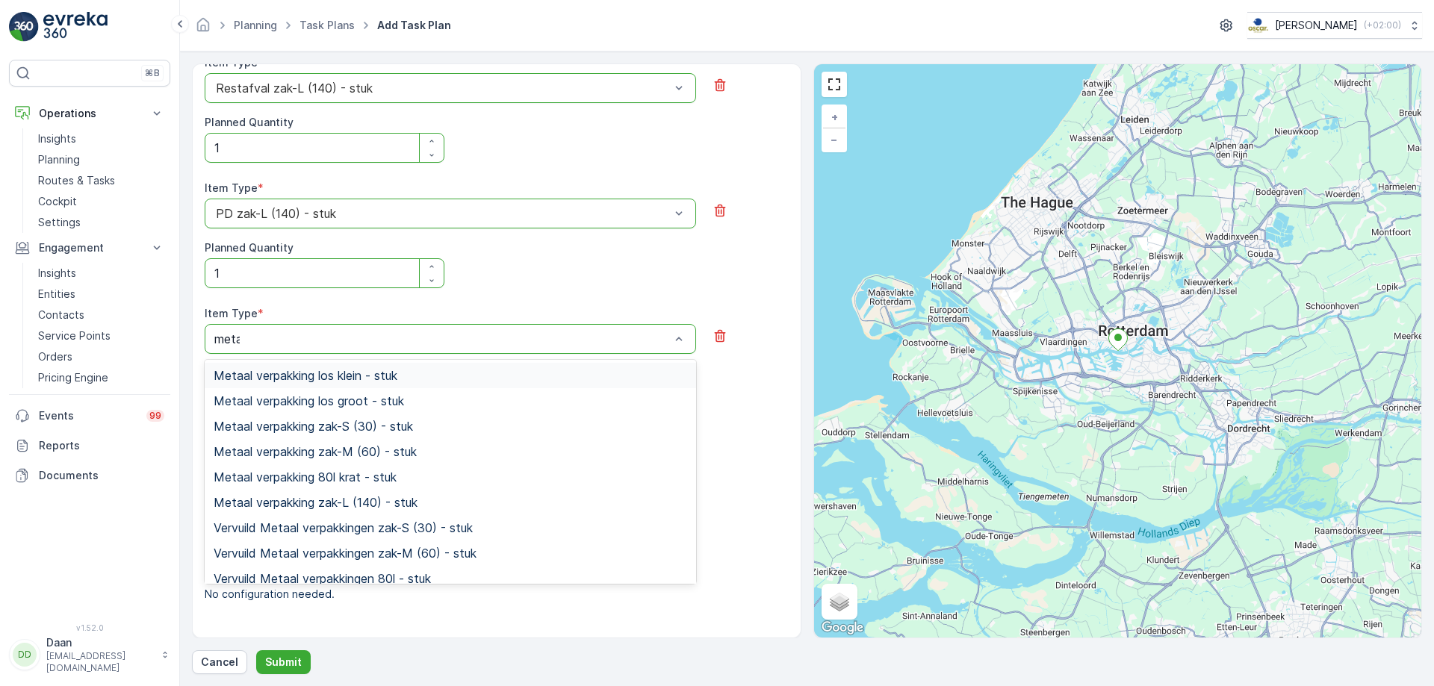
type input "metaa"
click at [572, 409] on div "Metaal verpakking los groot - stuk" at bounding box center [450, 400] width 491 height 25
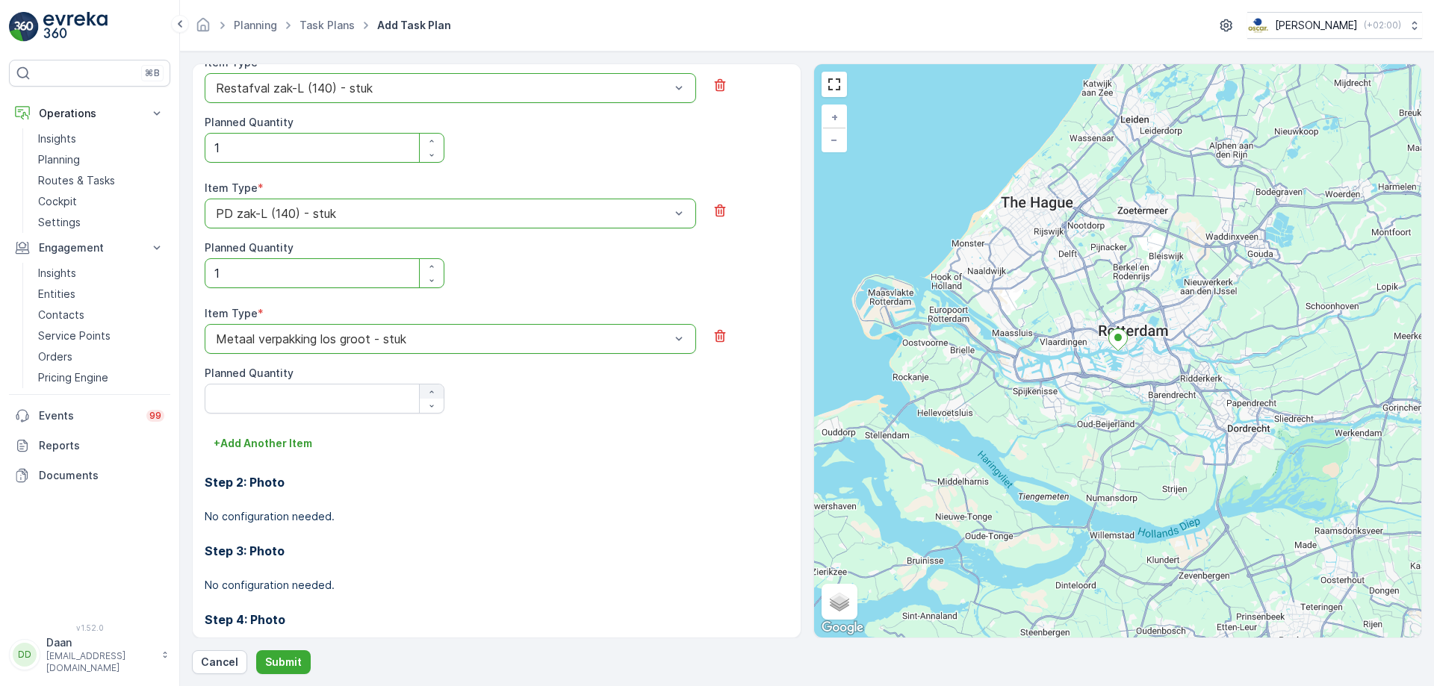
click at [434, 386] on button "button" at bounding box center [432, 392] width 24 height 14
type Quantity "1"
drag, startPoint x: 432, startPoint y: 476, endPoint x: 404, endPoint y: 489, distance: 30.4
click at [404, 489] on h3 "Step 2: Photo" at bounding box center [497, 483] width 584 height 18
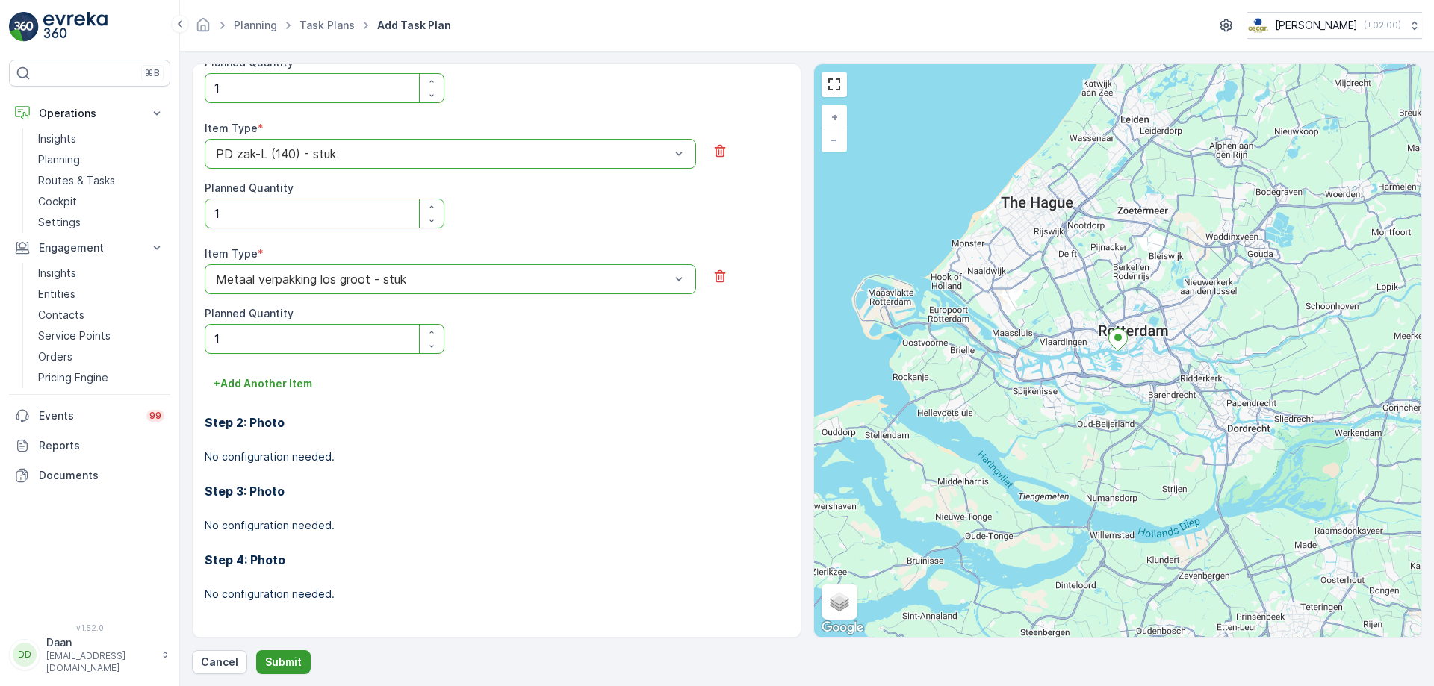
click at [282, 524] on p "Submit" at bounding box center [283, 662] width 37 height 15
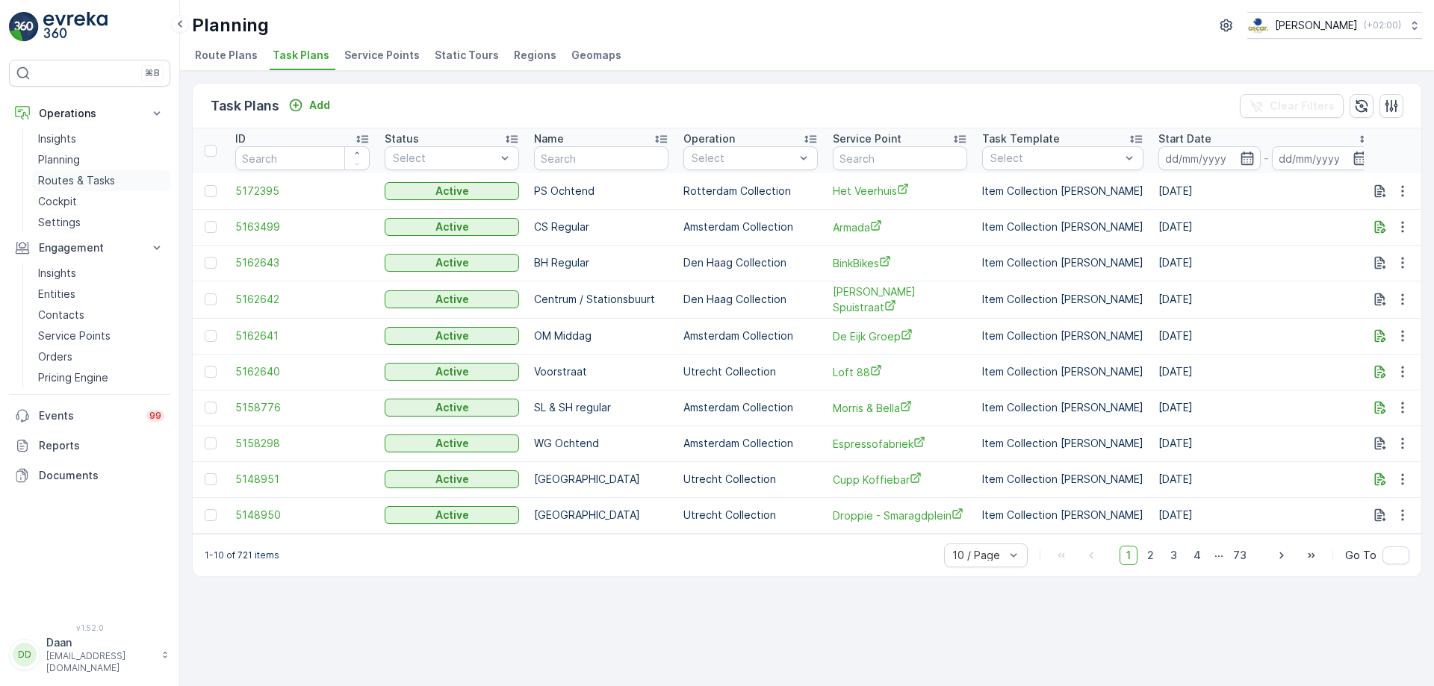
click at [103, 188] on link "Routes & Tasks" at bounding box center [101, 180] width 138 height 21
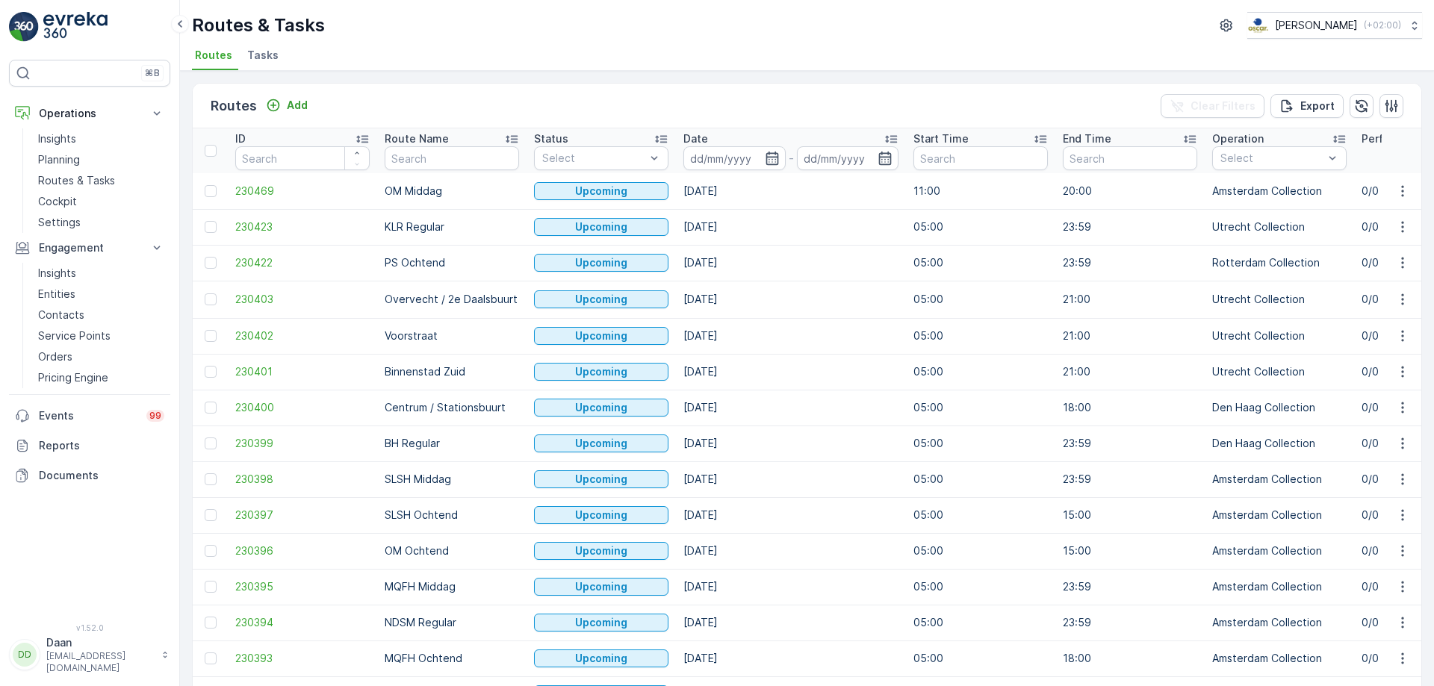
click at [269, 52] on span "Tasks" at bounding box center [262, 55] width 31 height 15
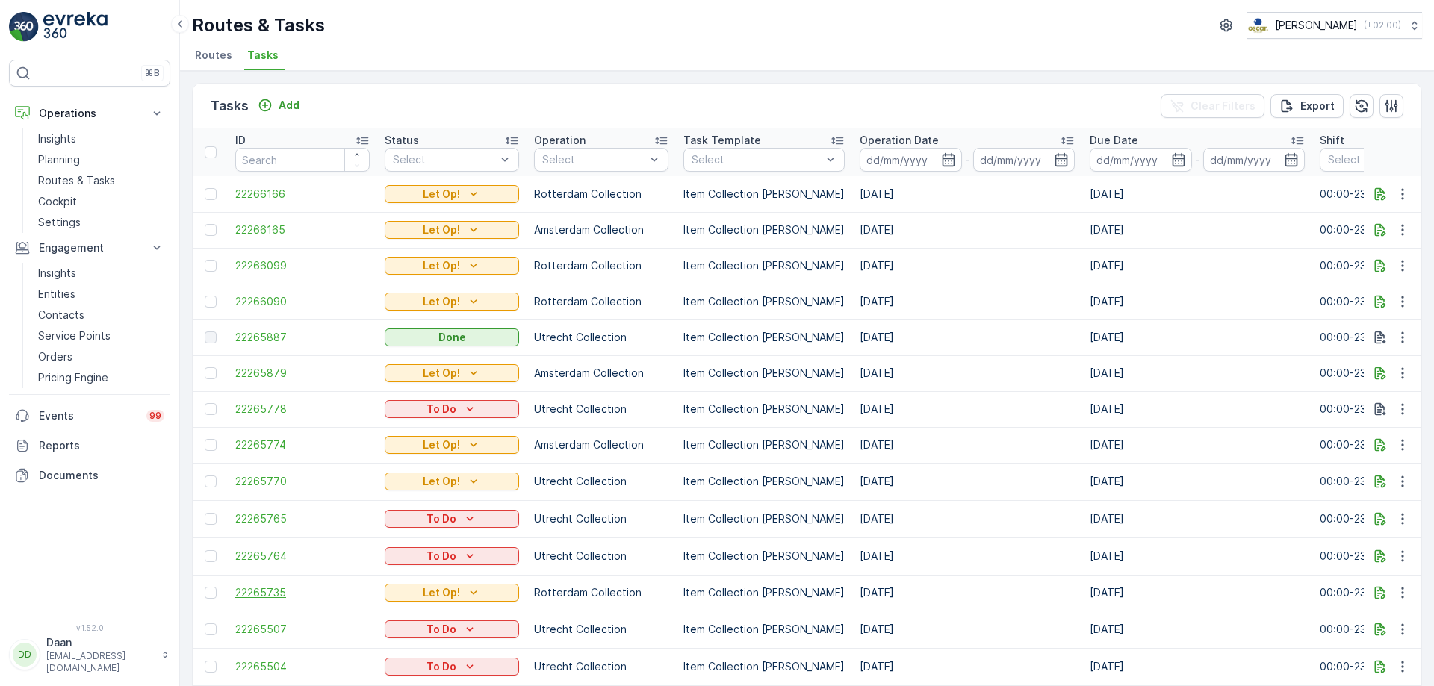
click at [254, 524] on span "22265735" at bounding box center [302, 593] width 134 height 15
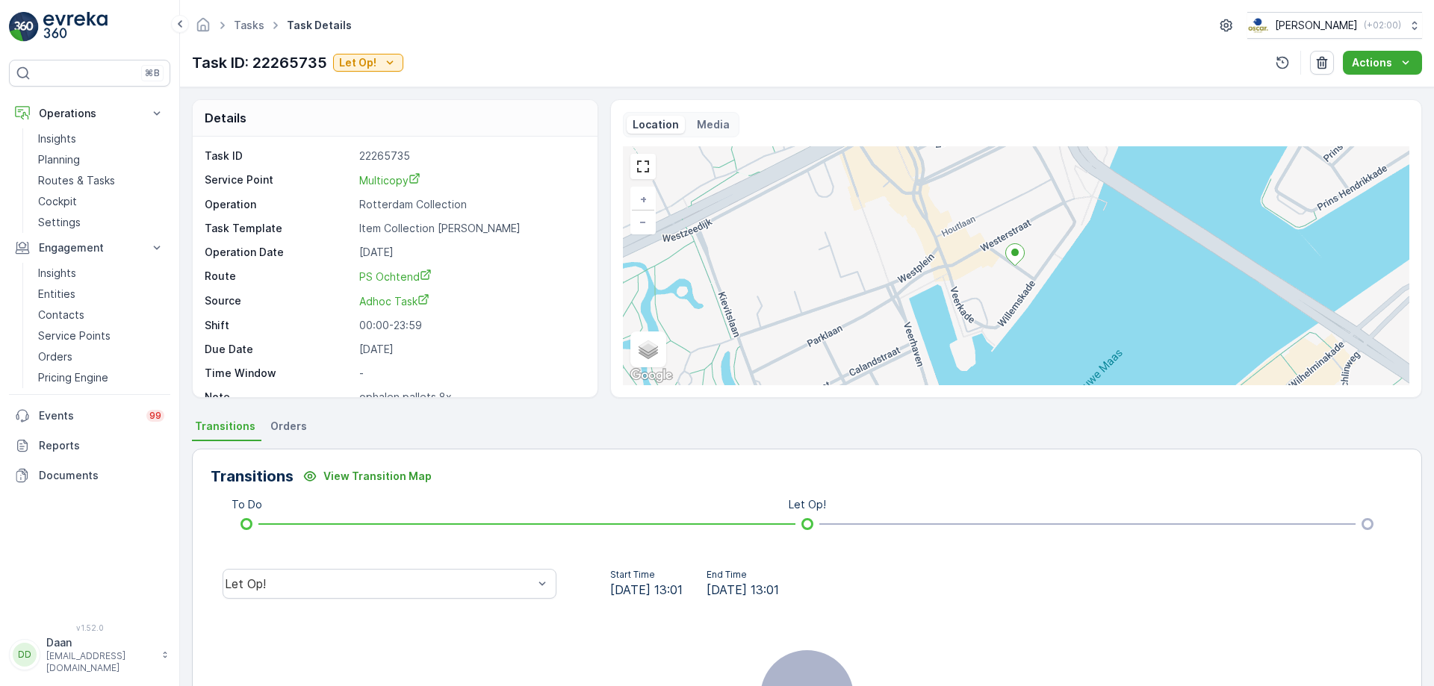
scroll to position [19, 0]
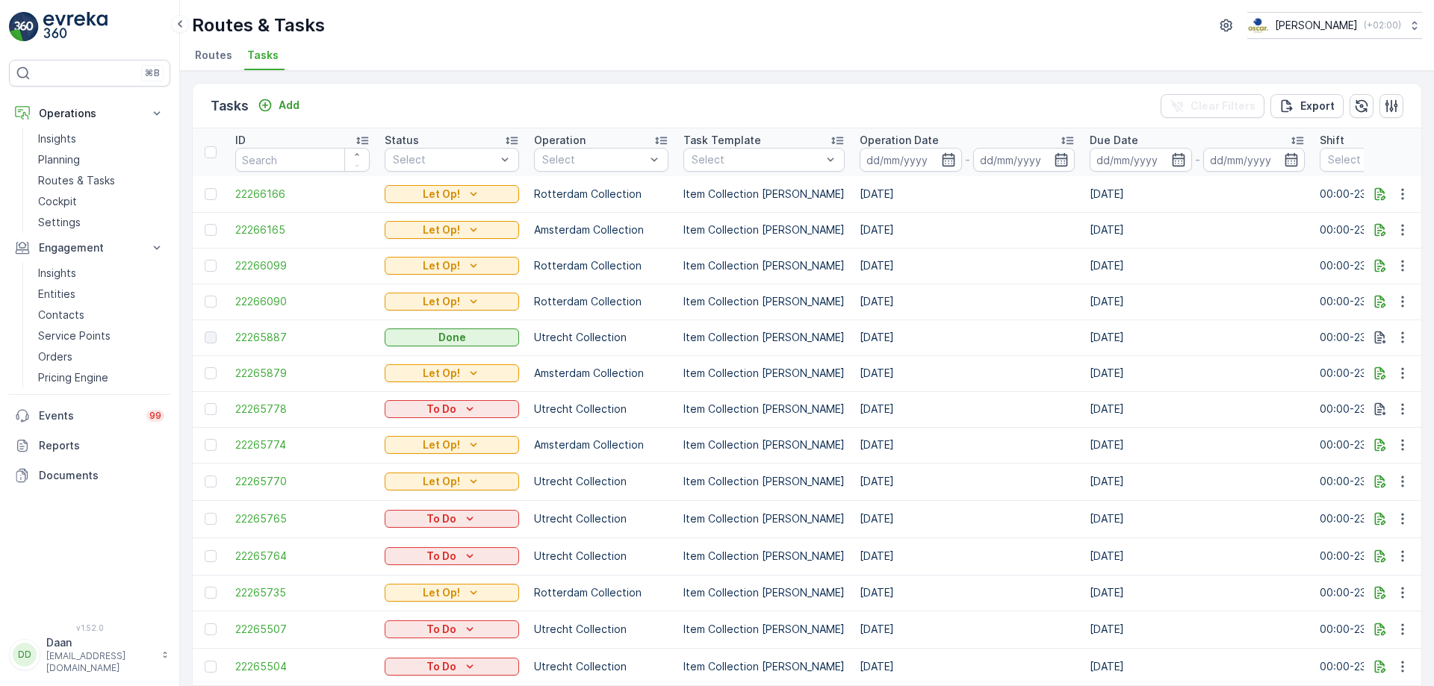
click at [263, 309] on td "22266090" at bounding box center [302, 302] width 149 height 36
click at [272, 305] on span "22266090" at bounding box center [302, 301] width 134 height 15
click at [274, 267] on span "22266099" at bounding box center [302, 265] width 134 height 15
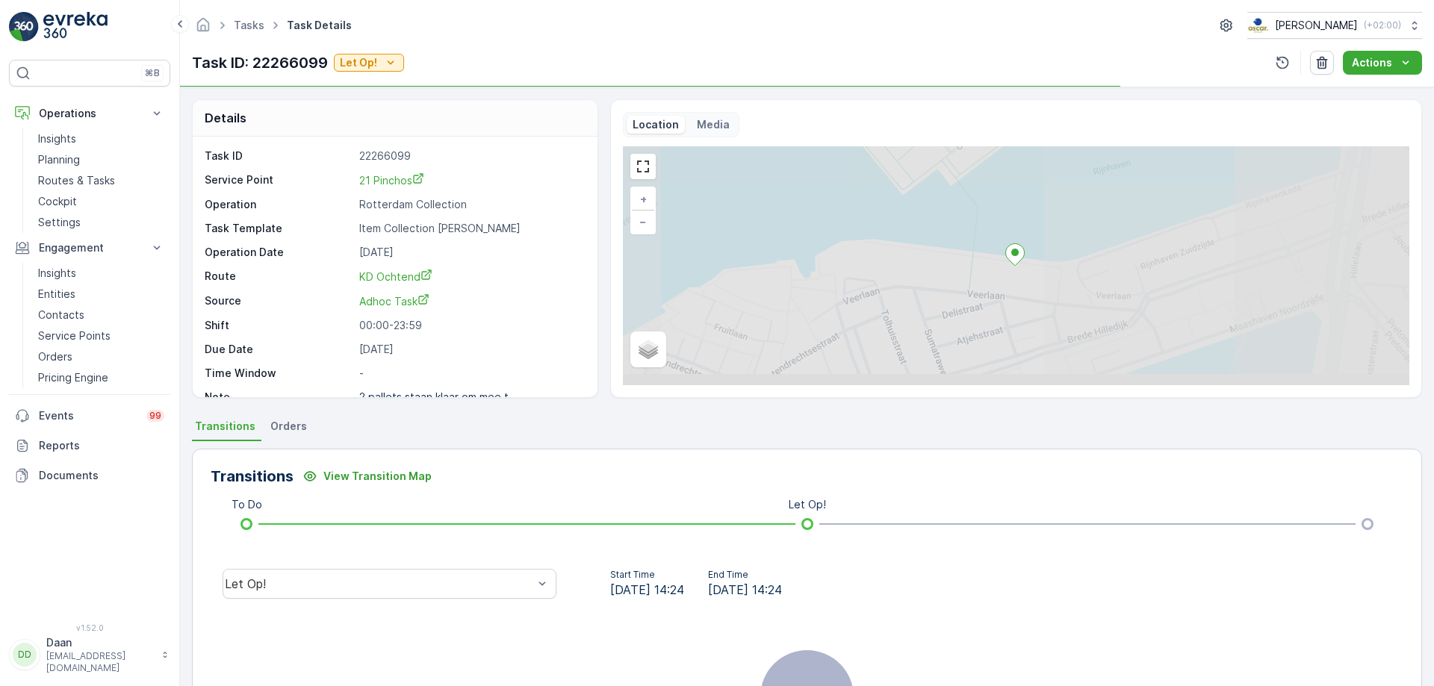
scroll to position [19, 0]
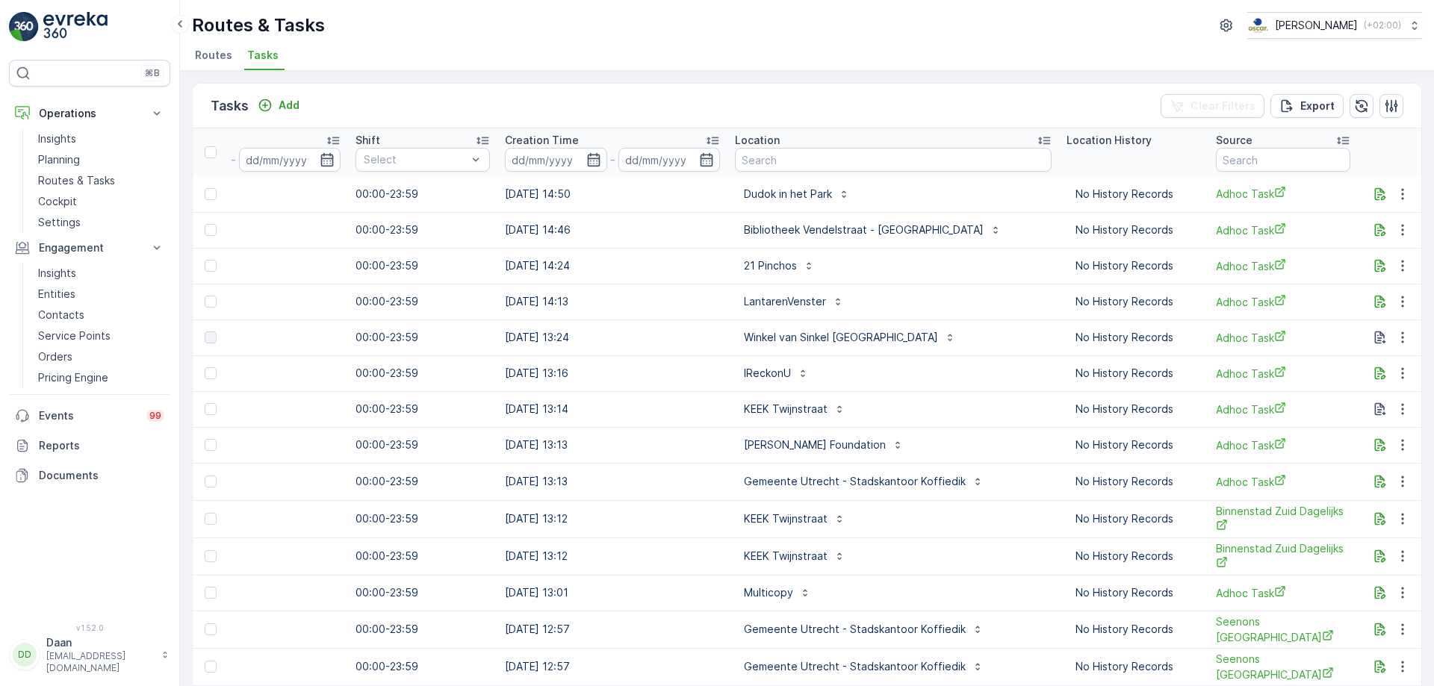
scroll to position [0, 965]
click at [260, 105] on icon "Add" at bounding box center [265, 105] width 13 height 13
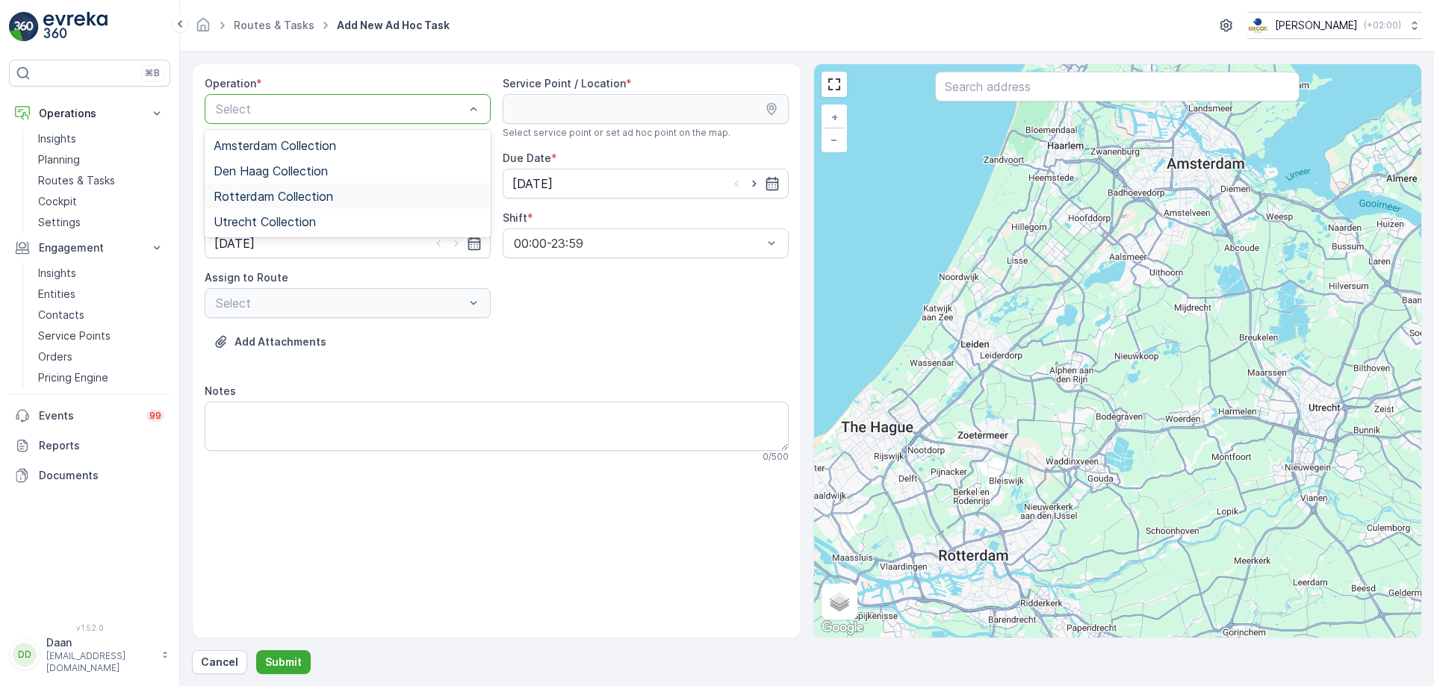
click at [275, 191] on span "Rotterdam Collection" at bounding box center [273, 196] width 119 height 13
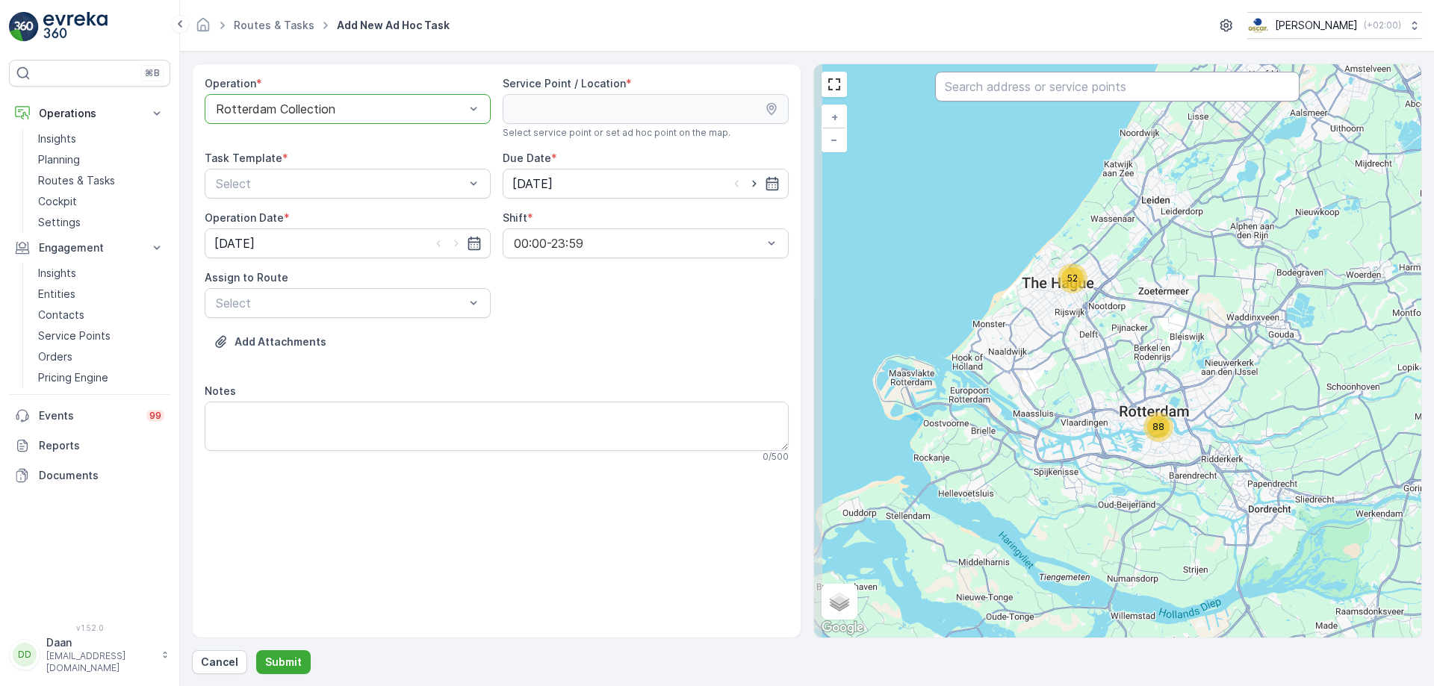
click at [1010, 94] on input "text" at bounding box center [1117, 87] width 364 height 30
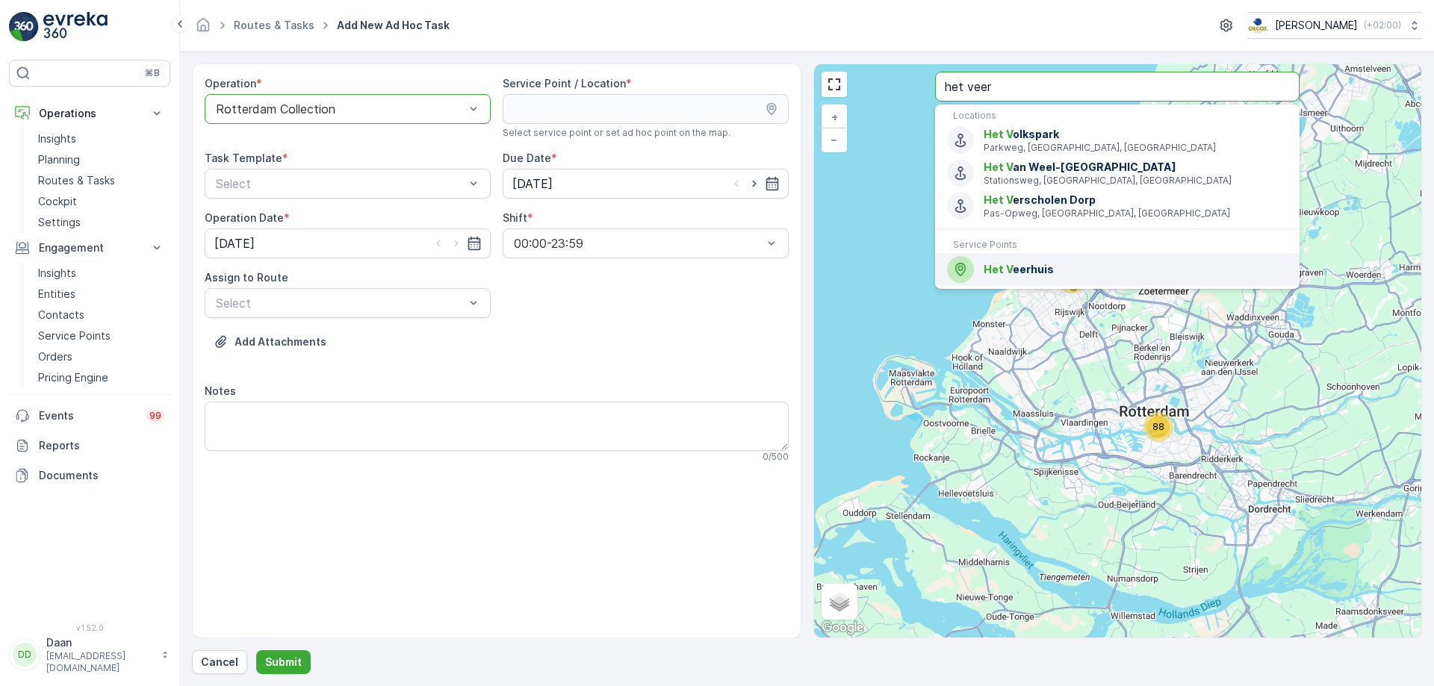
type input "het veer"
click at [1028, 270] on span "Het V eerhuis" at bounding box center [1136, 269] width 304 height 15
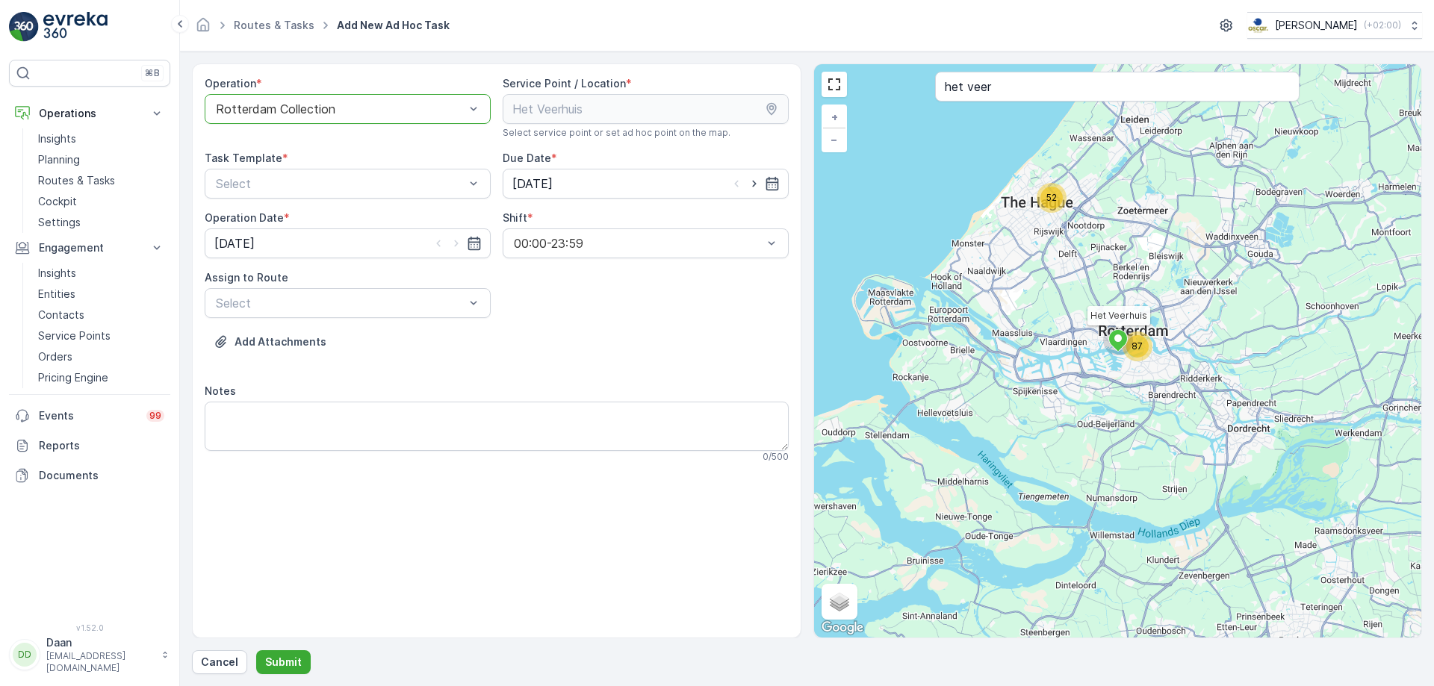
click at [549, 378] on div "Operation * option Rotterdam Collection, selected. Rotterdam Collection Service…" at bounding box center [497, 275] width 584 height 399
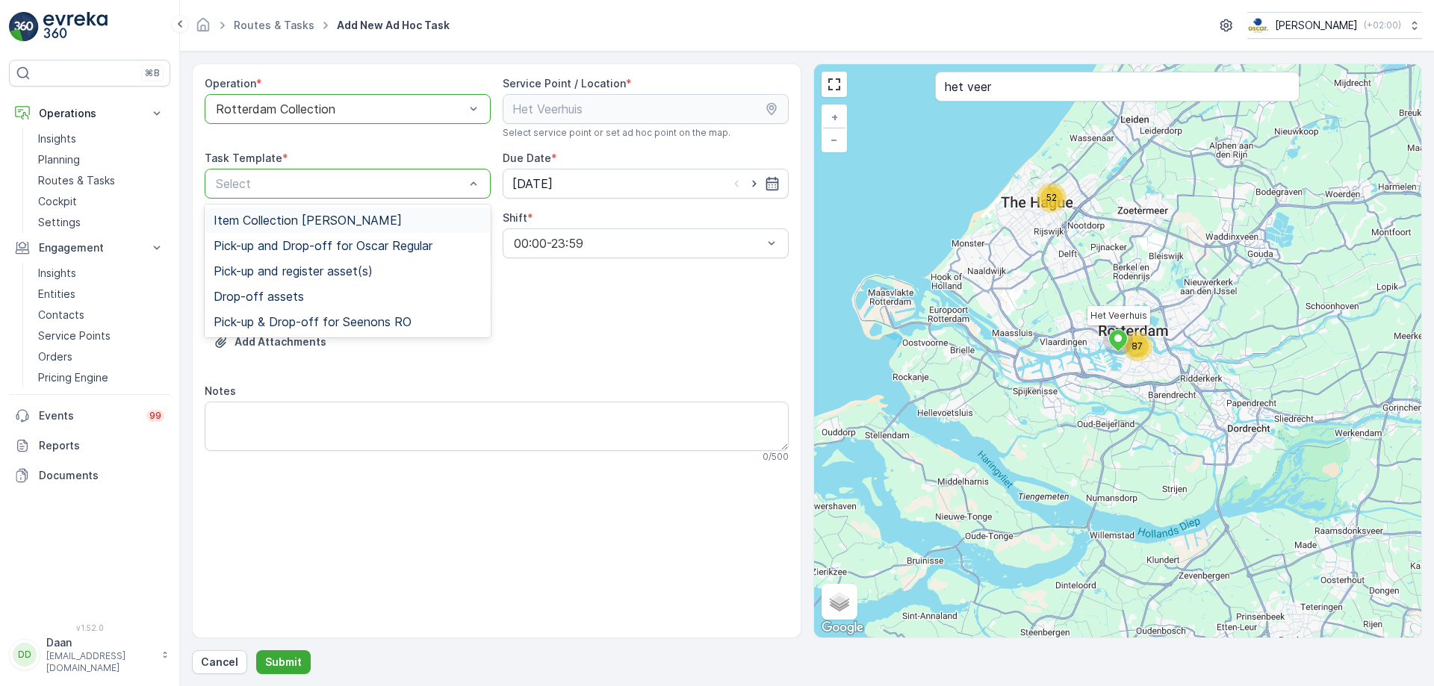
click at [386, 229] on div "Item Collection [PERSON_NAME]" at bounding box center [348, 220] width 286 height 25
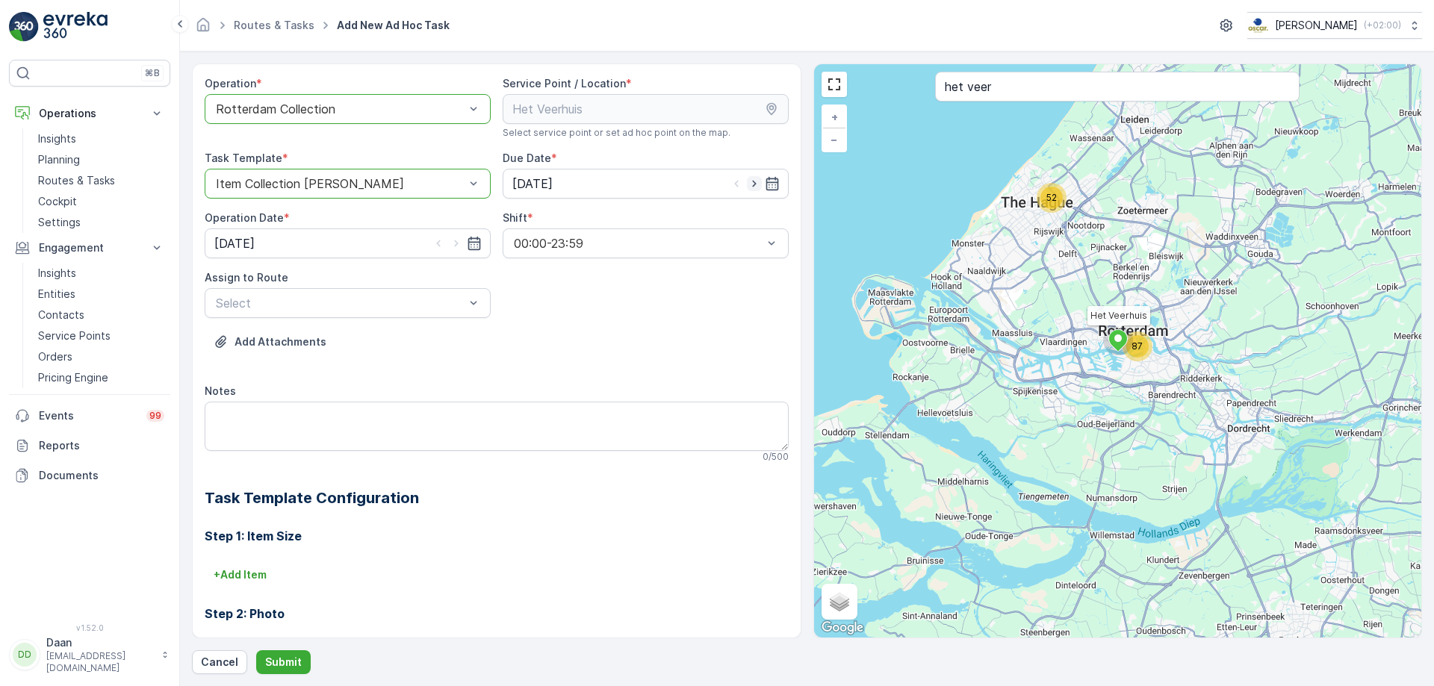
click at [754, 188] on icon "button" at bounding box center [754, 183] width 15 height 15
type input "[DATE]"
click at [456, 244] on icon "button" at bounding box center [456, 243] width 4 height 7
type input "[DATE]"
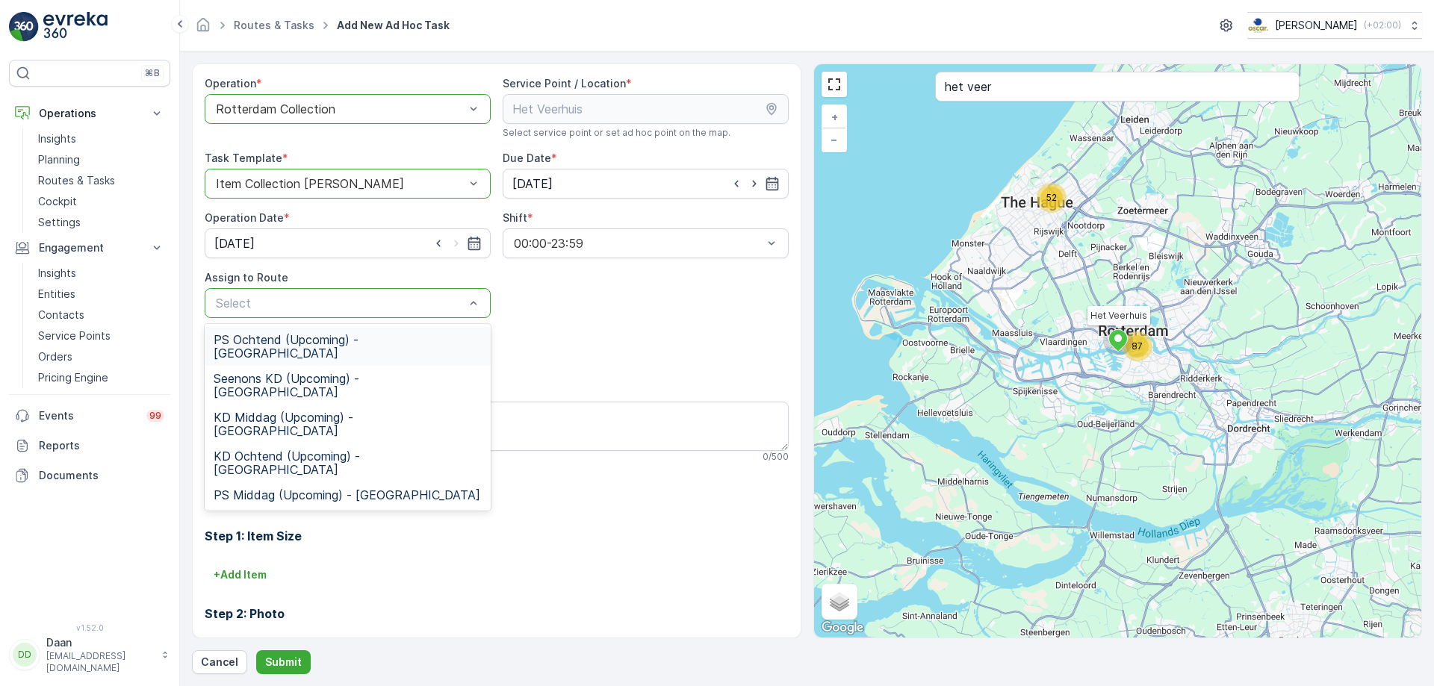
click at [403, 338] on span "PS Ochtend (Upcoming) - [GEOGRAPHIC_DATA]" at bounding box center [348, 346] width 268 height 27
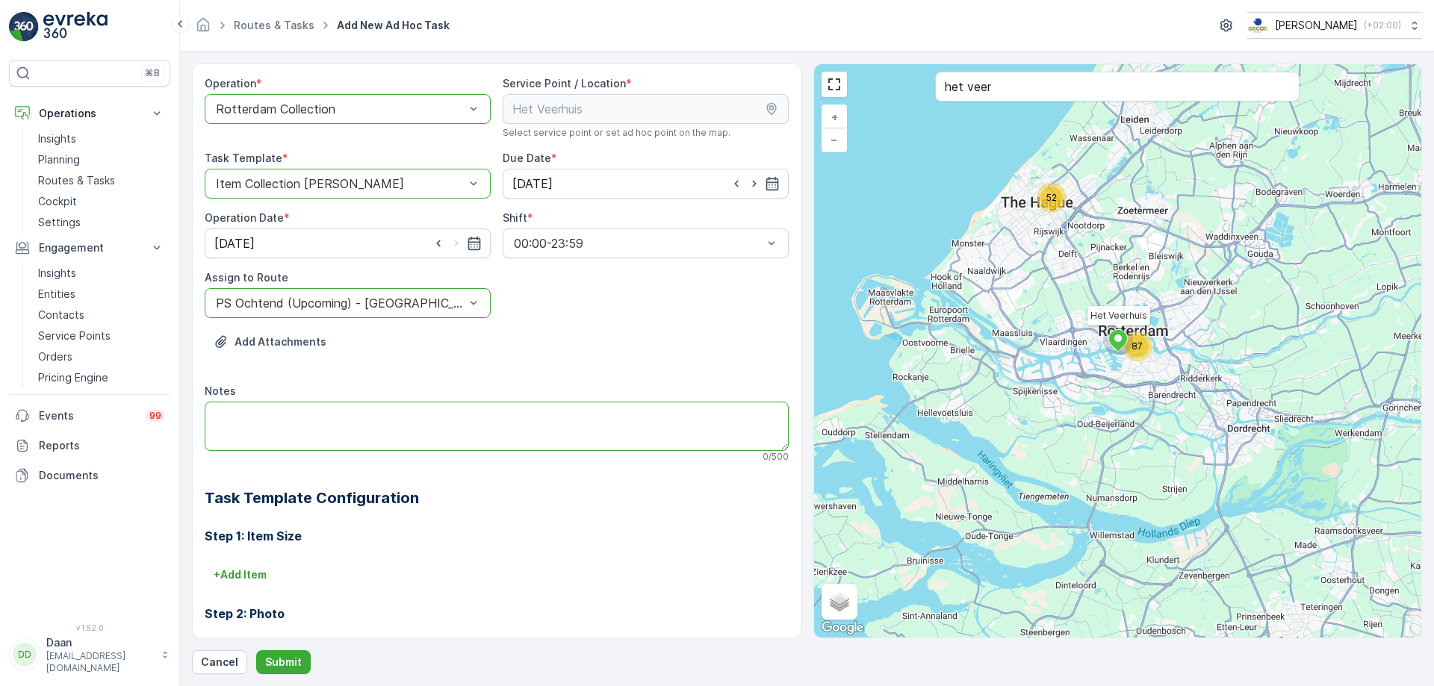
click at [370, 431] on textarea "Notes" at bounding box center [497, 426] width 584 height 49
click at [338, 415] on textarea "Hier graag de volgende utems afleveren:" at bounding box center [497, 426] width 584 height 49
click at [447, 420] on textarea "Hier graag de volgende items afleveren:" at bounding box center [497, 426] width 584 height 49
click at [377, 424] on textarea "Hier graag de volgende items afleveren: - 3x rol 140L zakken restafval - 3x rol…" at bounding box center [497, 426] width 584 height 49
click at [279, 440] on textarea "Hier graag de volgende items afleveren: - 3x rol 140L zakken restafval - 3x rol…" at bounding box center [497, 426] width 584 height 49
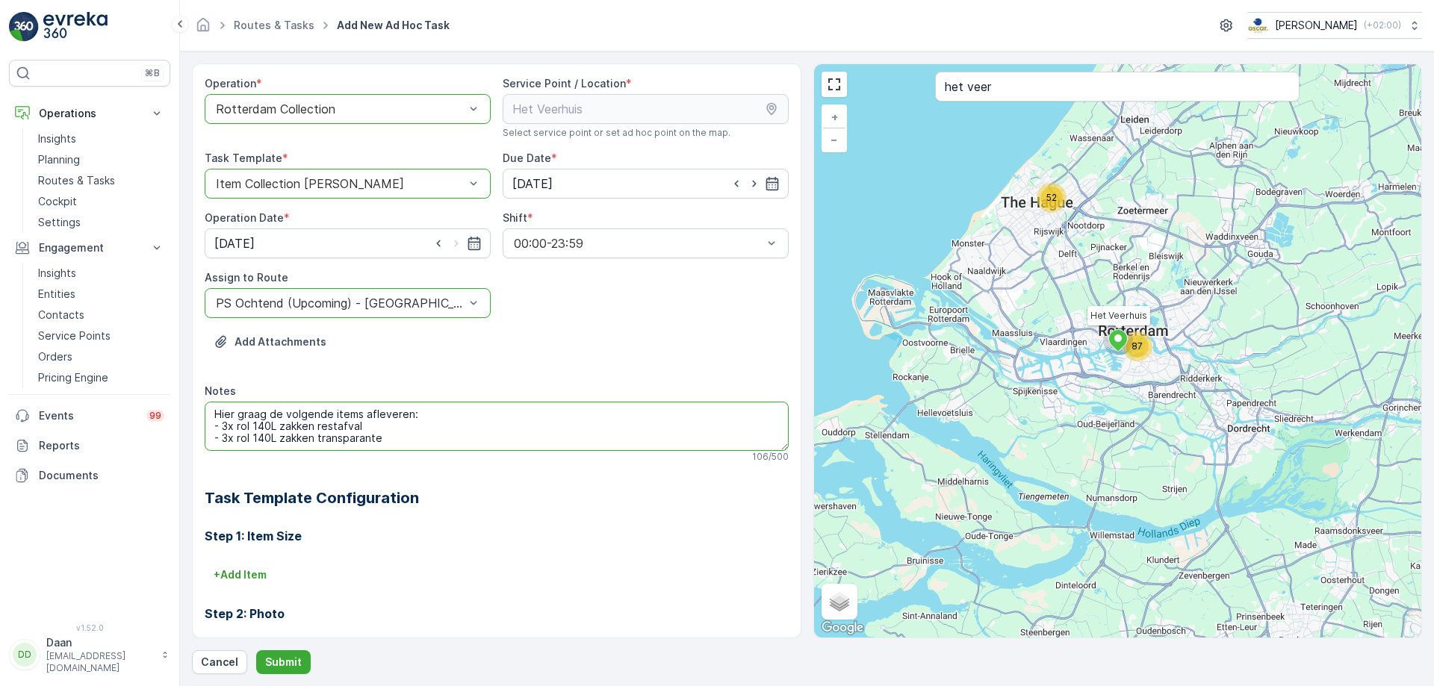
click at [397, 442] on textarea "Hier graag de volgende items afleveren: - 3x rol 140L zakken restafval - 3x rol…" at bounding box center [497, 426] width 584 height 49
click at [222, 431] on textarea "Hier graag de volgende items afleveren: - 3x rol 140L zakken restafval - 3x rol…" at bounding box center [497, 426] width 584 height 49
click at [238, 447] on textarea "Hier graag de volgende items afleveren: - 3x rol 140L zakken restafval - 3x rol…" at bounding box center [497, 426] width 584 height 49
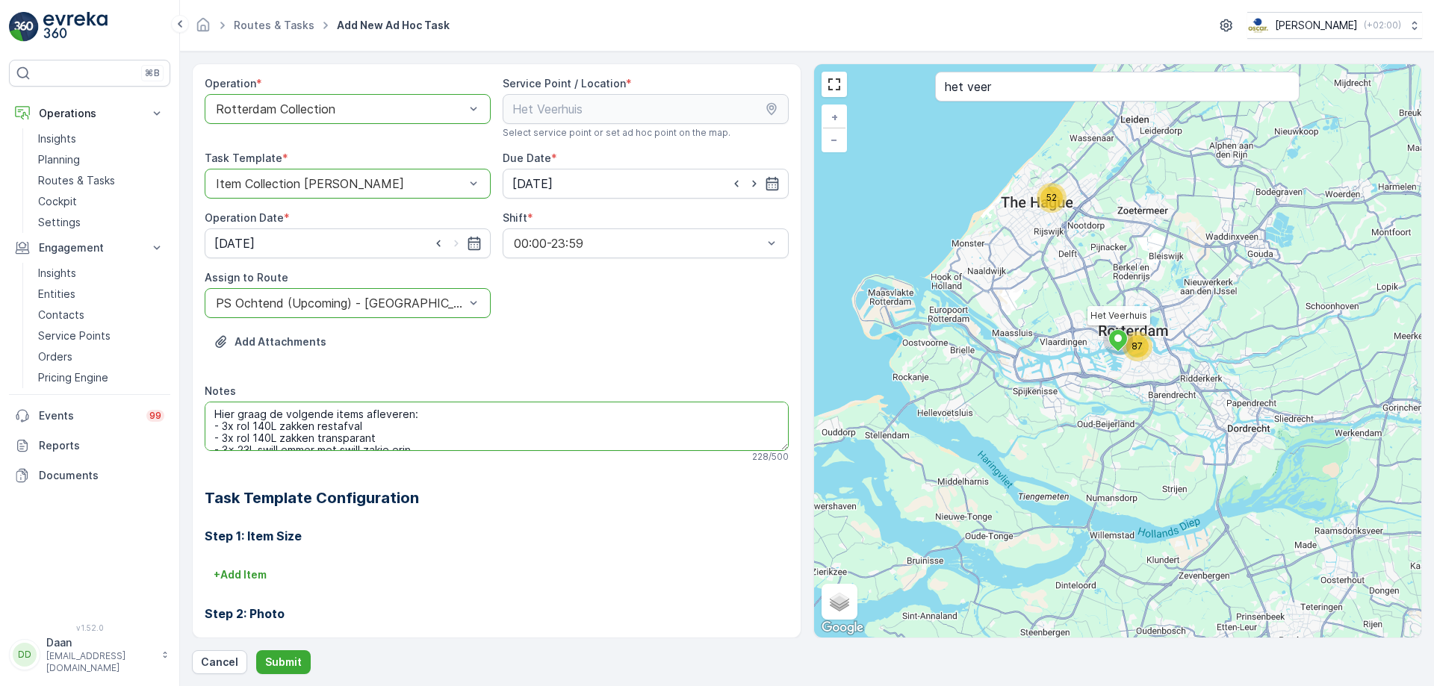
drag, startPoint x: 435, startPoint y: 429, endPoint x: 215, endPoint y: 392, distance: 222.6
click at [215, 392] on div "Notes Hier graag de volgende items afleveren: - 3x rol 140L zakken restafval - …" at bounding box center [497, 423] width 584 height 79
drag, startPoint x: 466, startPoint y: 485, endPoint x: 468, endPoint y: 450, distance: 35.9
click at [468, 450] on textarea "Hier graag de volgende items afleveren: - 3x rol 140L zakken restafval - 3x rol…" at bounding box center [497, 426] width 584 height 49
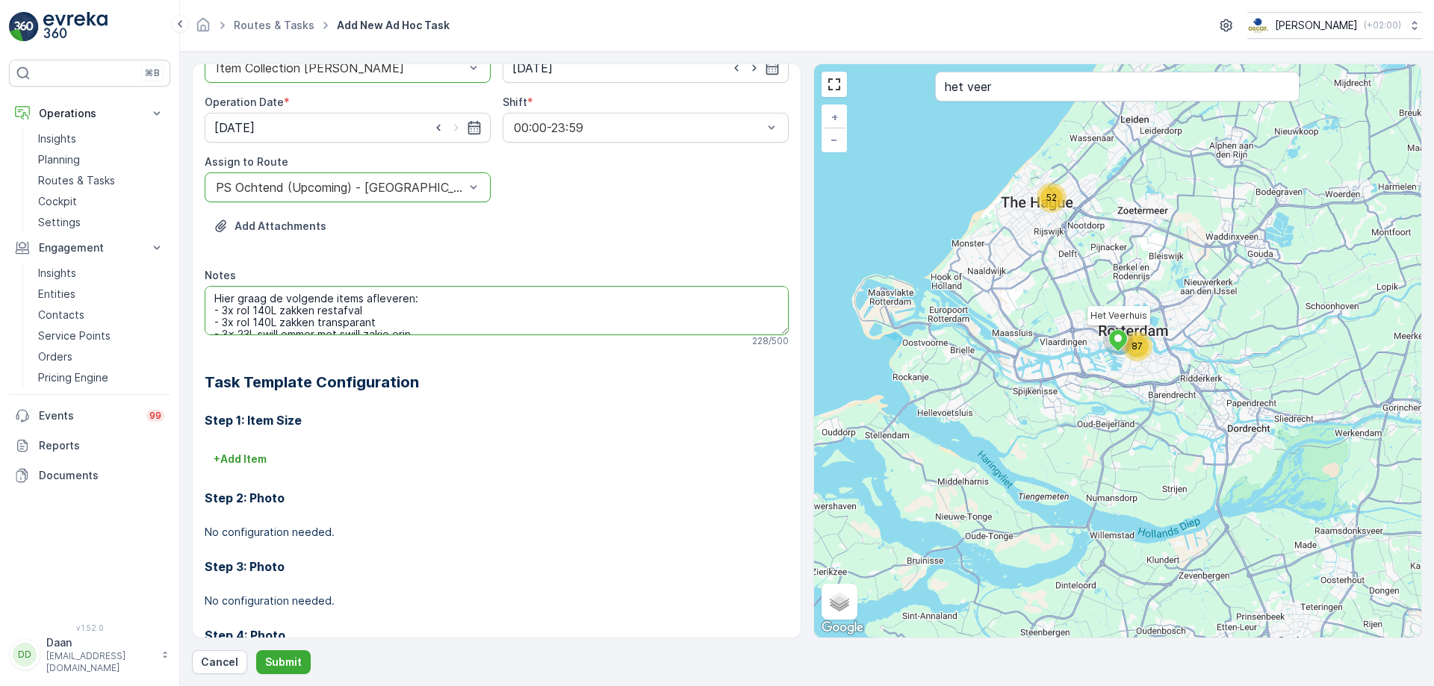
scroll to position [0, 0]
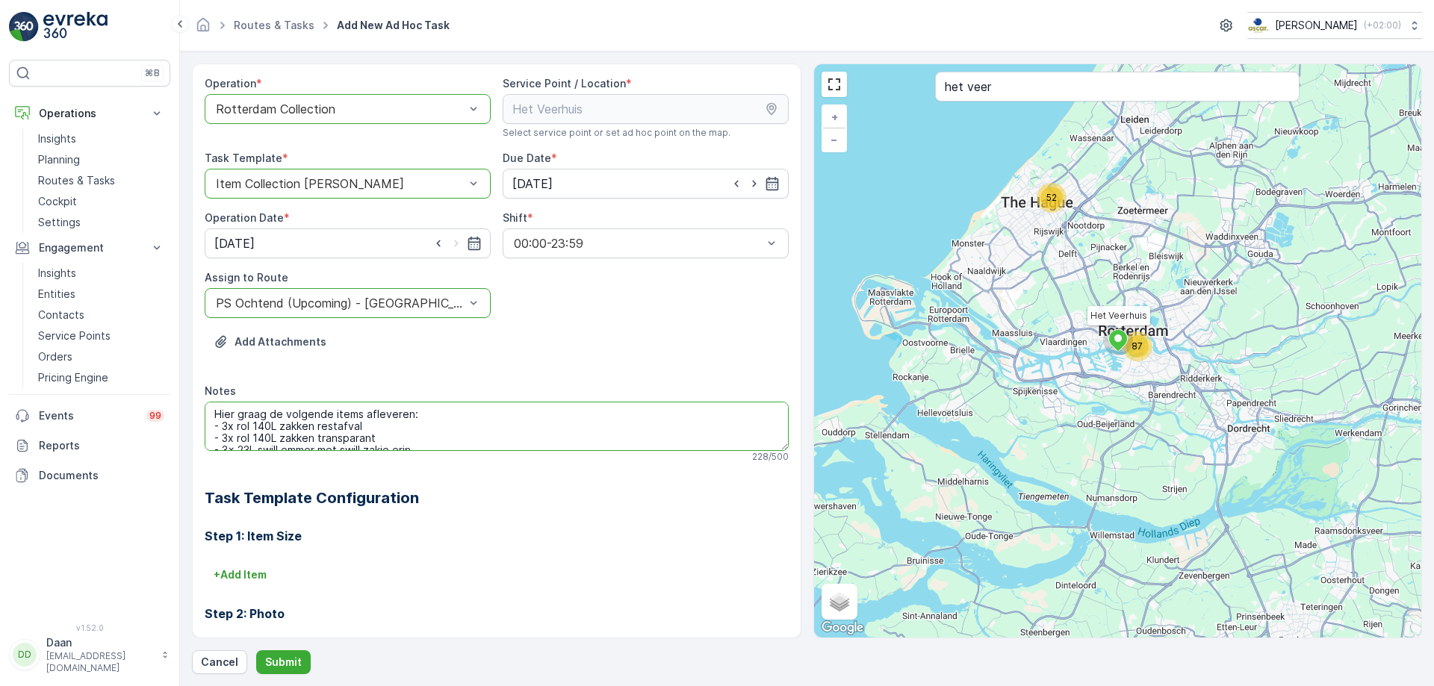
type textarea "Hier graag de volgende items afleveren: - 3x rol 140L zakken restafval - 3x rol…"
click at [284, 524] on div "Operation * option Rotterdam Collection, selected. Rotterdam Collection Service…" at bounding box center [807, 368] width 1230 height 611
click at [278, 524] on p "Submit" at bounding box center [283, 662] width 37 height 15
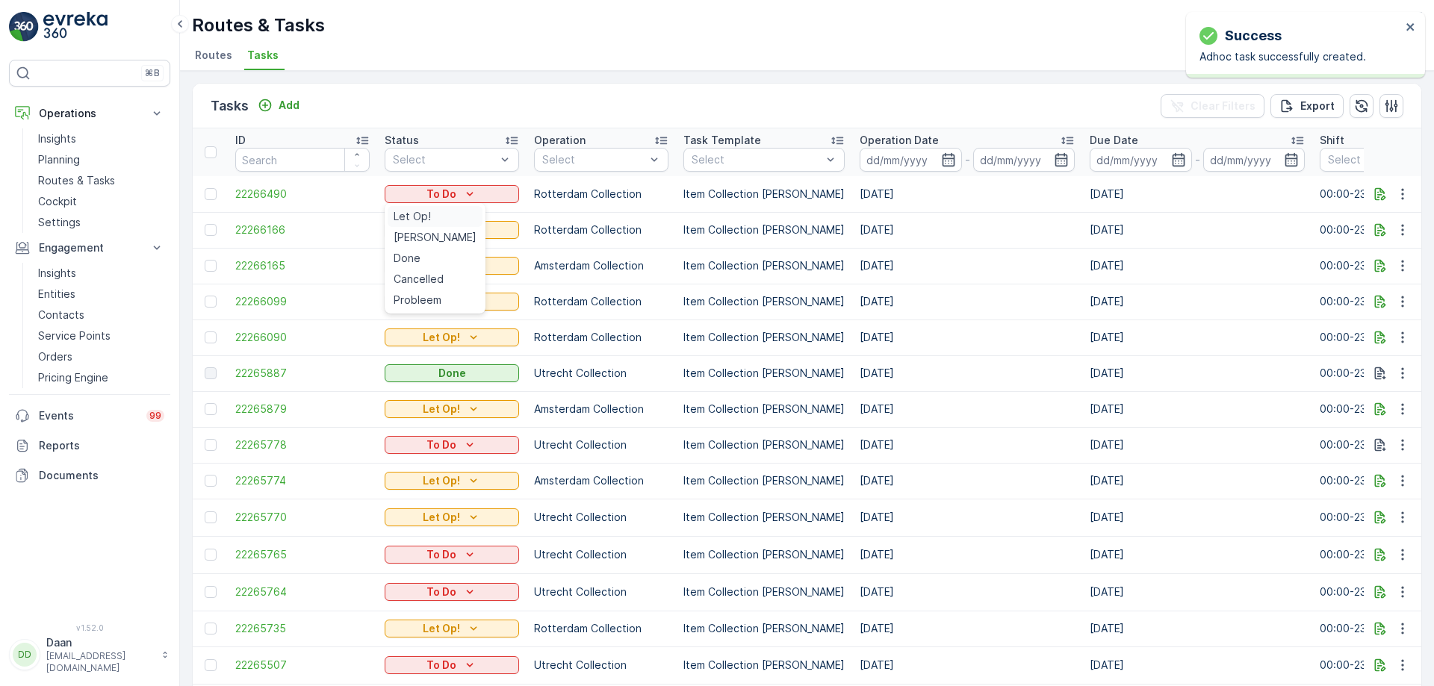
click at [426, 219] on span "Let Op!" at bounding box center [412, 216] width 37 height 15
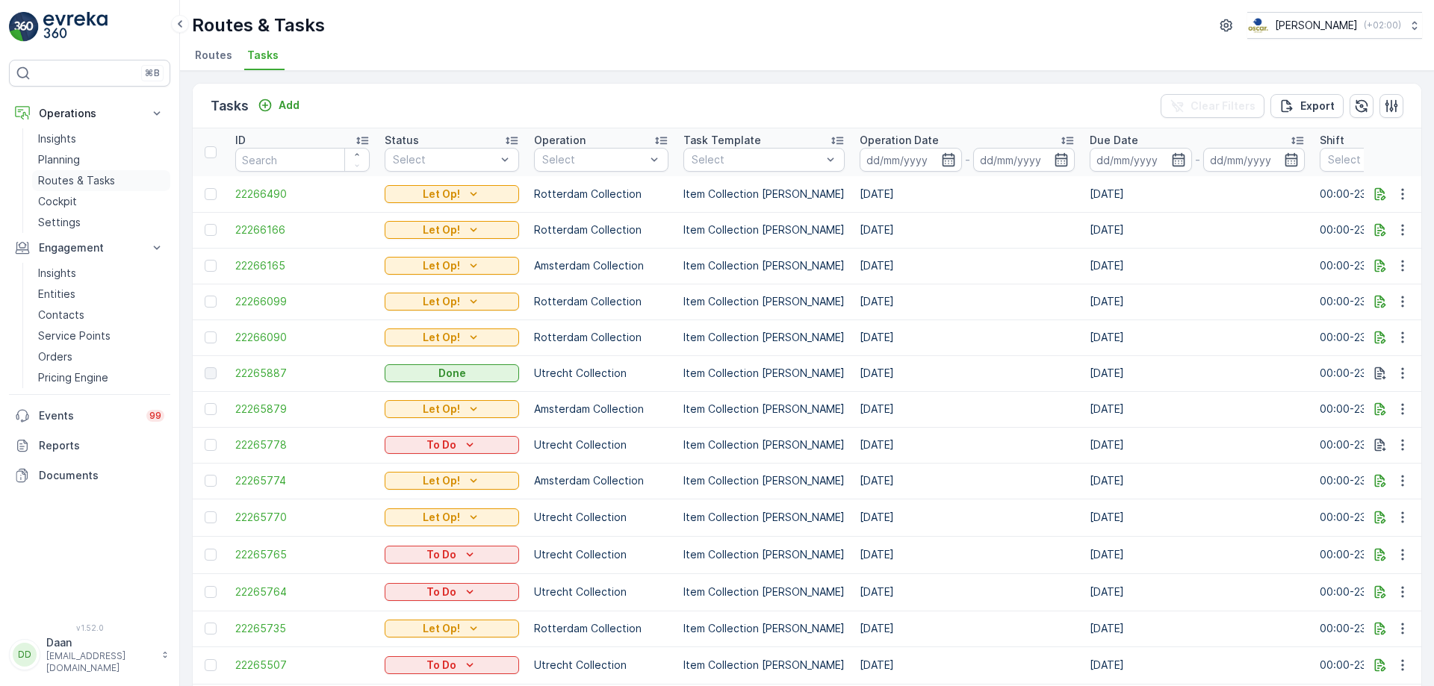
click at [94, 176] on p "Routes & Tasks" at bounding box center [76, 180] width 77 height 15
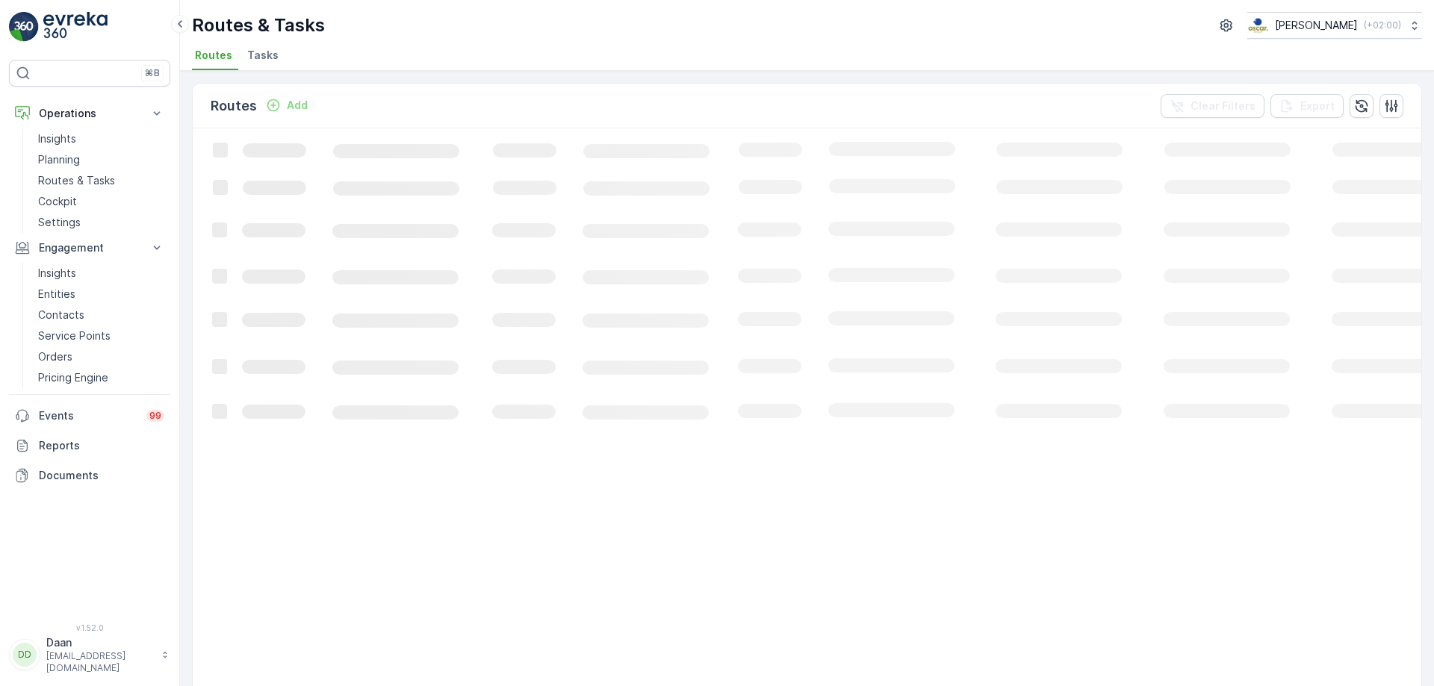
click at [255, 68] on li "Tasks" at bounding box center [264, 57] width 40 height 25
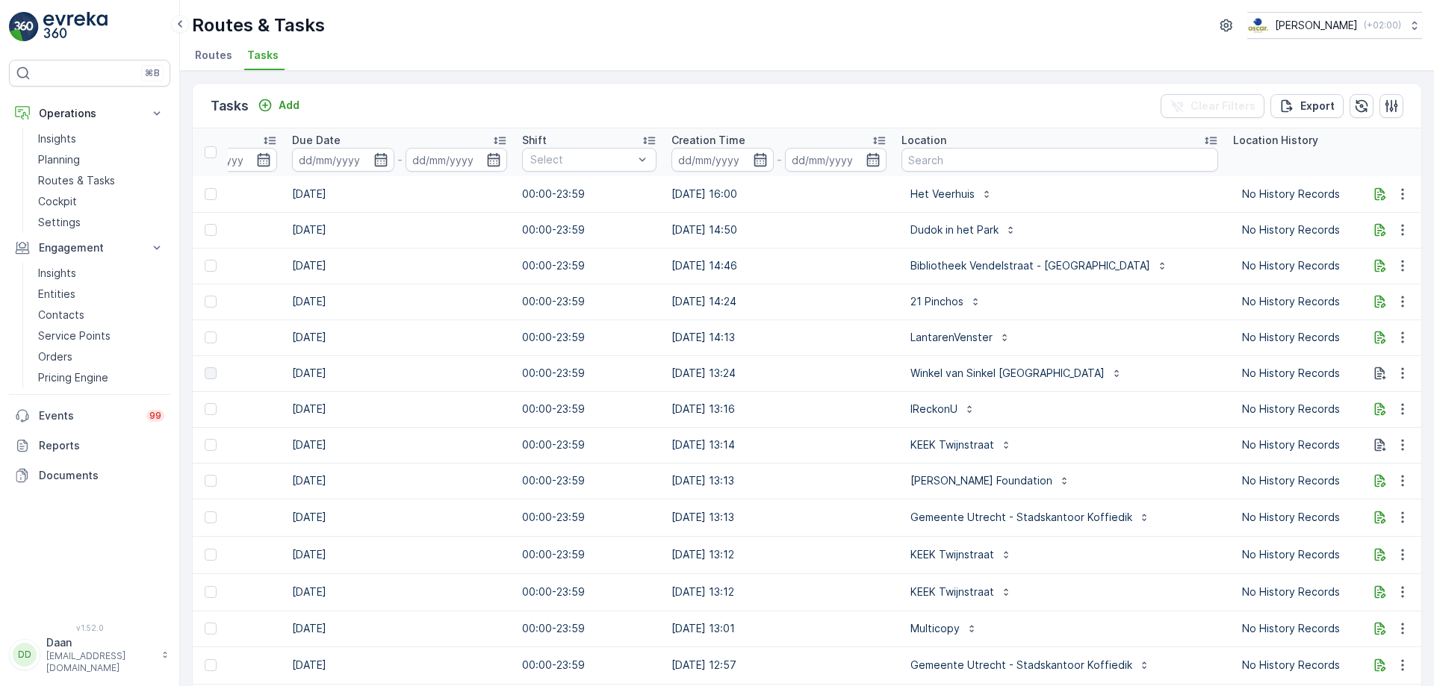
scroll to position [0, 798]
click at [1013, 150] on input "text" at bounding box center [1059, 160] width 317 height 24
type input "winkel"
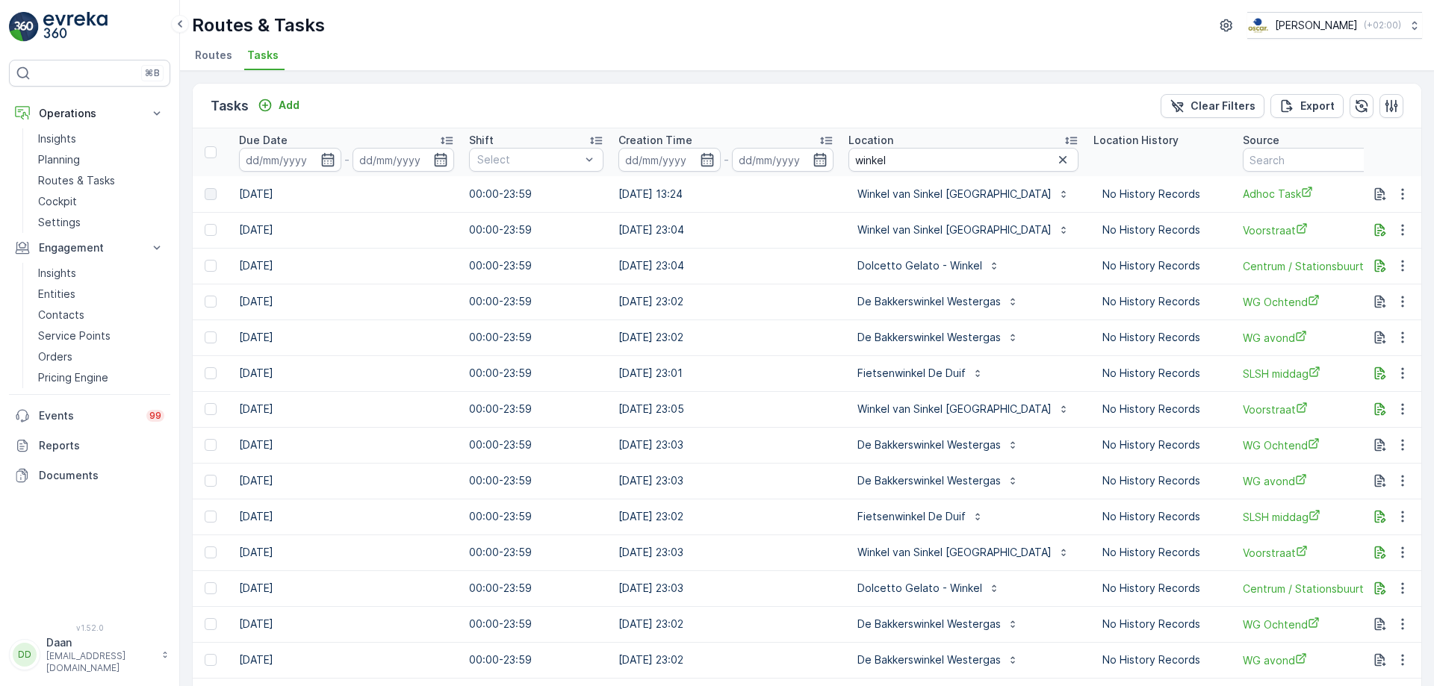
scroll to position [0, 761]
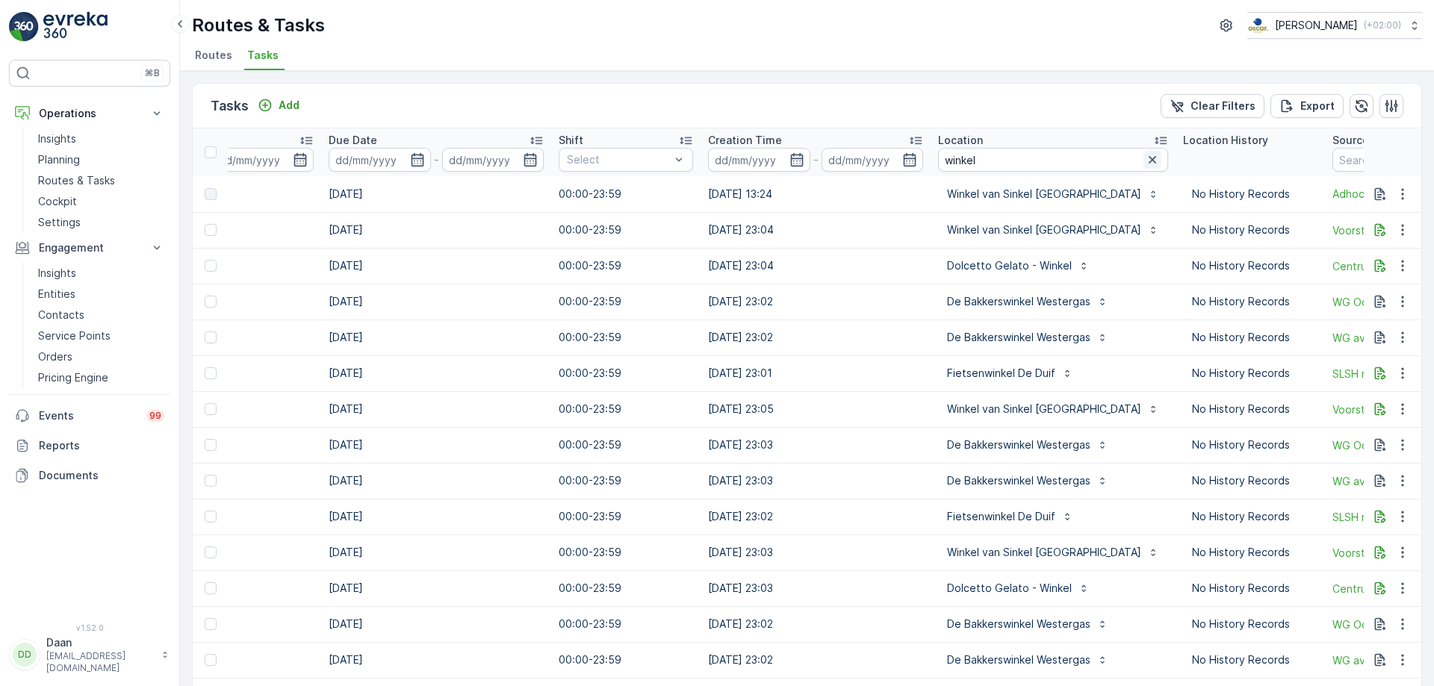
click at [1145, 158] on icon "button" at bounding box center [1152, 159] width 15 height 15
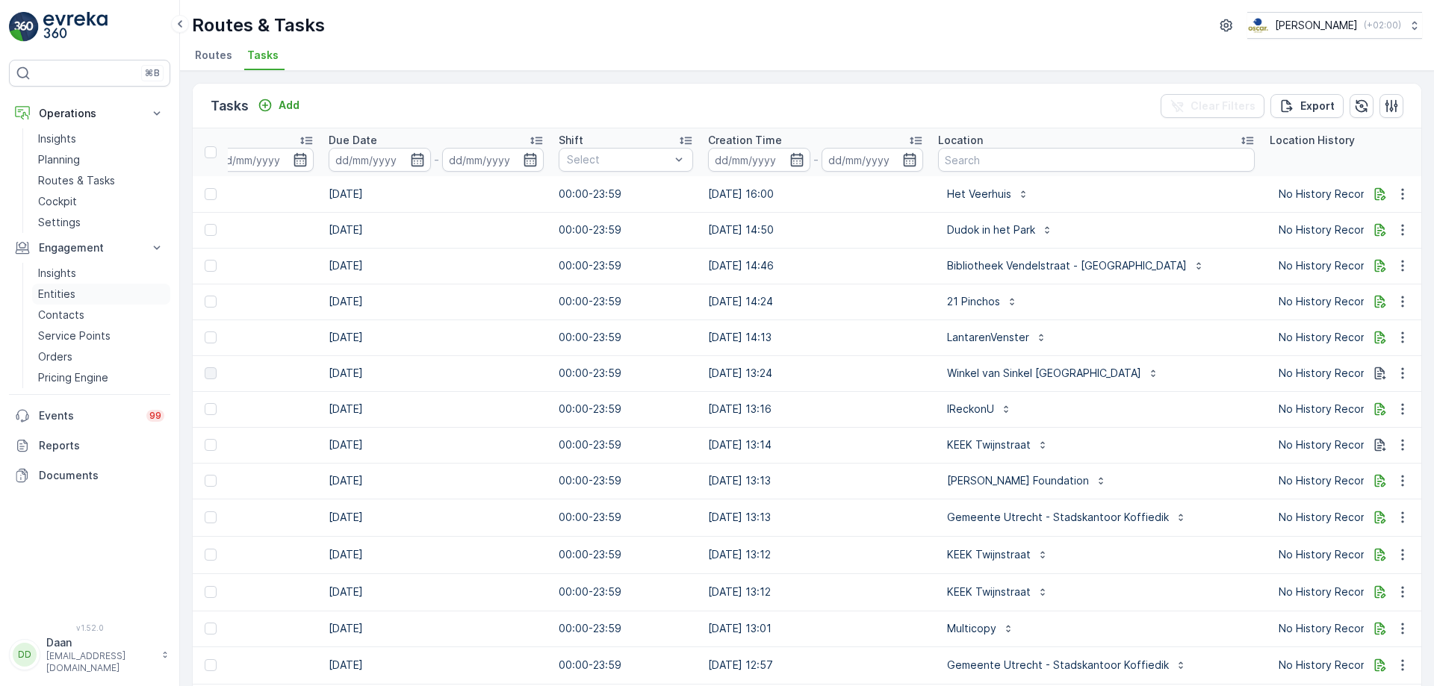
click at [63, 296] on p "Entities" at bounding box center [56, 294] width 37 height 15
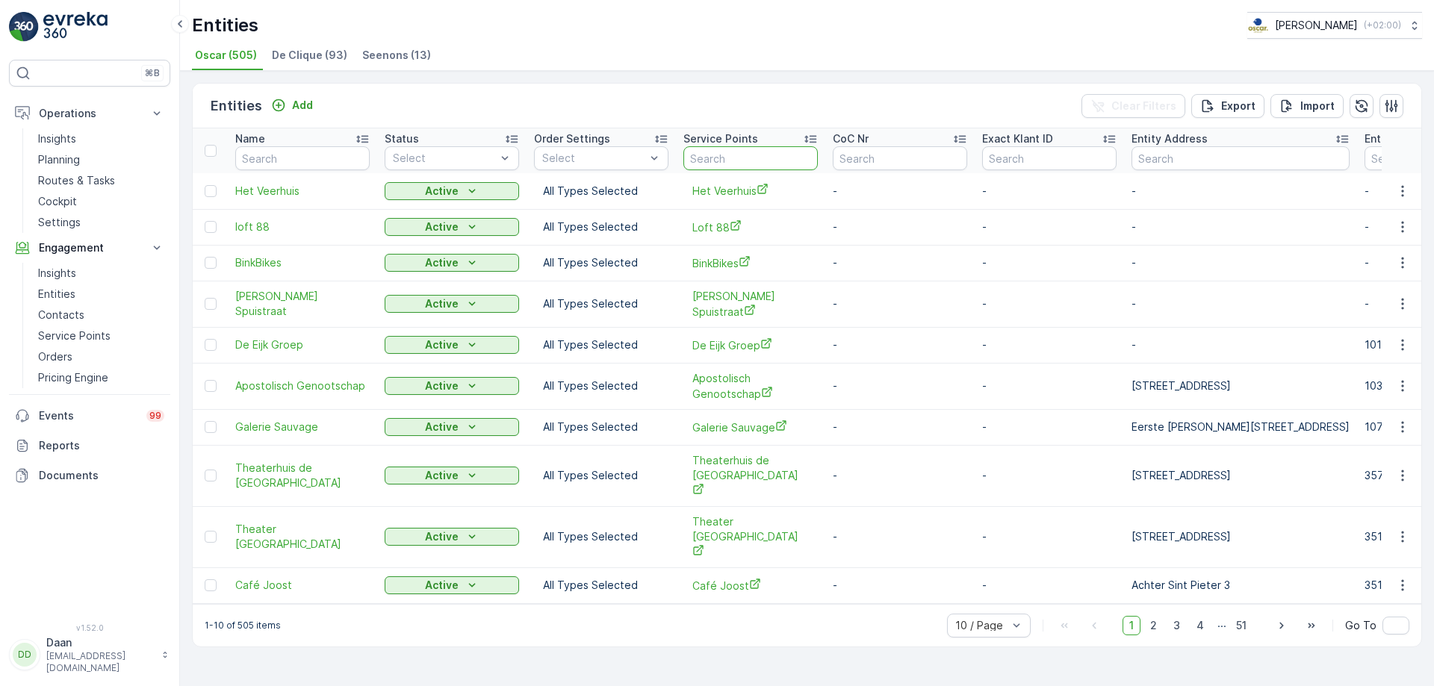
click at [705, 159] on input "text" at bounding box center [750, 158] width 134 height 24
type input "winkel"
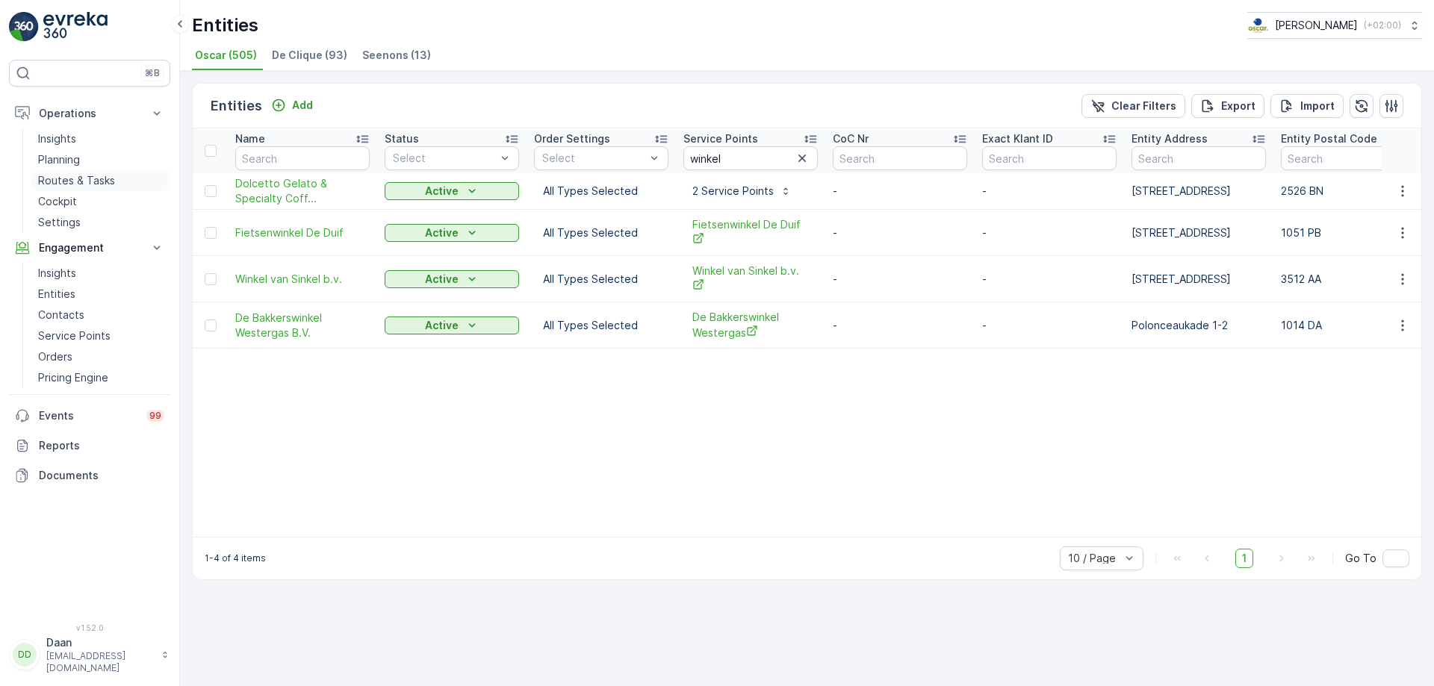
click at [116, 180] on link "Routes & Tasks" at bounding box center [101, 180] width 138 height 21
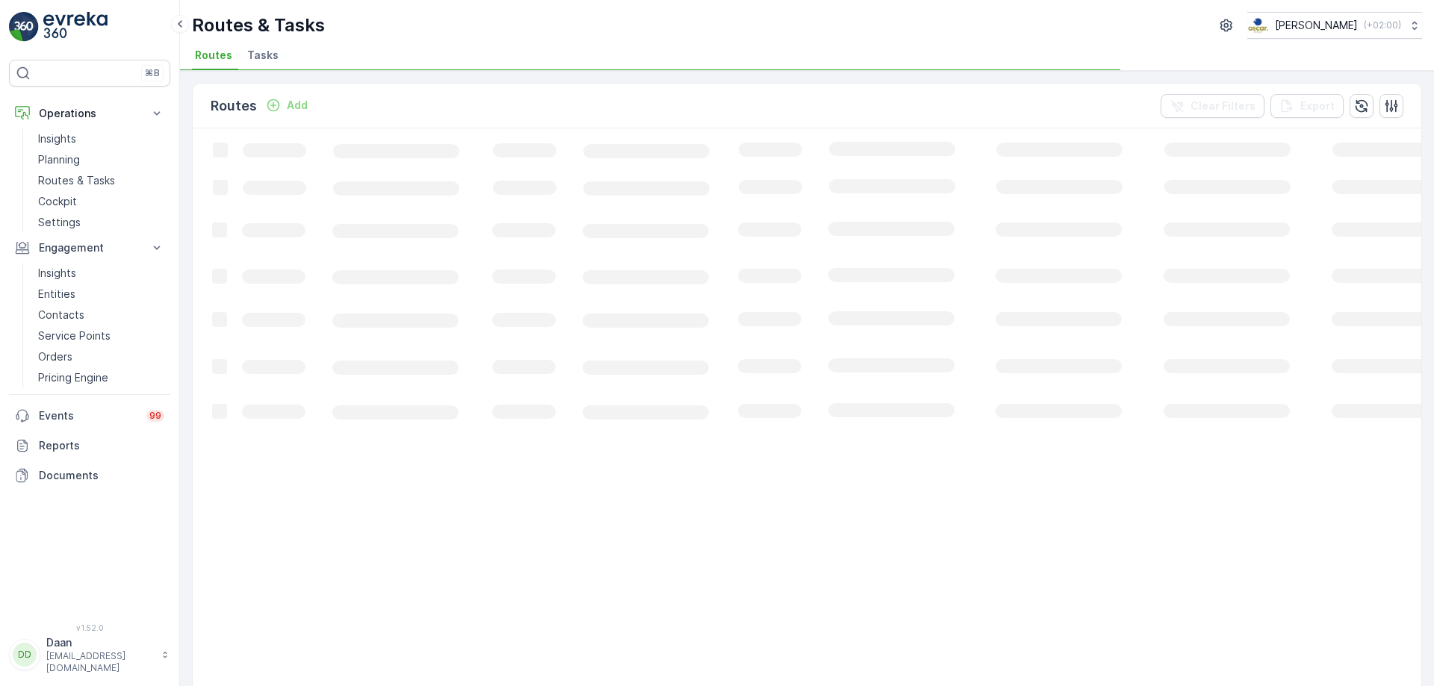
click at [237, 57] on ul "Routes Tasks" at bounding box center [801, 57] width 1218 height 25
click at [256, 56] on span "Tasks" at bounding box center [262, 55] width 31 height 15
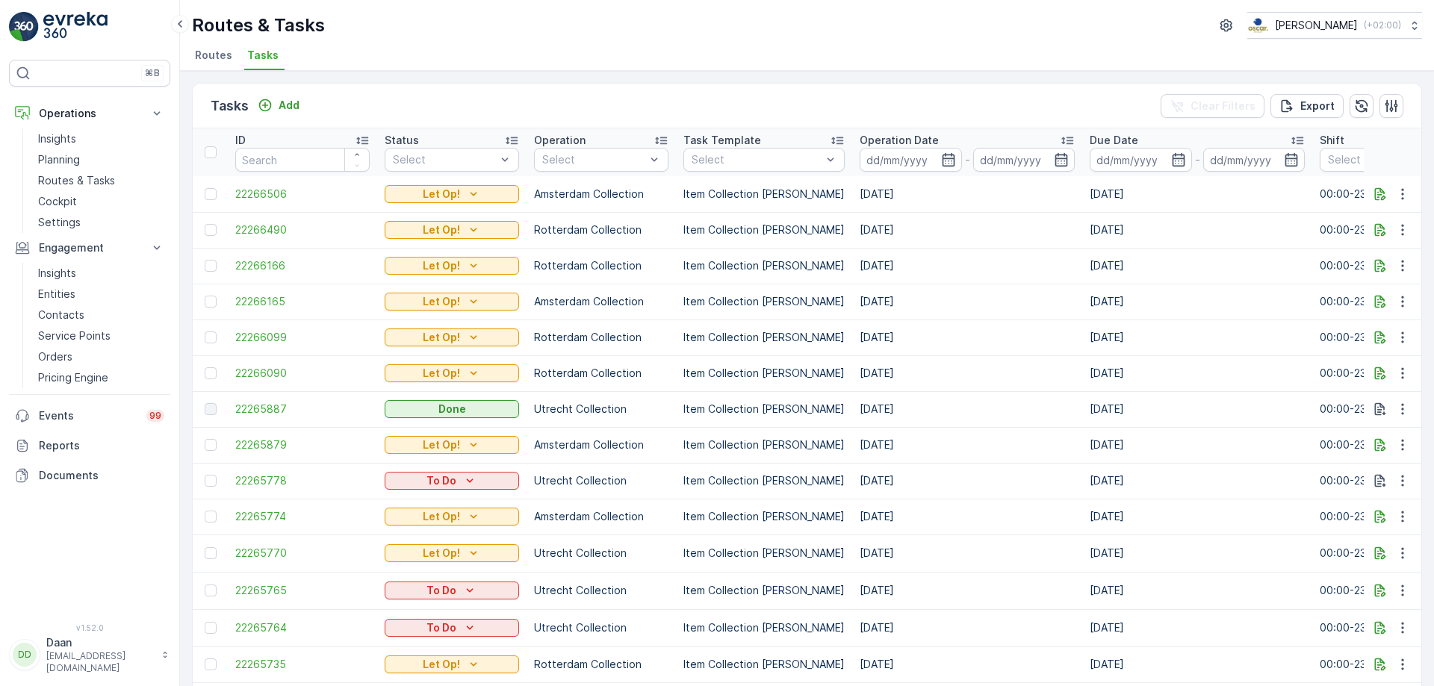
scroll to position [0, 689]
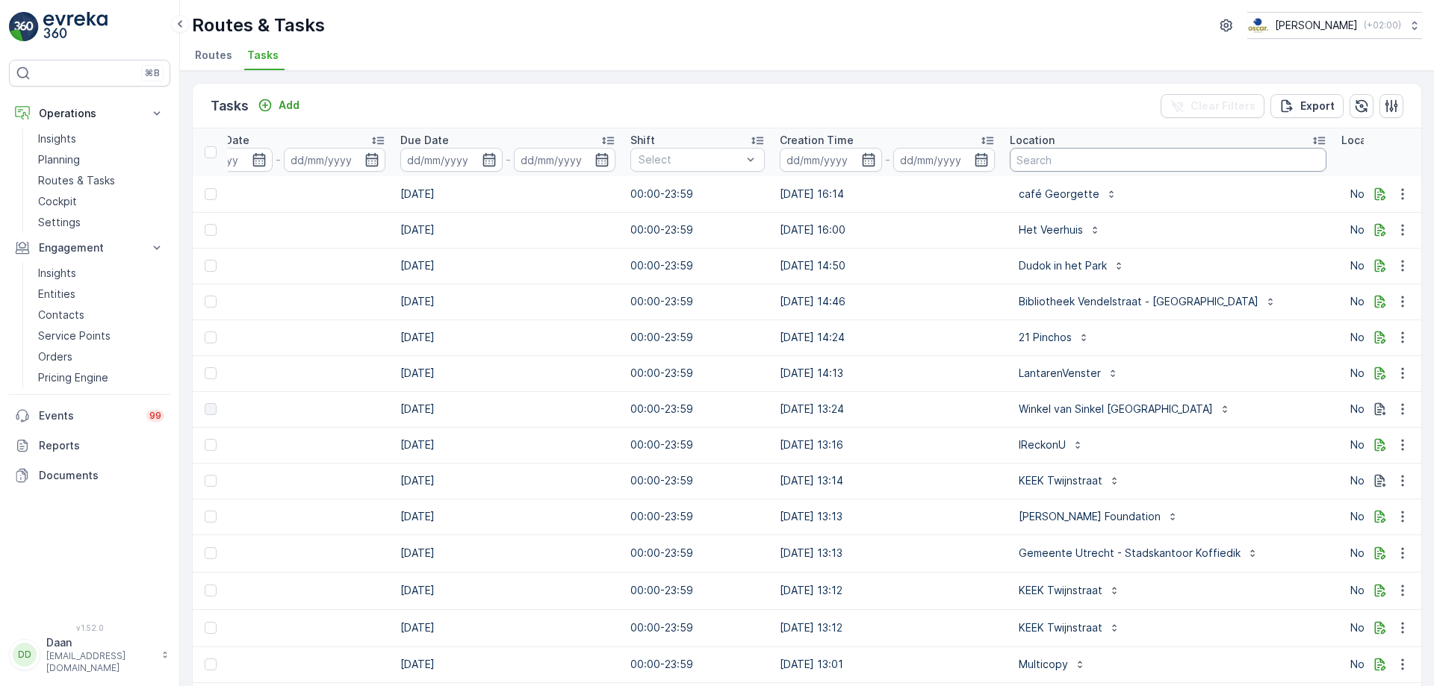
click at [1075, 163] on input "text" at bounding box center [1168, 160] width 317 height 24
type input "wink"
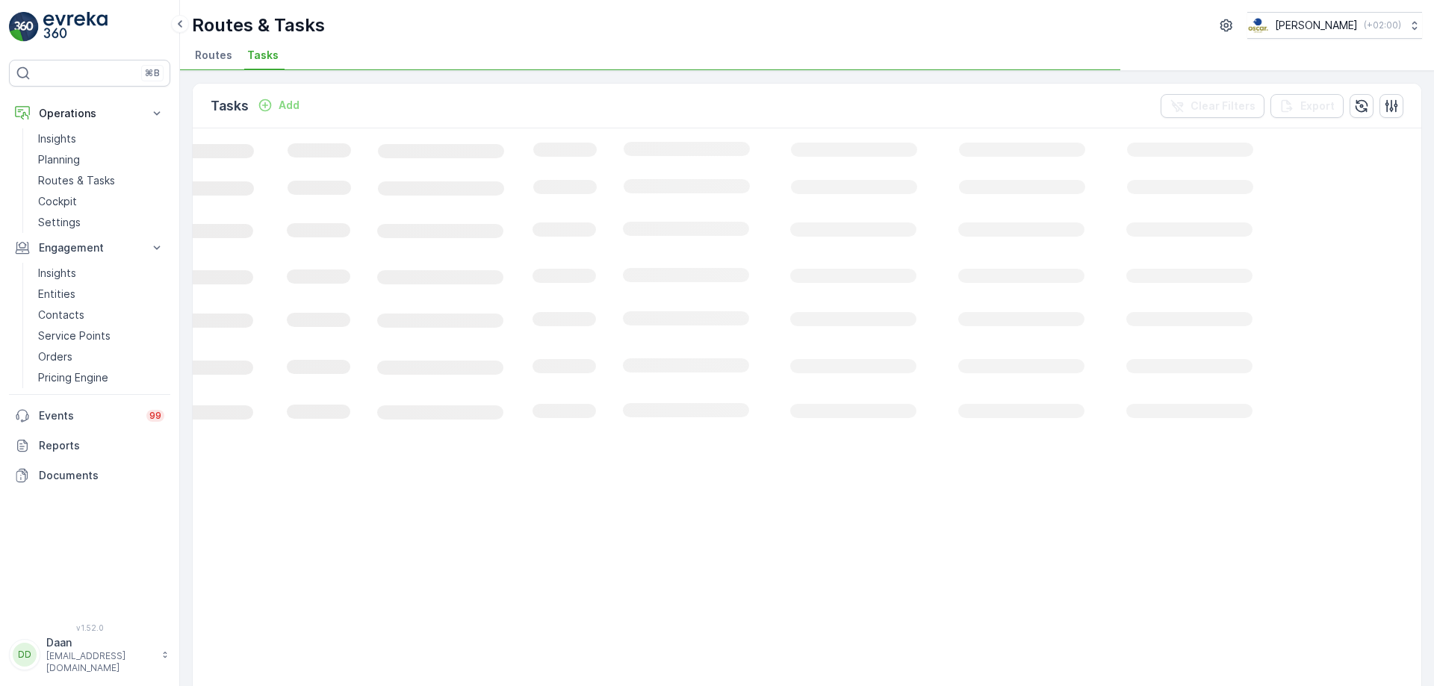
scroll to position [0, 209]
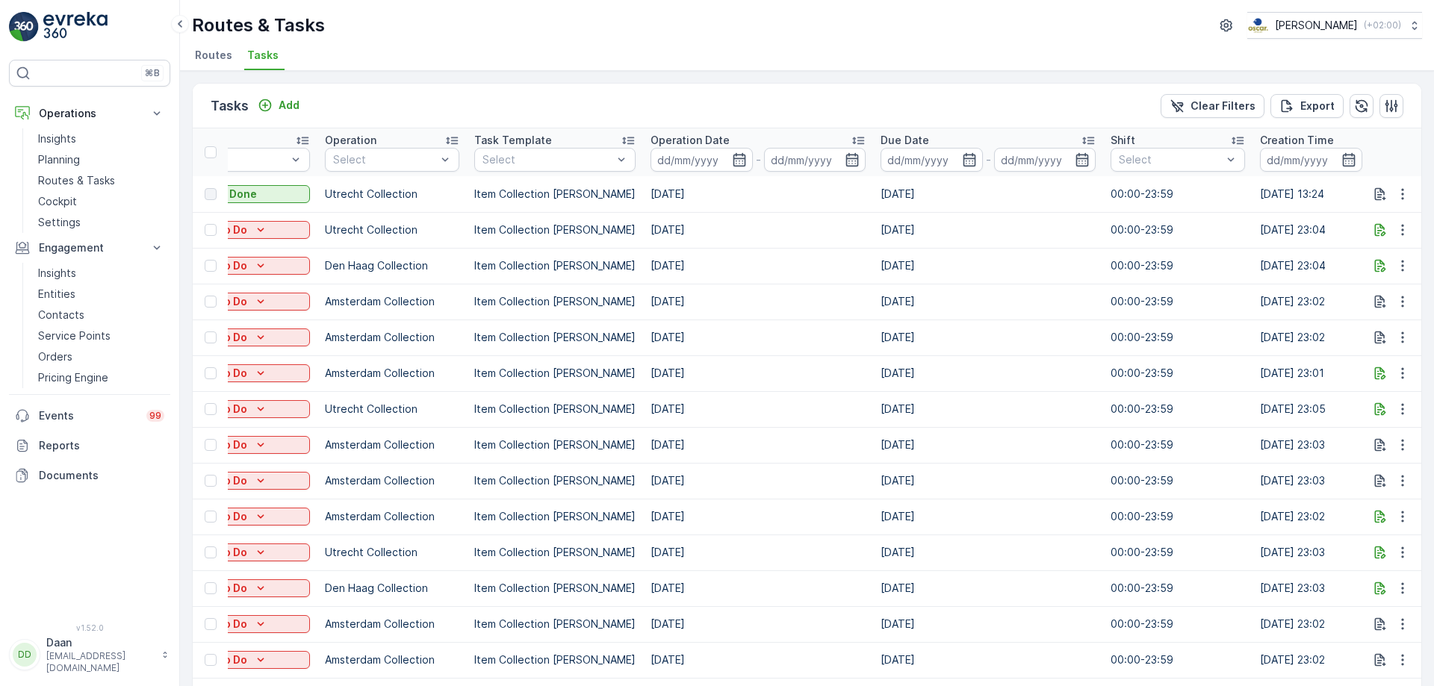
scroll to position [0, 532]
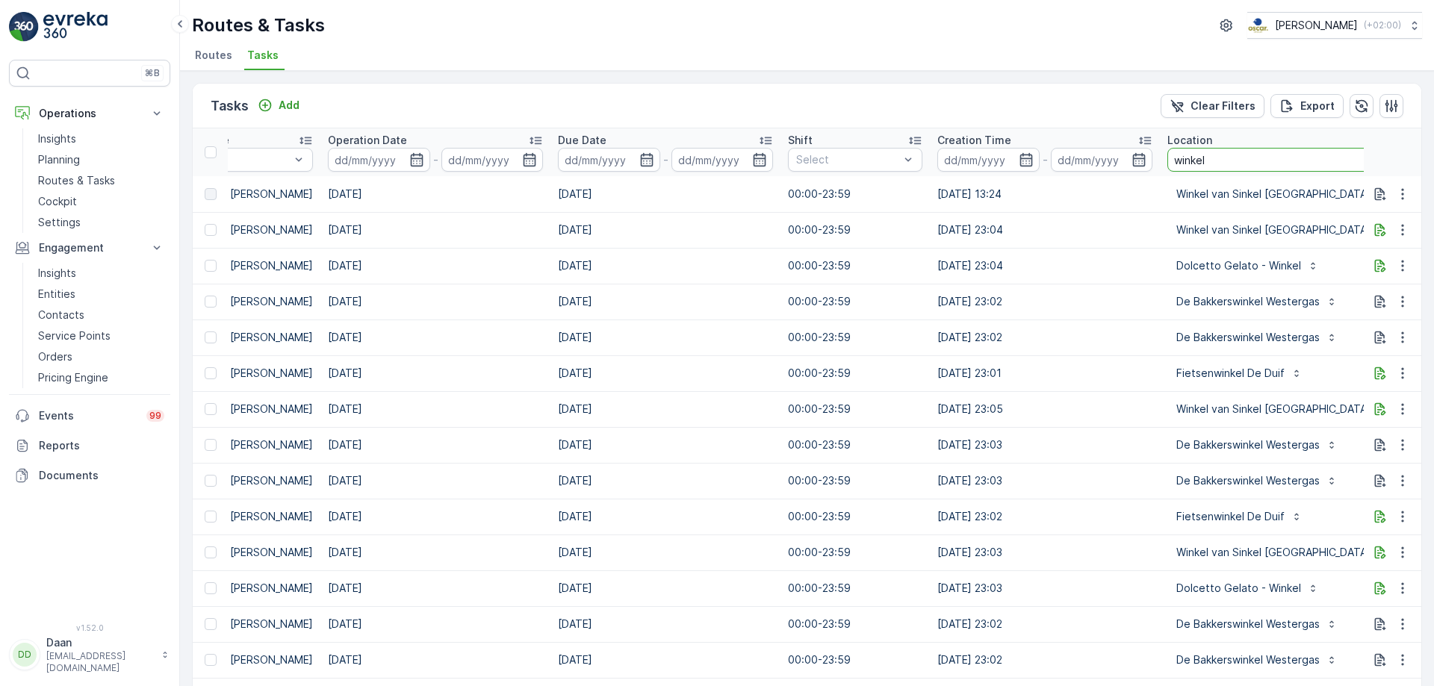
click at [1146, 152] on input "winkel" at bounding box center [1282, 160] width 230 height 24
type input "winkel van"
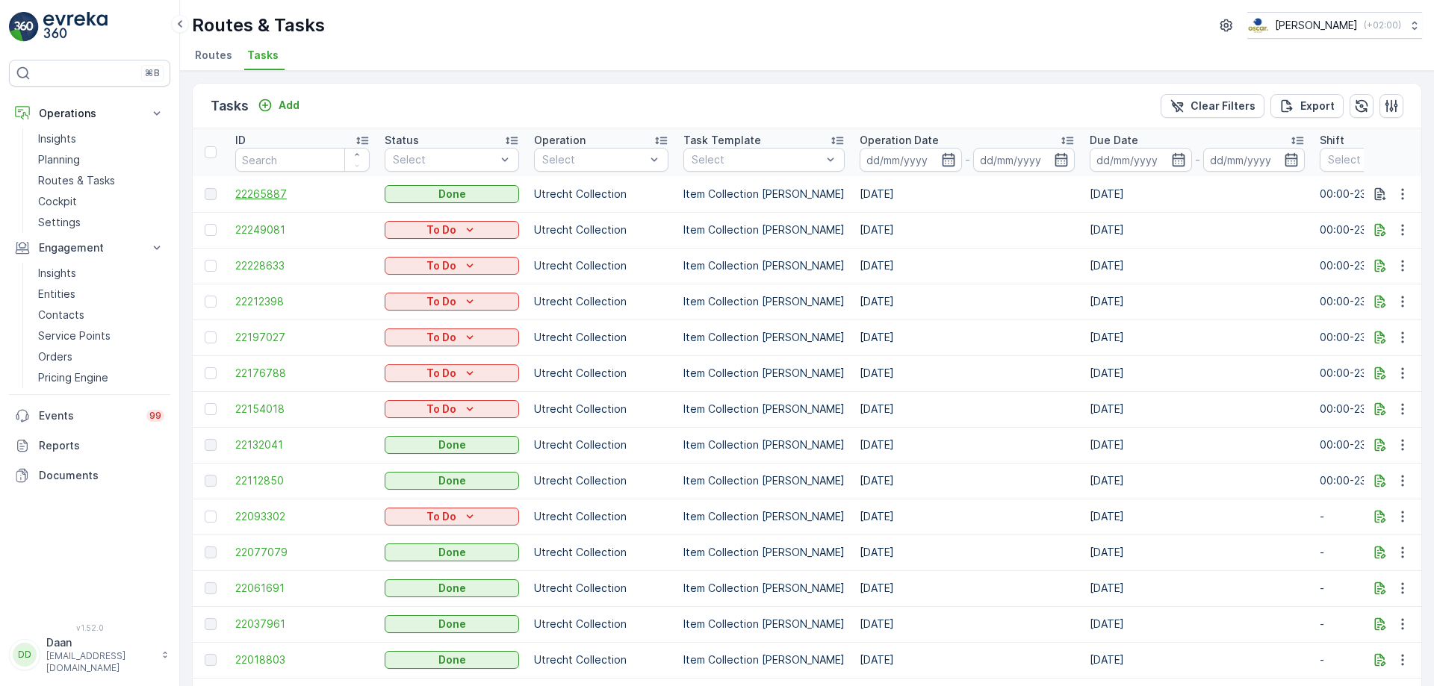
click at [282, 188] on span "22265887" at bounding box center [302, 194] width 134 height 15
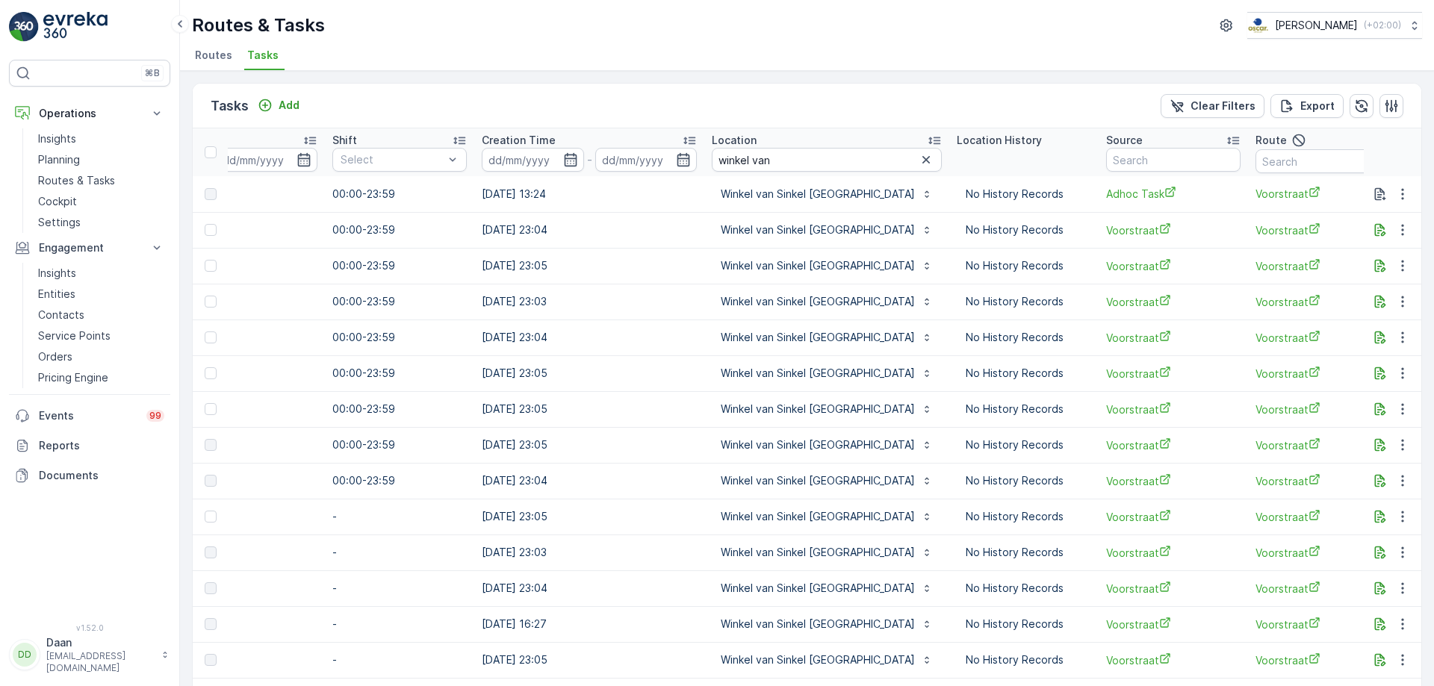
scroll to position [0, 988]
click at [1105, 202] on span "Adhoc Task" at bounding box center [1172, 194] width 134 height 16
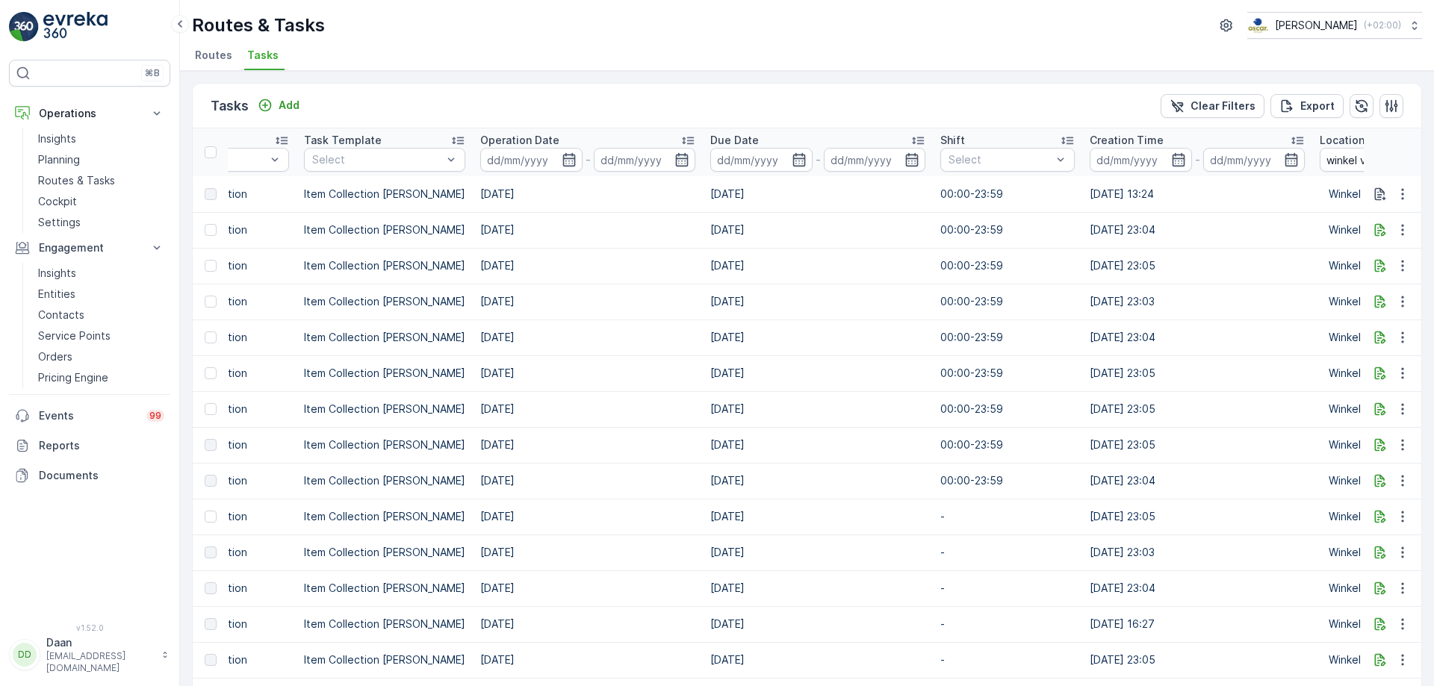
scroll to position [0, 0]
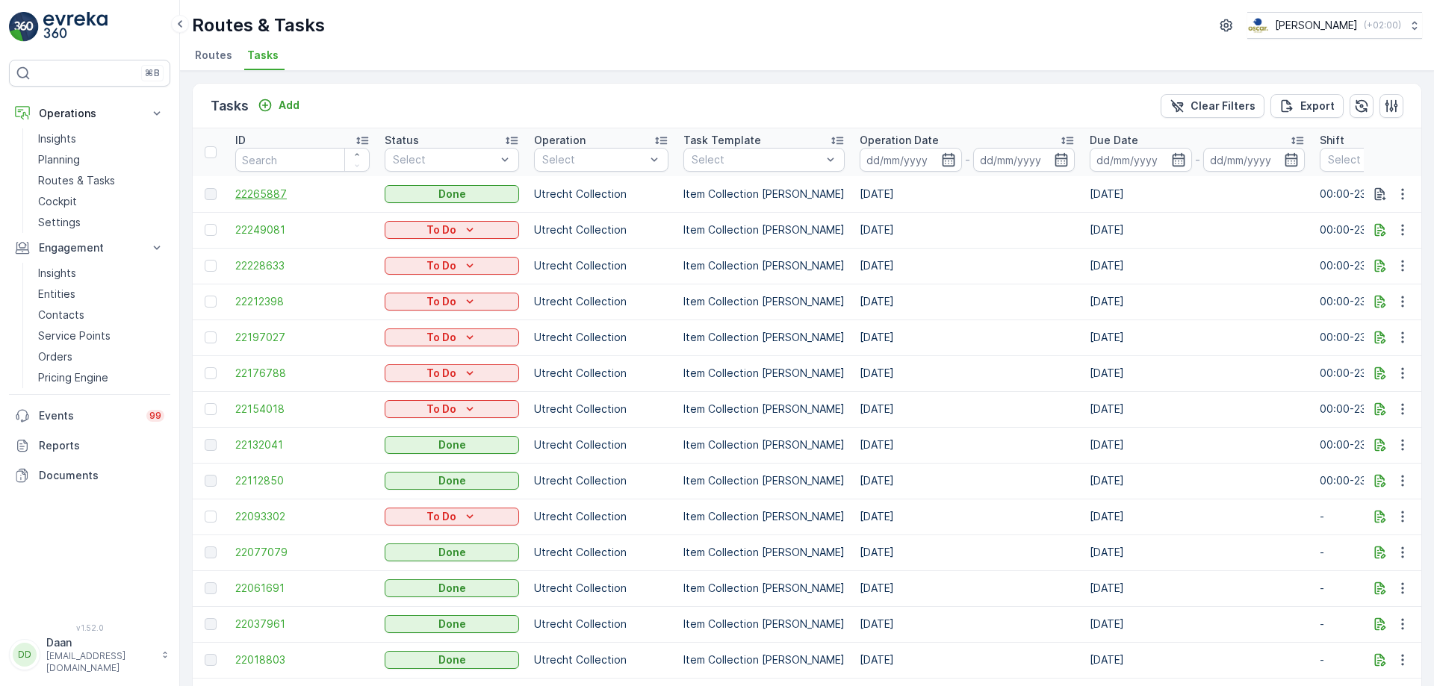
click at [270, 190] on span "22265887" at bounding box center [302, 194] width 134 height 15
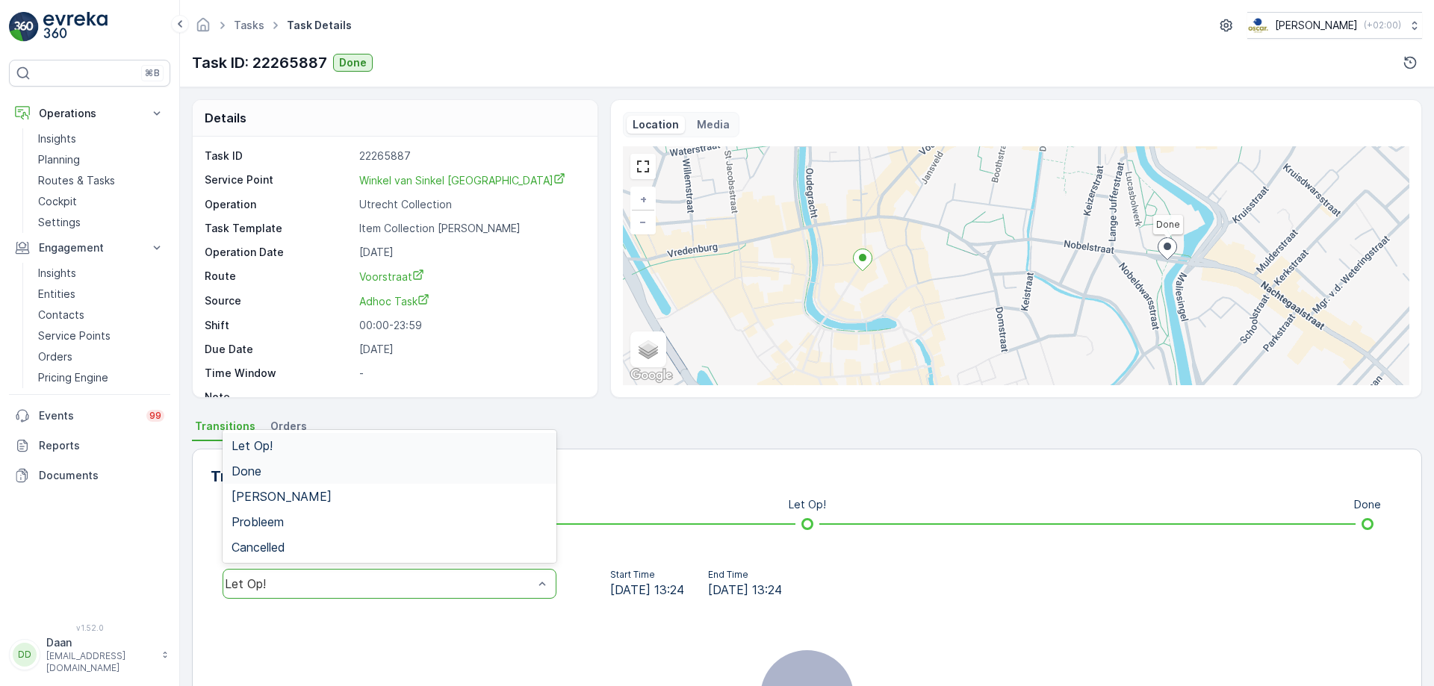
click at [400, 482] on div "Done" at bounding box center [390, 471] width 334 height 25
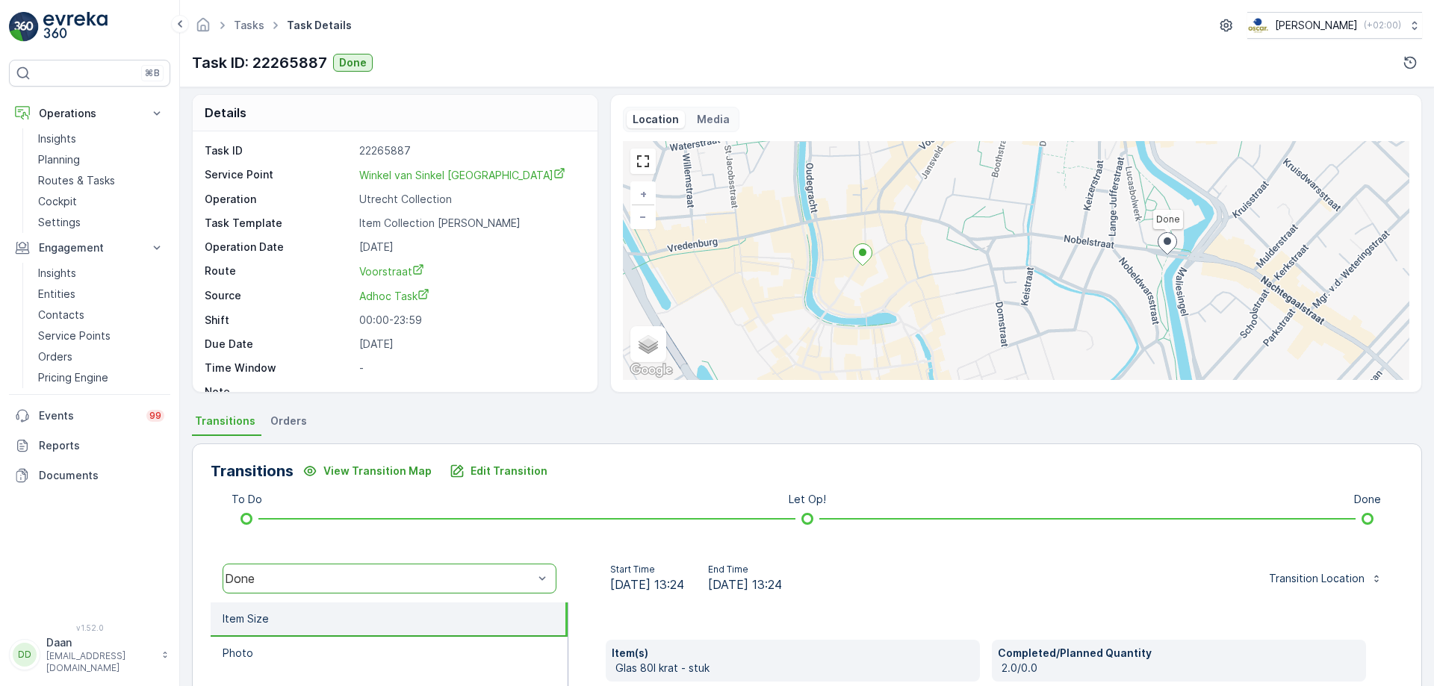
scroll to position [75, 0]
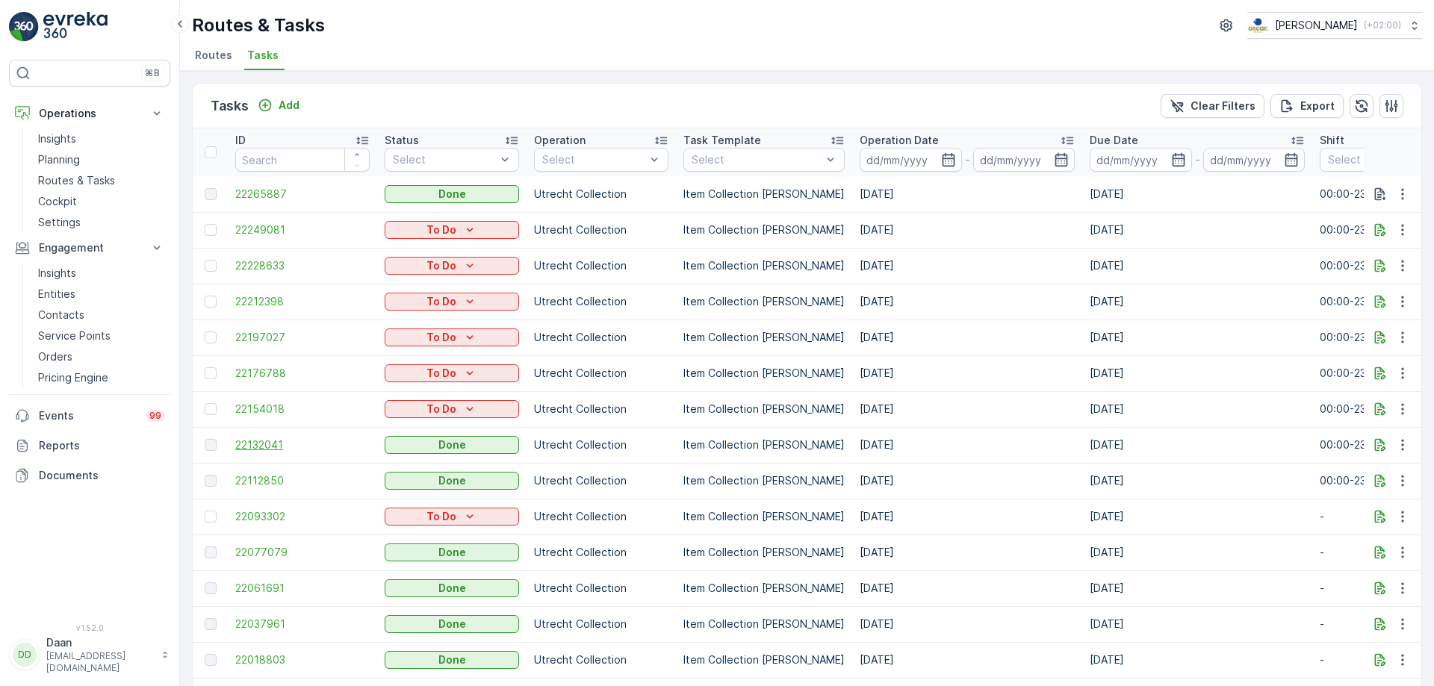
click at [270, 447] on span "22132041" at bounding box center [302, 445] width 134 height 15
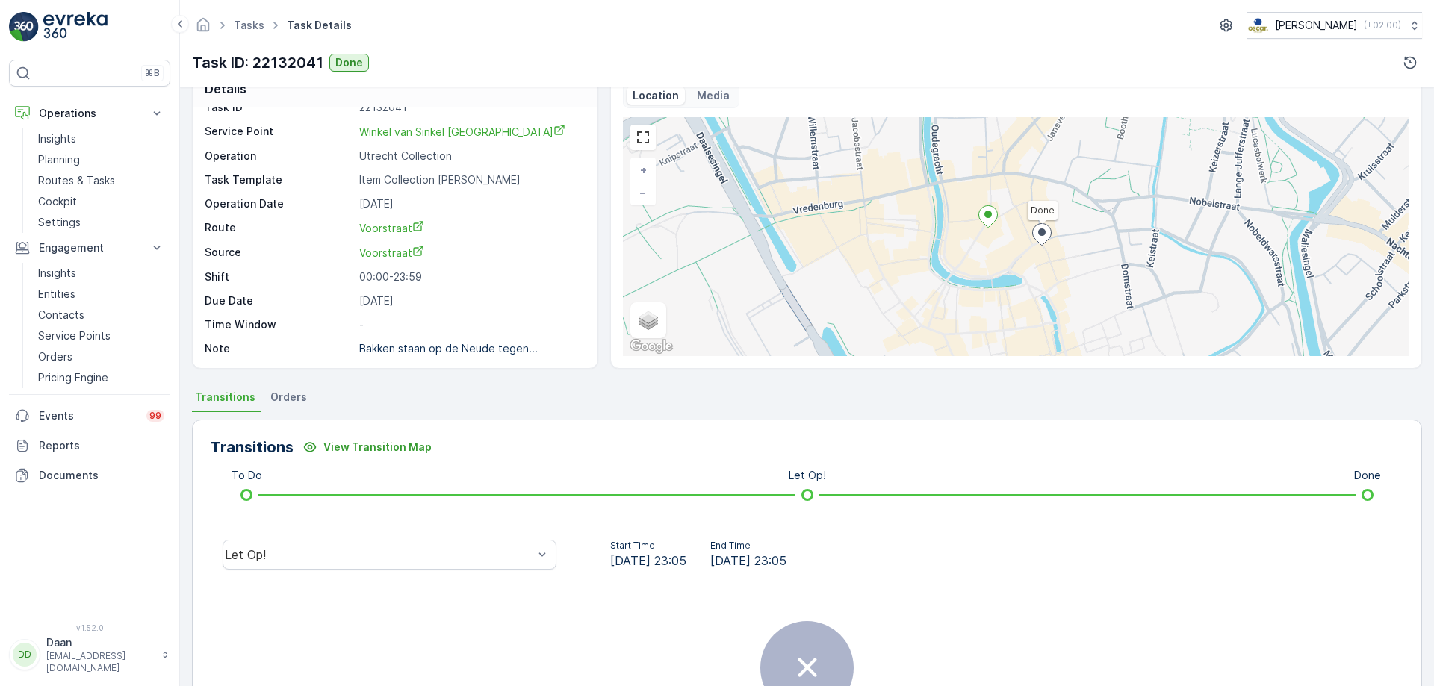
scroll to position [181, 0]
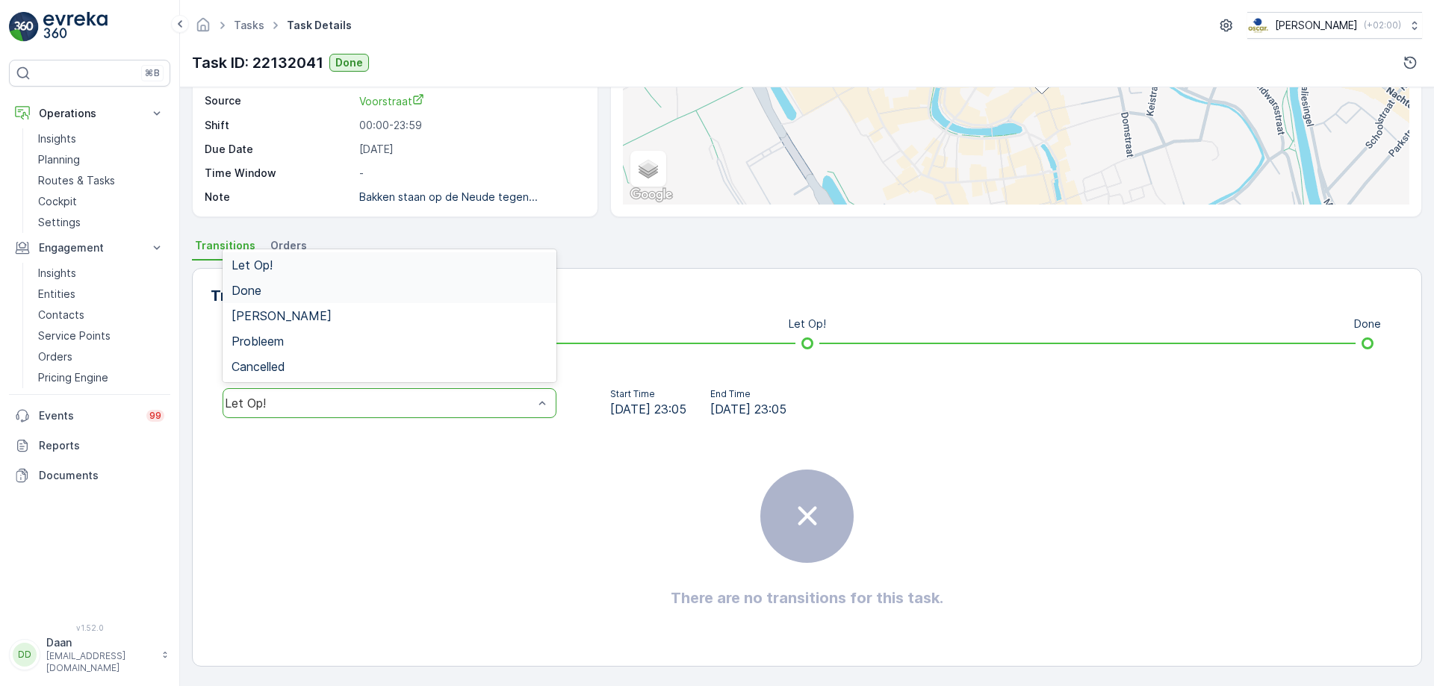
click at [410, 285] on div "Done" at bounding box center [390, 290] width 316 height 13
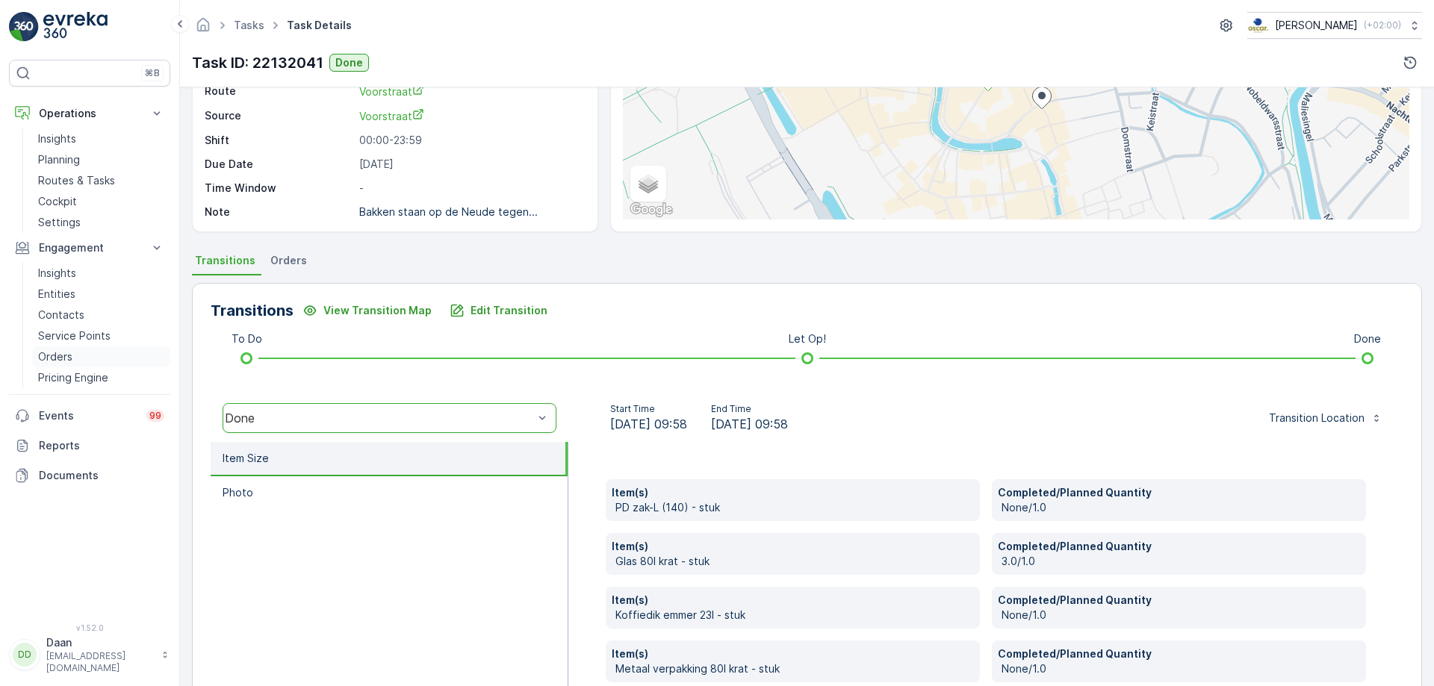
scroll to position [167, 0]
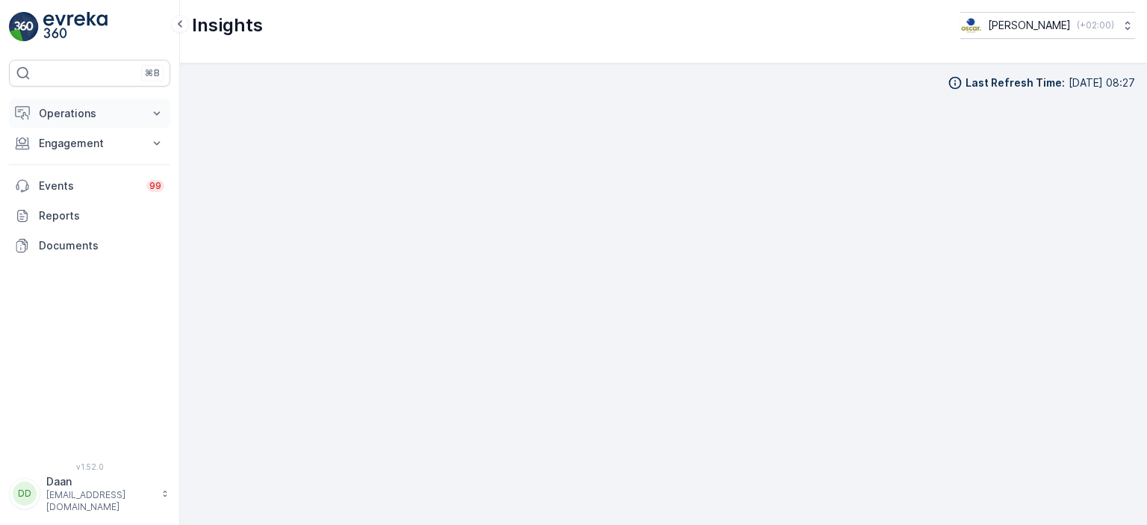
click at [102, 119] on p "Operations" at bounding box center [90, 113] width 102 height 15
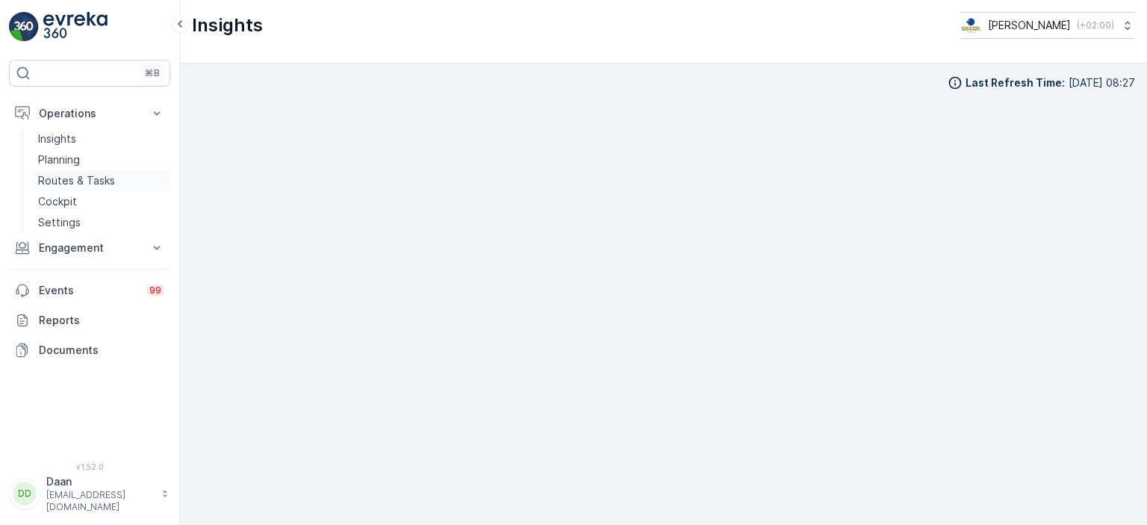
click at [105, 182] on p "Routes & Tasks" at bounding box center [76, 180] width 77 height 15
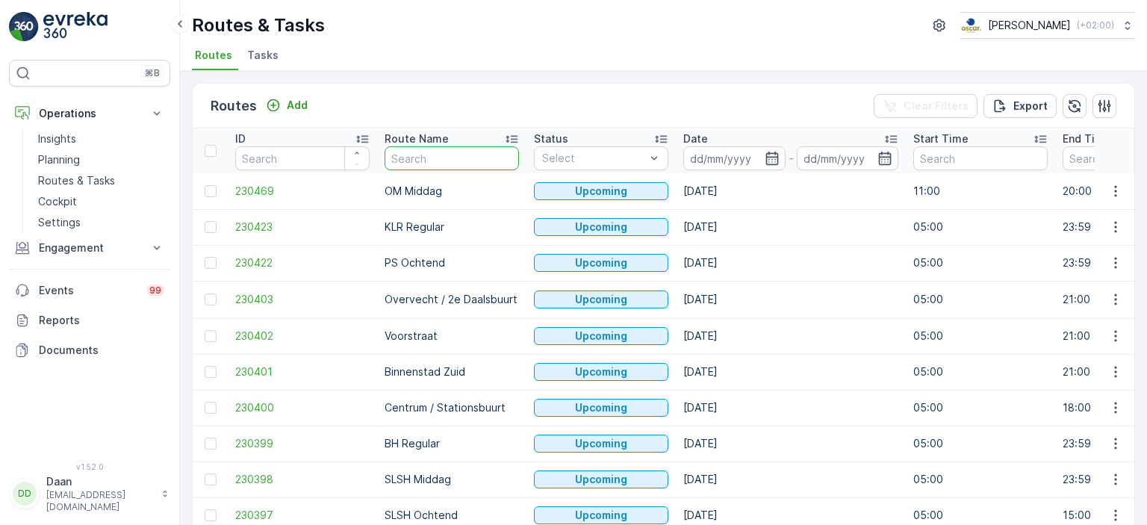
click at [434, 149] on input "text" at bounding box center [452, 158] width 134 height 24
type input "PS"
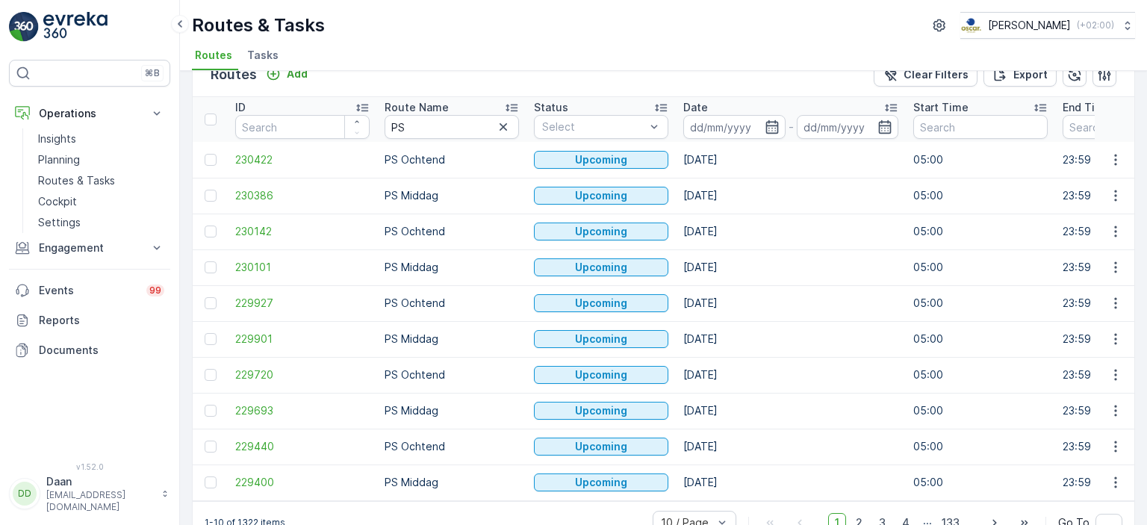
scroll to position [32, 0]
click at [776, 125] on icon "button" at bounding box center [772, 126] width 15 height 15
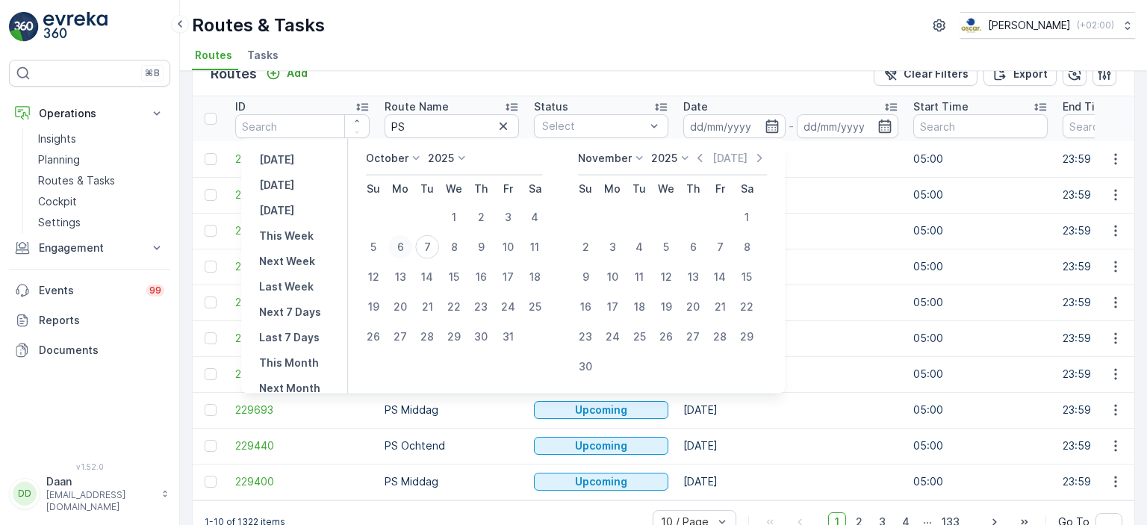
click at [409, 250] on div "6" at bounding box center [400, 247] width 24 height 24
type input "[DATE]"
click at [414, 240] on button "6" at bounding box center [400, 247] width 27 height 27
type input "[DATE]"
click at [824, 99] on div "Date" at bounding box center [790, 106] width 215 height 15
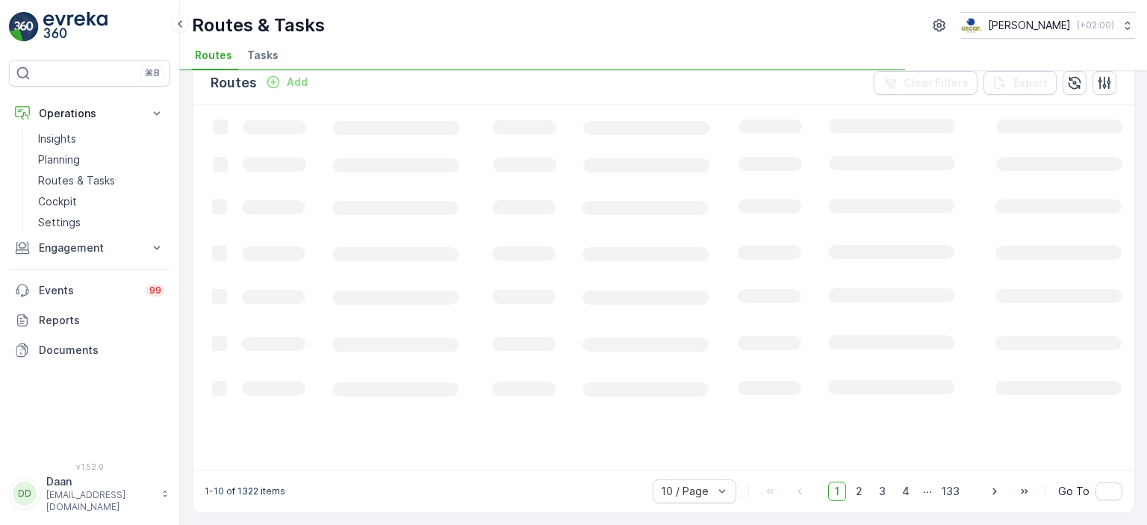
scroll to position [22, 0]
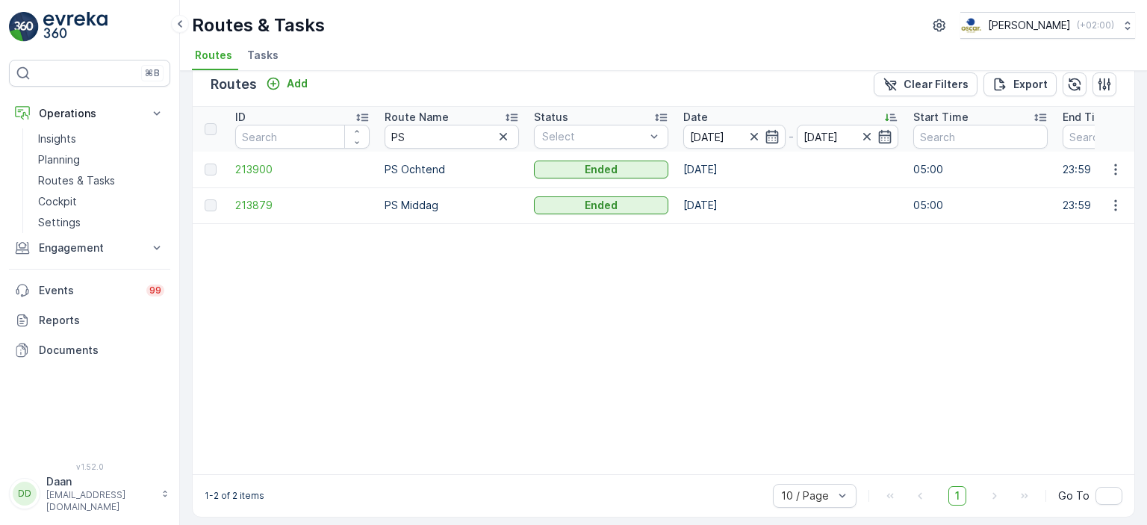
scroll to position [31, 0]
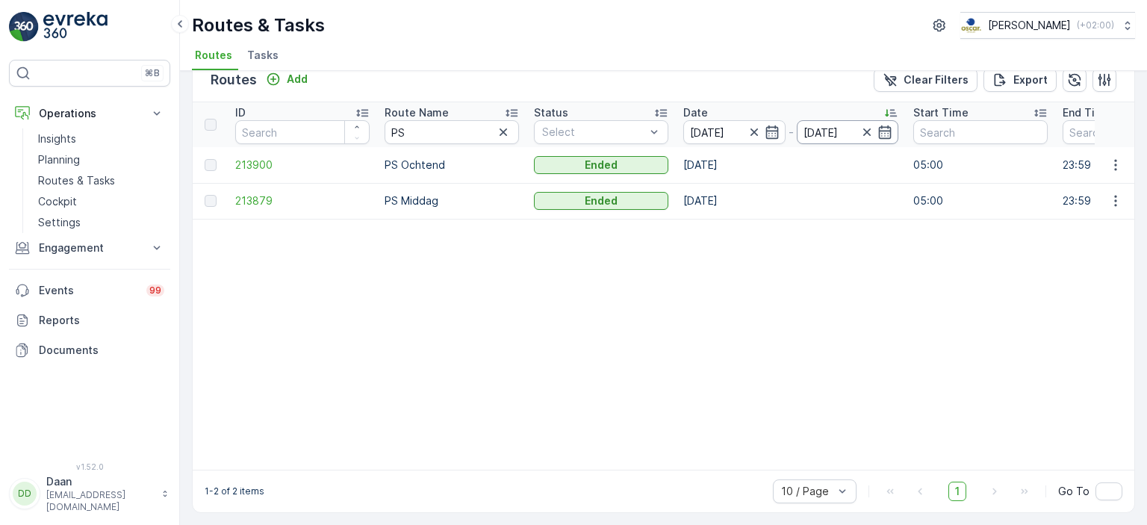
click at [832, 124] on input "[DATE]" at bounding box center [848, 132] width 102 height 24
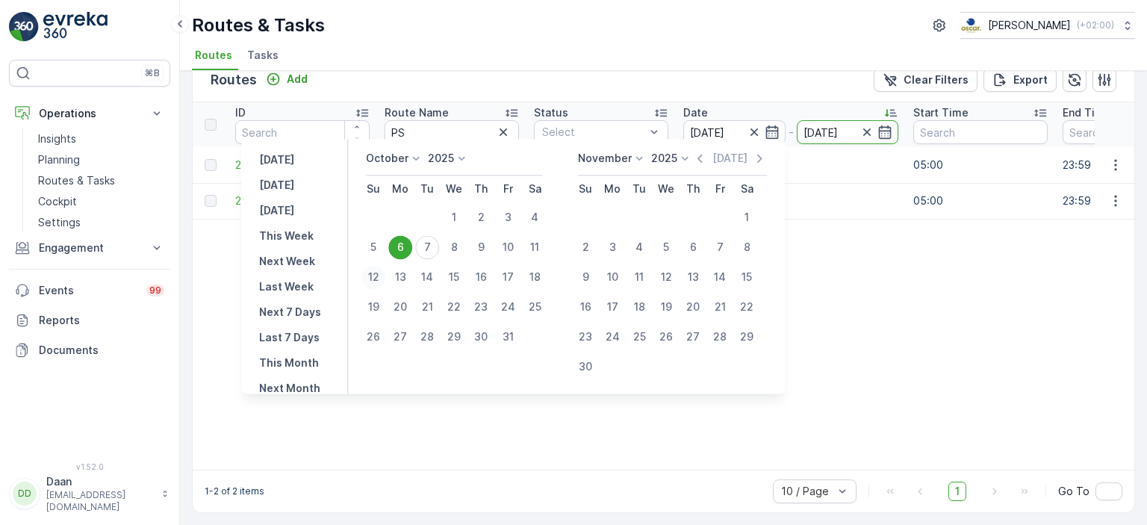
click at [382, 274] on div "12" at bounding box center [373, 277] width 24 height 24
type input "[DATE]"
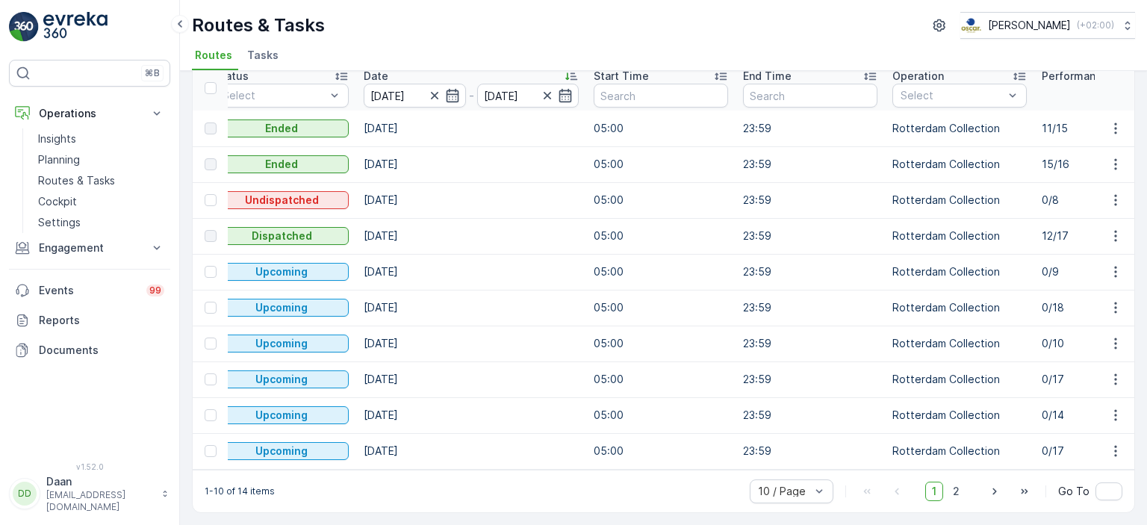
scroll to position [0, 319]
click at [777, 423] on div "20 / Page" at bounding box center [792, 411] width 84 height 24
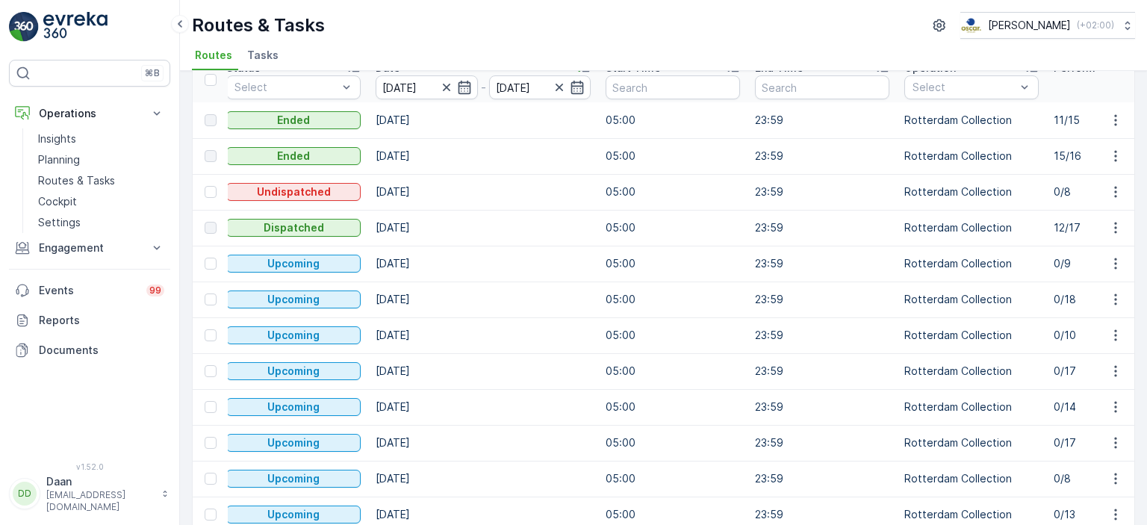
scroll to position [67, 0]
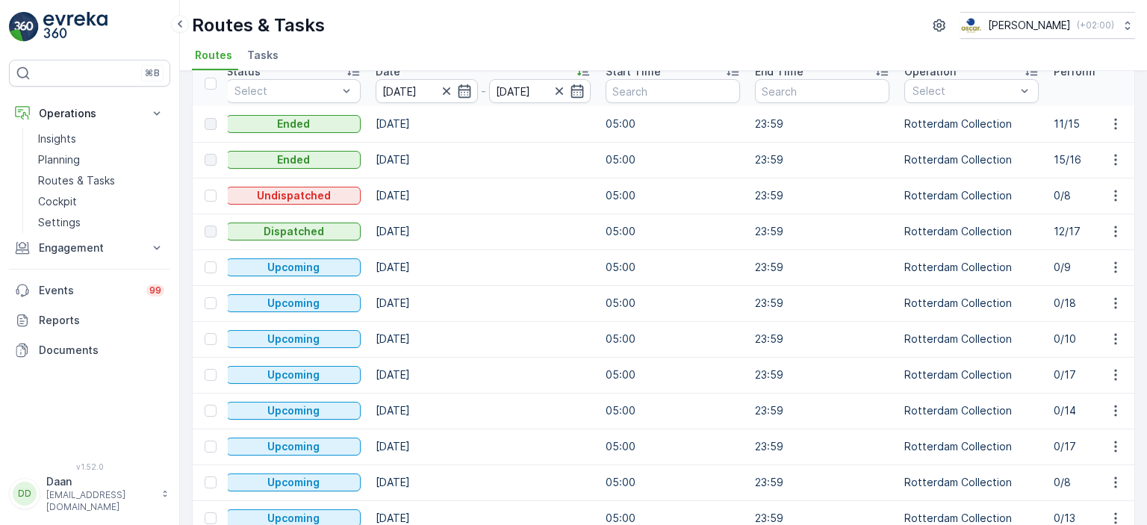
click at [730, 296] on p "05:00" at bounding box center [673, 303] width 134 height 15
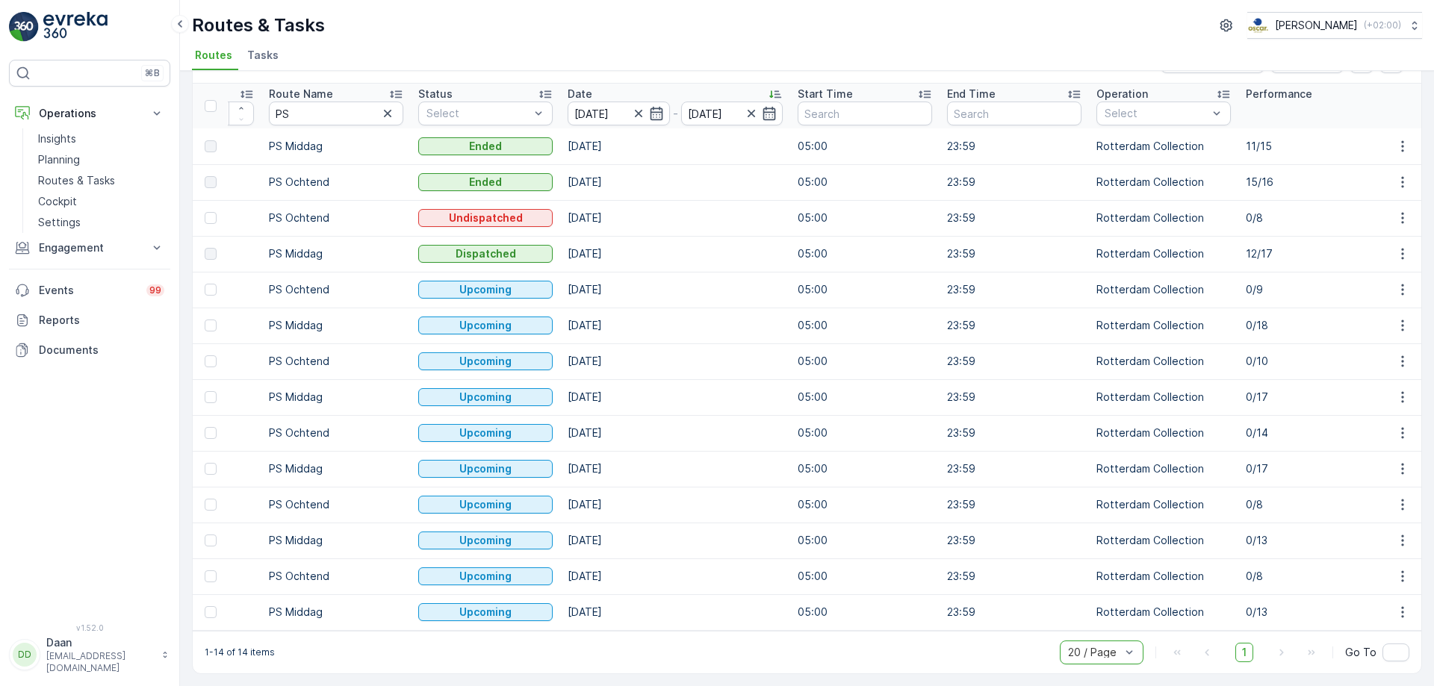
scroll to position [0, 117]
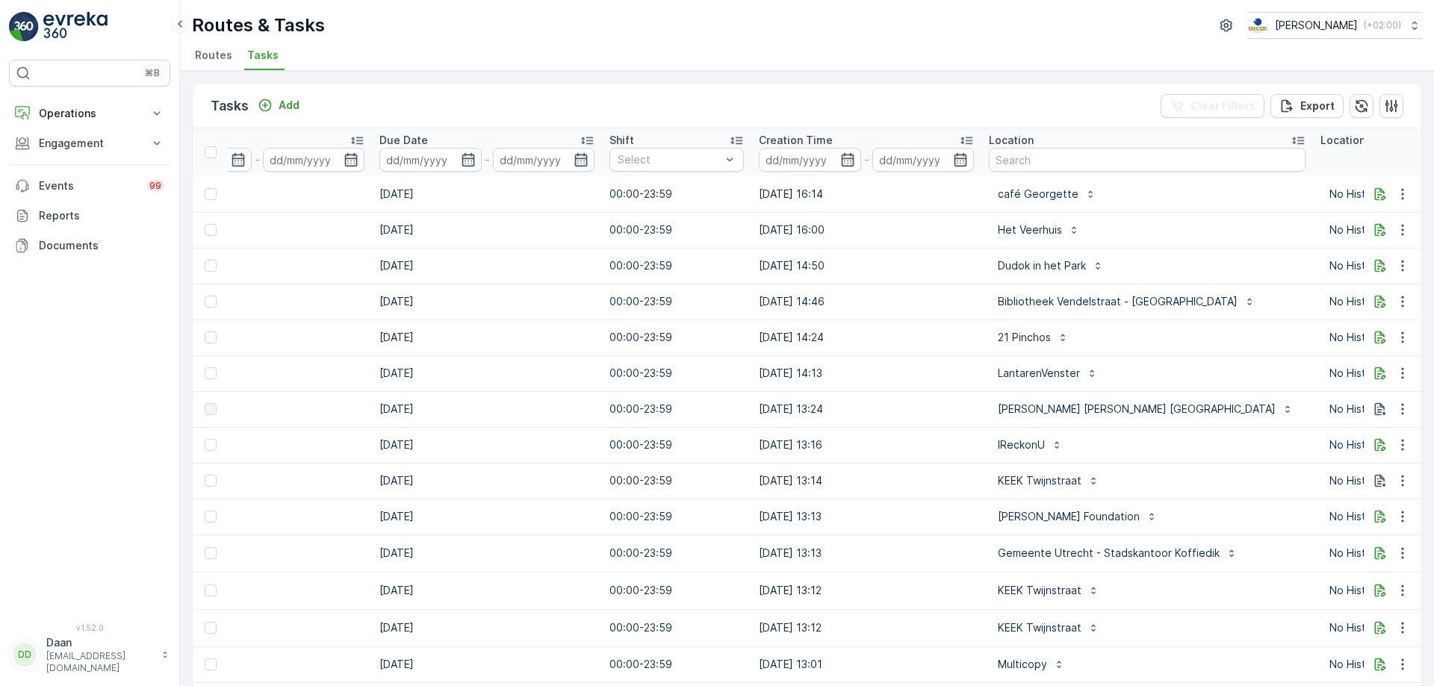
scroll to position [0, 711]
